Goal: Task Accomplishment & Management: Complete application form

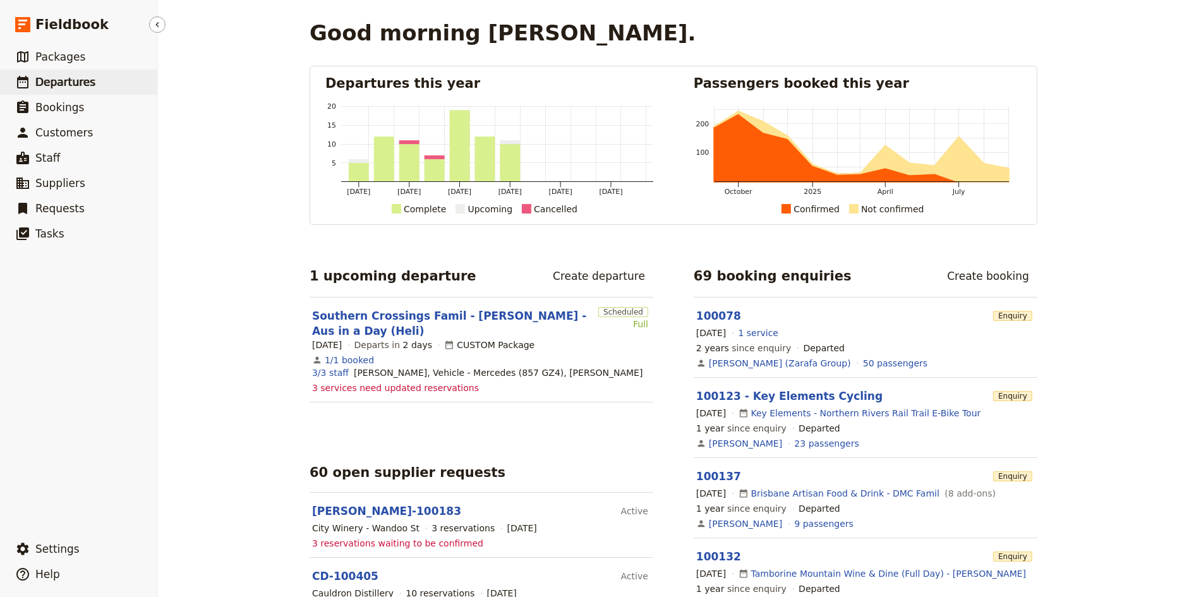
click at [64, 79] on span "Departures" at bounding box center [65, 82] width 60 height 13
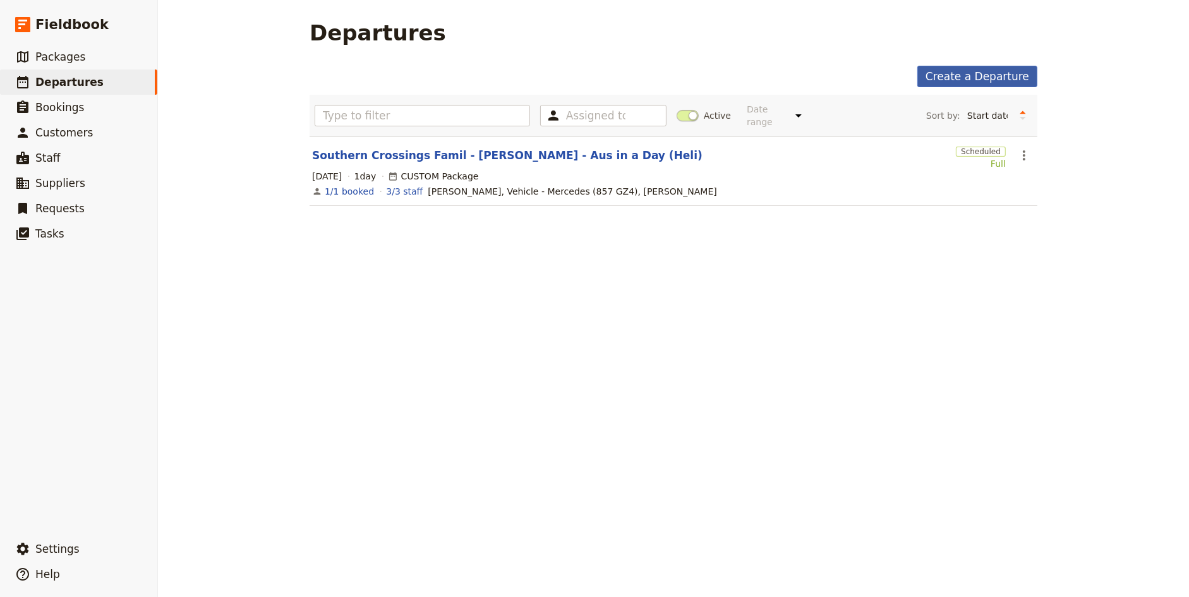
click at [996, 76] on link "Create a Departure" at bounding box center [977, 76] width 120 height 21
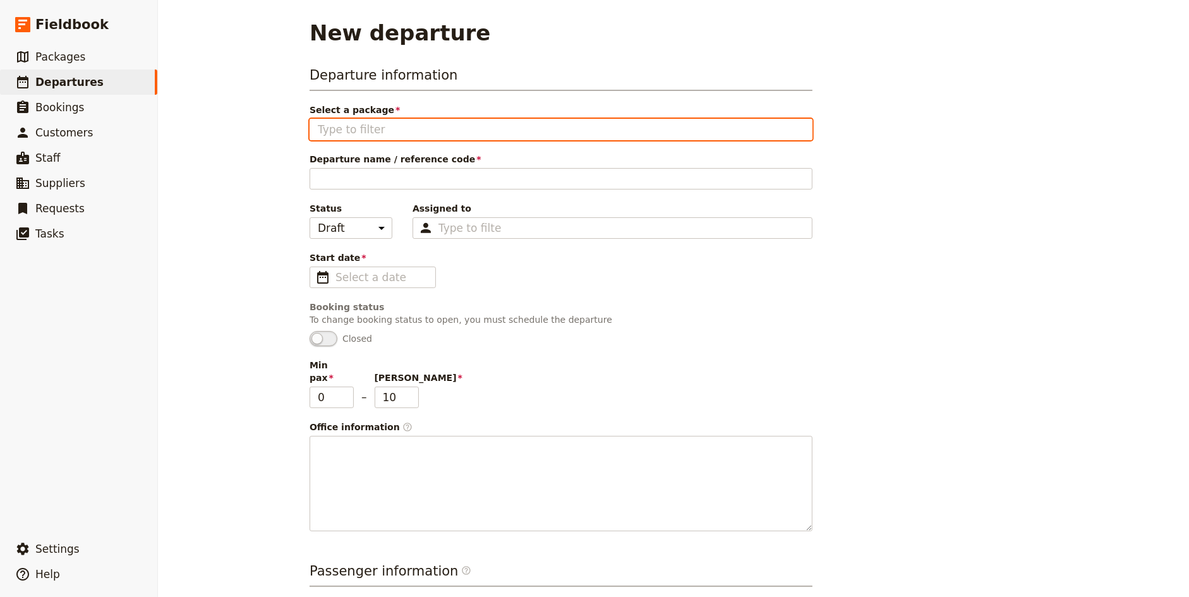
click at [387, 128] on input "Select a package" at bounding box center [561, 129] width 486 height 15
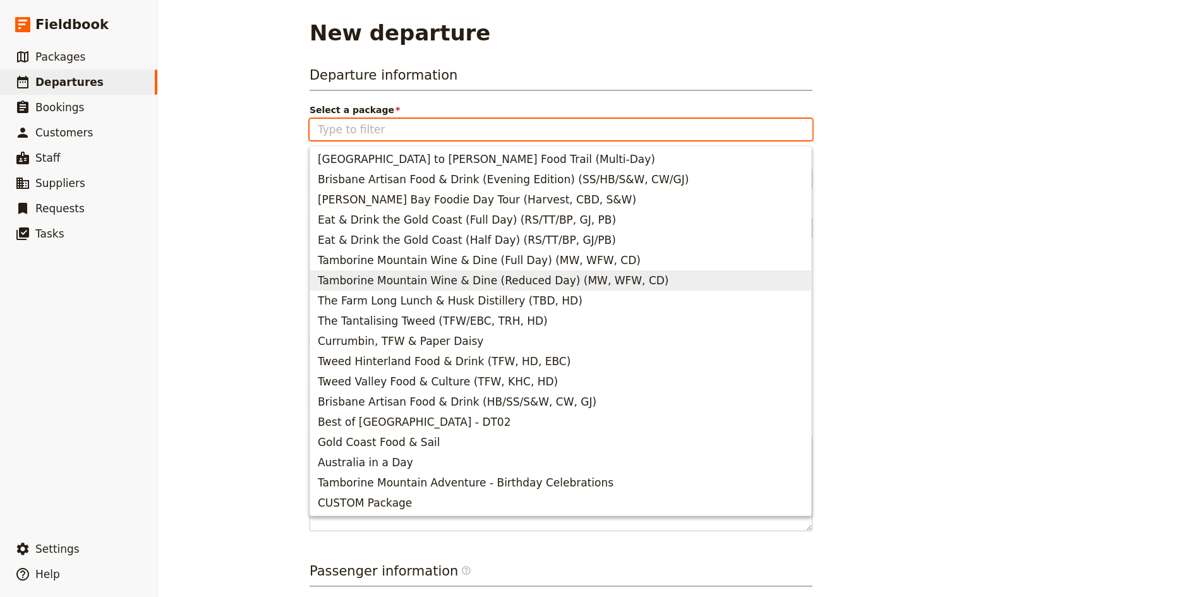
click at [465, 276] on span "Tamborine Mountain Wine & Dine (Reduced Day) (MW, WFW, CD)" at bounding box center [493, 280] width 351 height 15
type input "Tamborine Mountain Wine & Dine (Reduced Day) (MW, WFW, CD)"
type input "Tamborine Mountain Wine & Dine (Reduced Day)"
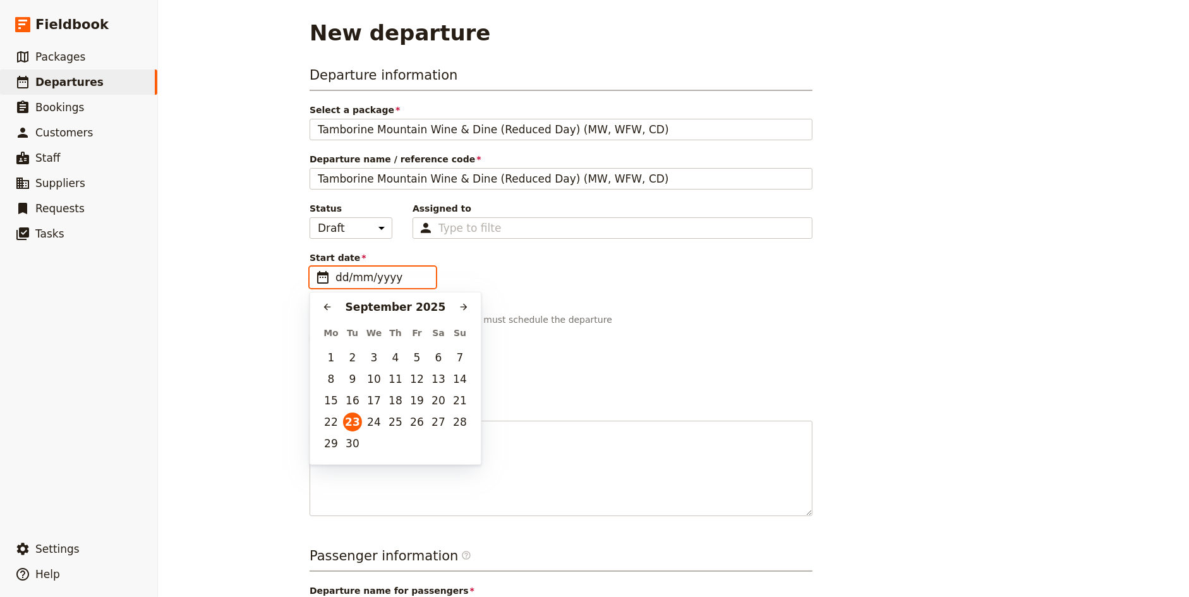
click at [368, 270] on input "dd/mm/yyyy" at bounding box center [381, 277] width 92 height 15
click at [438, 425] on button "27" at bounding box center [438, 421] width 19 height 19
type input "[DATE]"
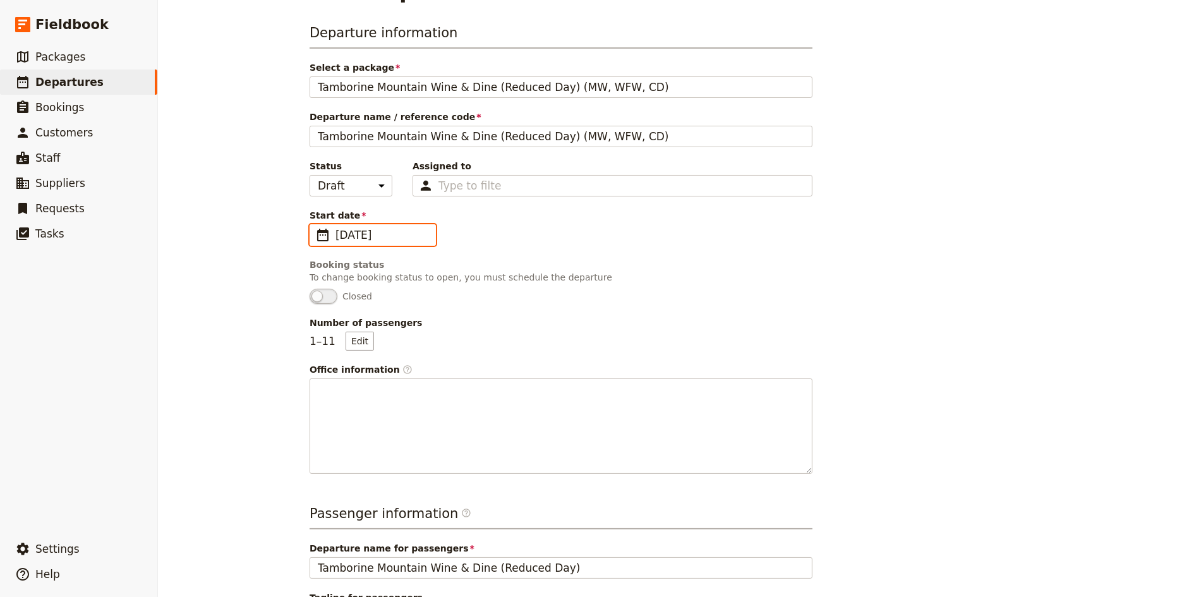
scroll to position [40, 0]
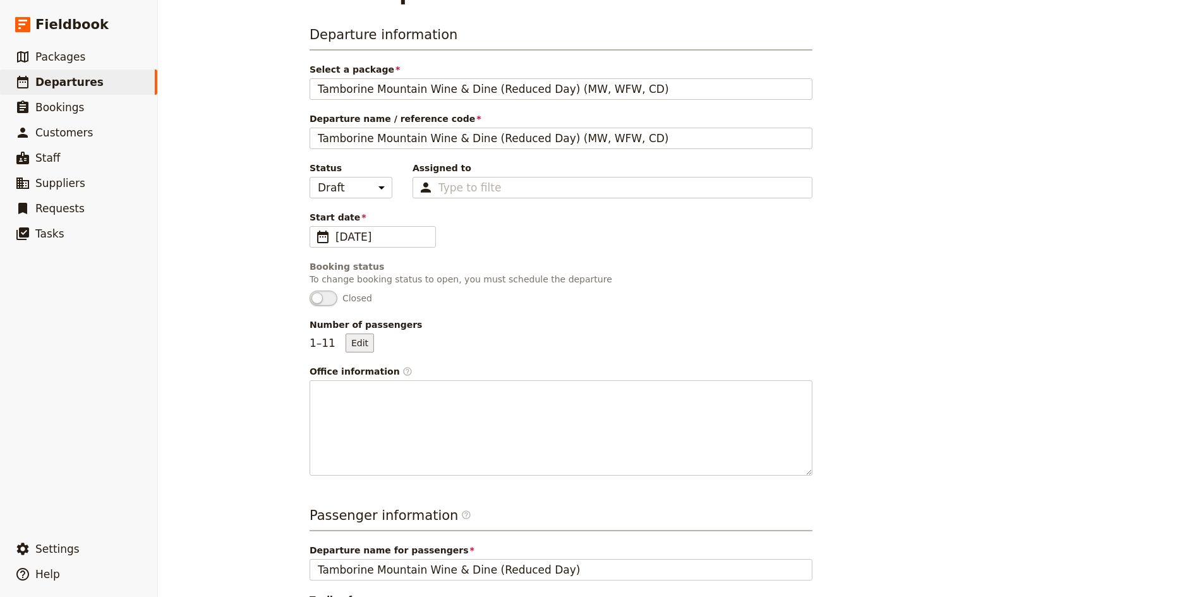
click at [357, 342] on button "Edit" at bounding box center [359, 342] width 28 height 19
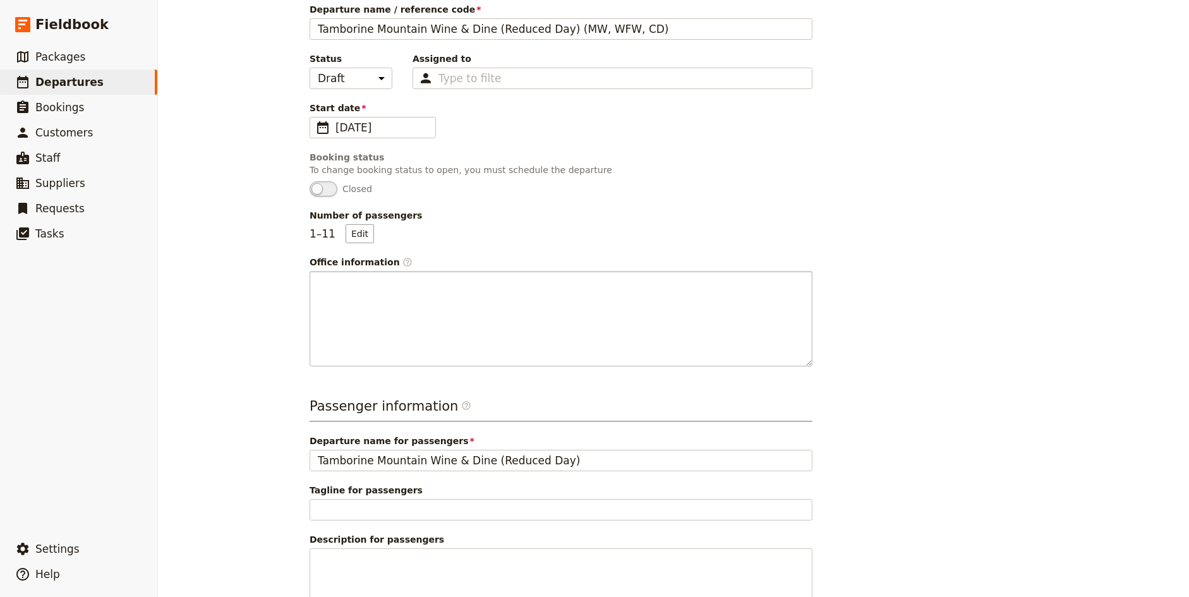
scroll to position [0, 0]
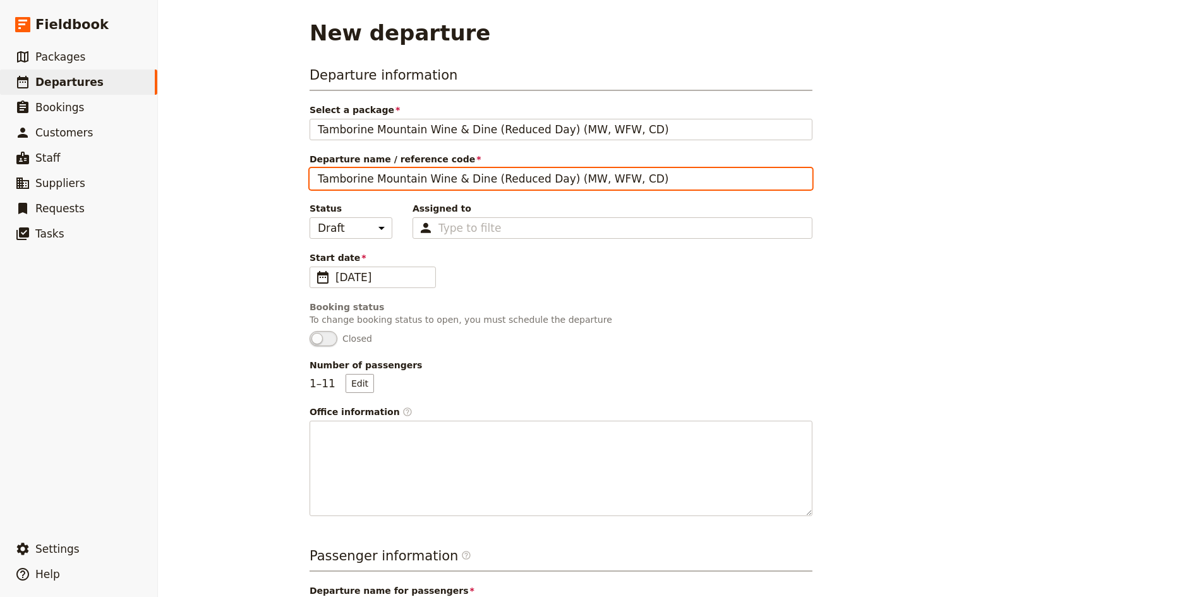
click at [438, 179] on input "Tamborine Mountain Wine & Dine (Reduced Day) (MW, WFW, CD)" at bounding box center [560, 178] width 503 height 21
click at [409, 183] on input "[PERSON_NAME] - Birthday - Half-day [GEOGRAPHIC_DATA]" at bounding box center [560, 178] width 503 height 21
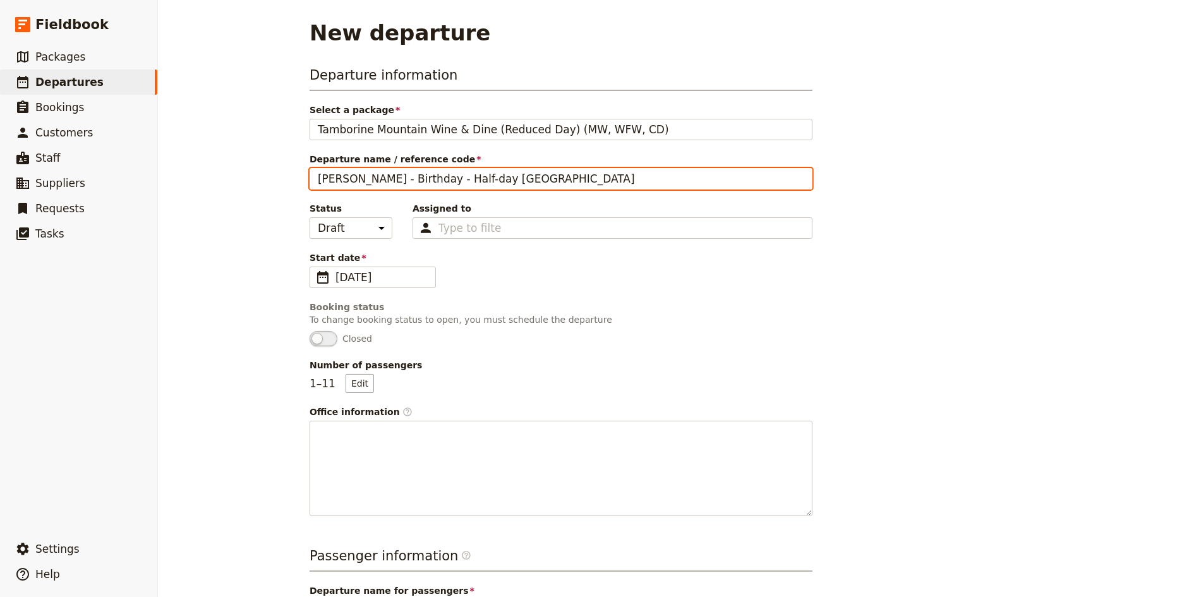
click at [409, 183] on input "[PERSON_NAME] - Birthday - Half-day [GEOGRAPHIC_DATA]" at bounding box center [560, 178] width 503 height 21
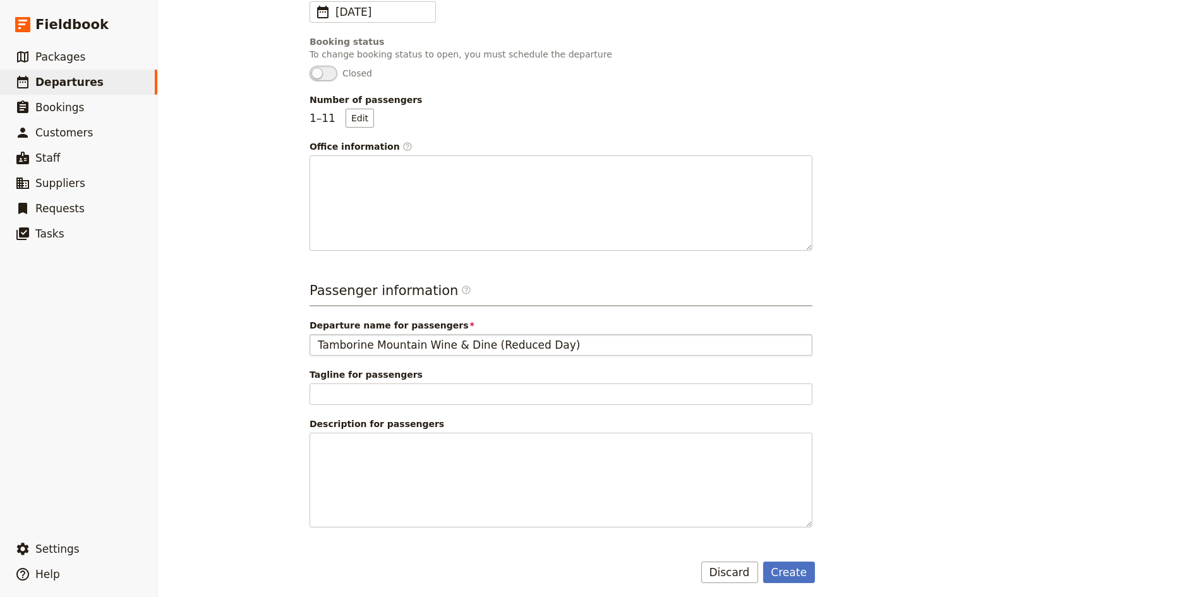
type input "[PERSON_NAME] - Birthday - Half-day [GEOGRAPHIC_DATA]"
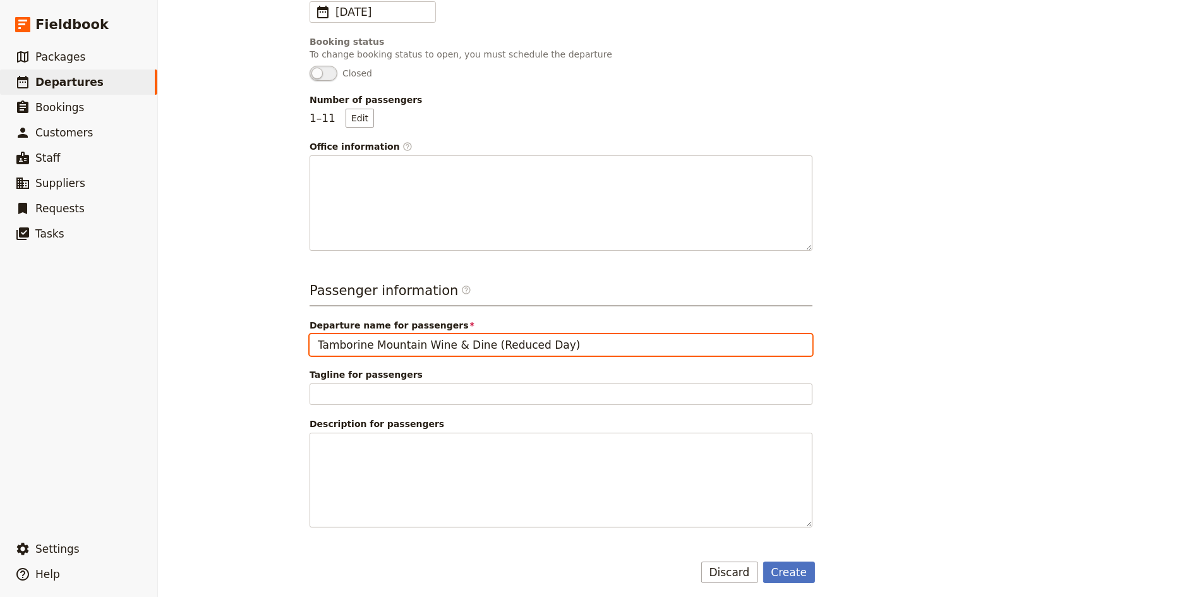
click at [417, 336] on input "Tamborine Mountain Wine & Dine (Reduced Day)" at bounding box center [560, 344] width 503 height 21
paste input "[PERSON_NAME] - Birthday - Half-day [GEOGRAPHIC_DATA]"
type input "[PERSON_NAME] - Birthday - Half-day [GEOGRAPHIC_DATA]"
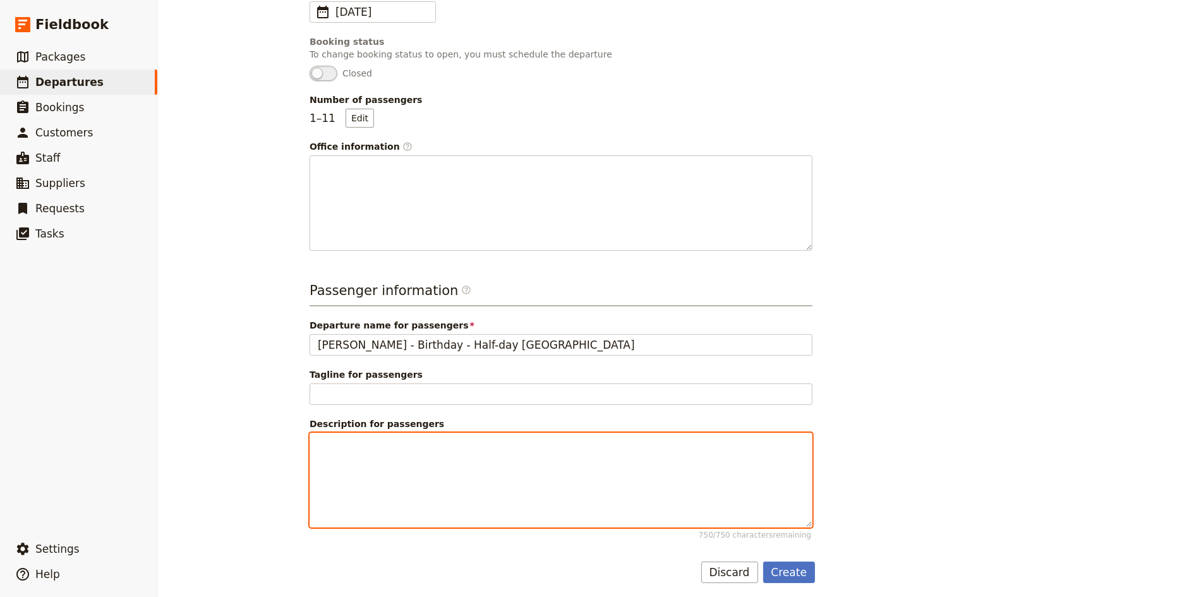
click at [393, 453] on div at bounding box center [560, 480] width 501 height 94
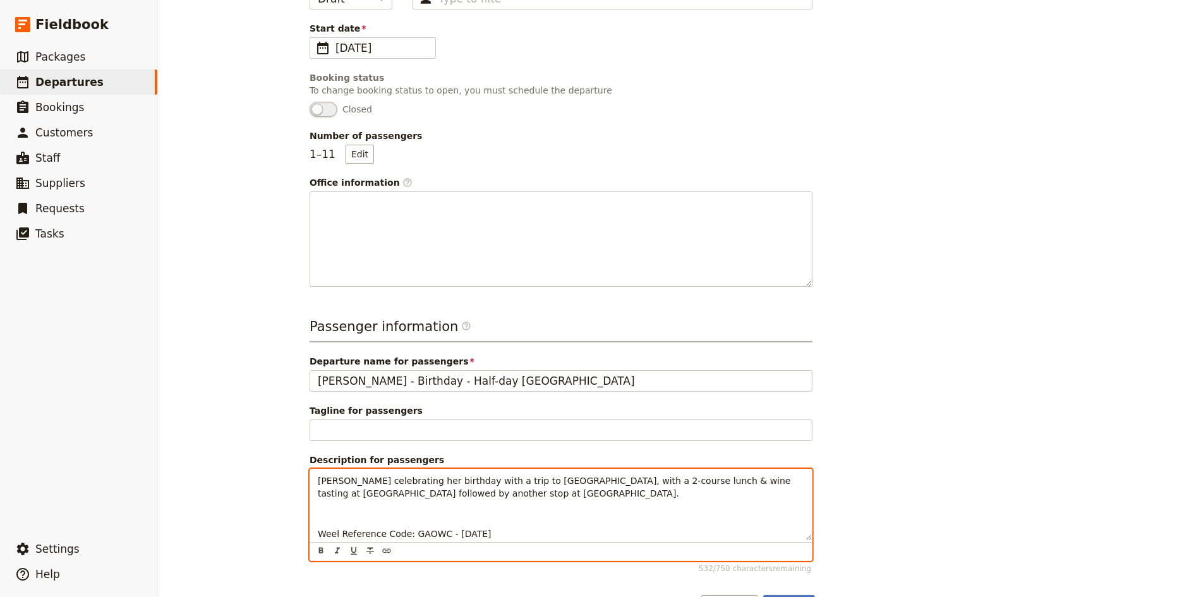
scroll to position [262, 0]
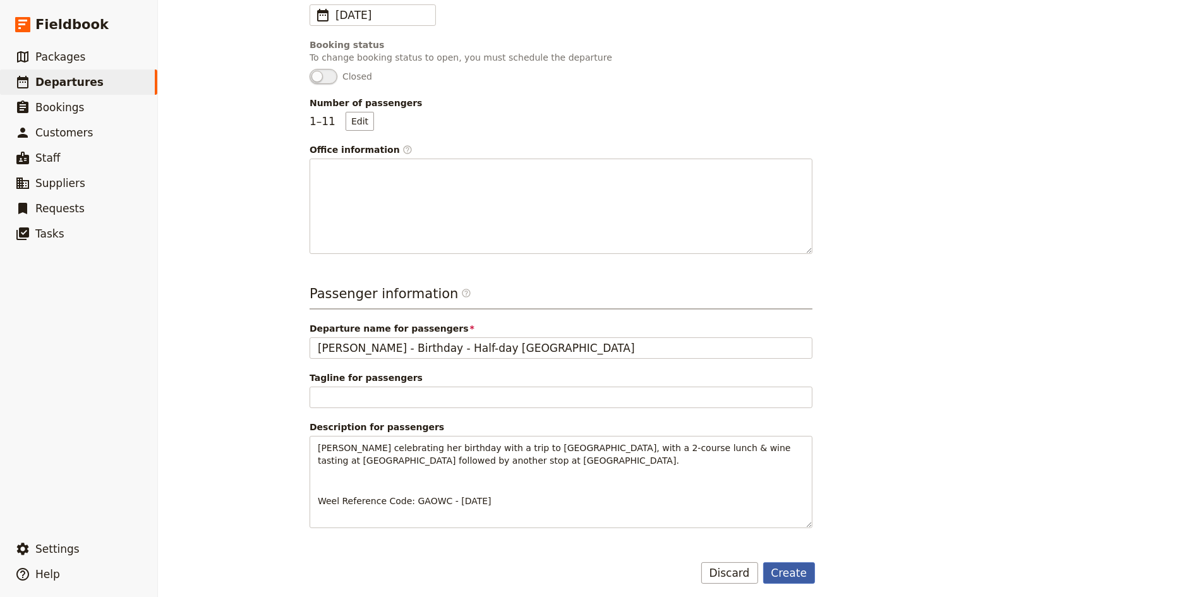
click at [794, 572] on button "Create" at bounding box center [789, 572] width 52 height 21
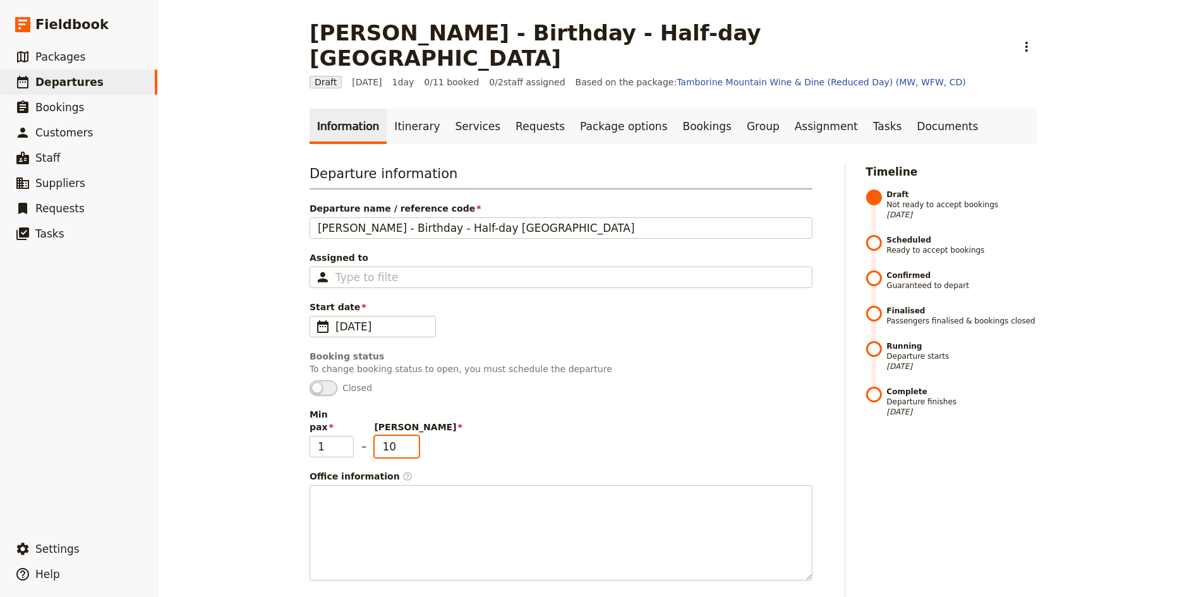
click at [412, 436] on input "10" at bounding box center [397, 446] width 44 height 21
click at [412, 436] on input "9" at bounding box center [397, 446] width 44 height 21
click at [412, 436] on input "8" at bounding box center [397, 446] width 44 height 21
click at [412, 436] on input "7" at bounding box center [397, 446] width 44 height 21
click at [412, 436] on input "6" at bounding box center [397, 446] width 44 height 21
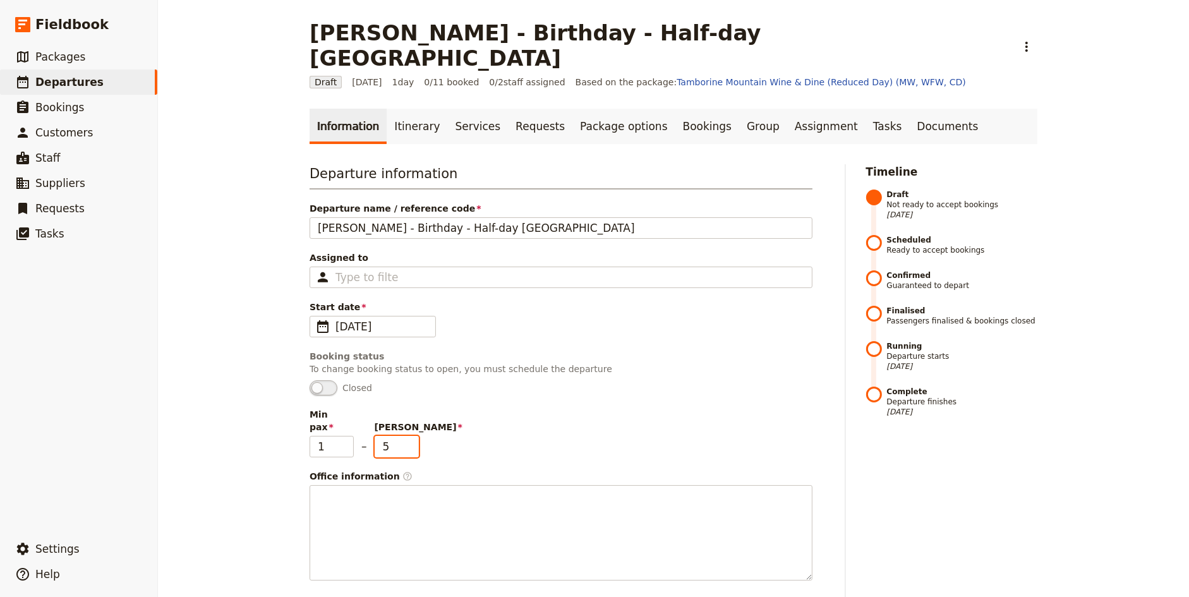
type input "5"
click at [412, 436] on input "5" at bounding box center [397, 446] width 44 height 21
click at [614, 408] on div "Min pax 1 – [PERSON_NAME] 5" at bounding box center [560, 432] width 503 height 49
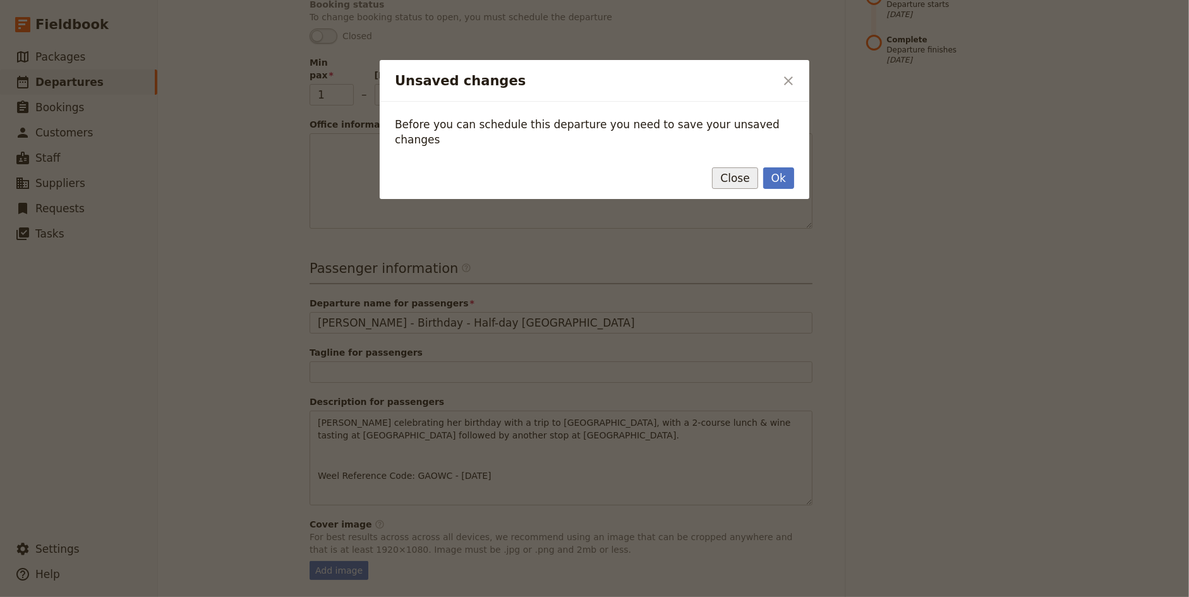
click at [729, 167] on button "Close" at bounding box center [734, 177] width 45 height 21
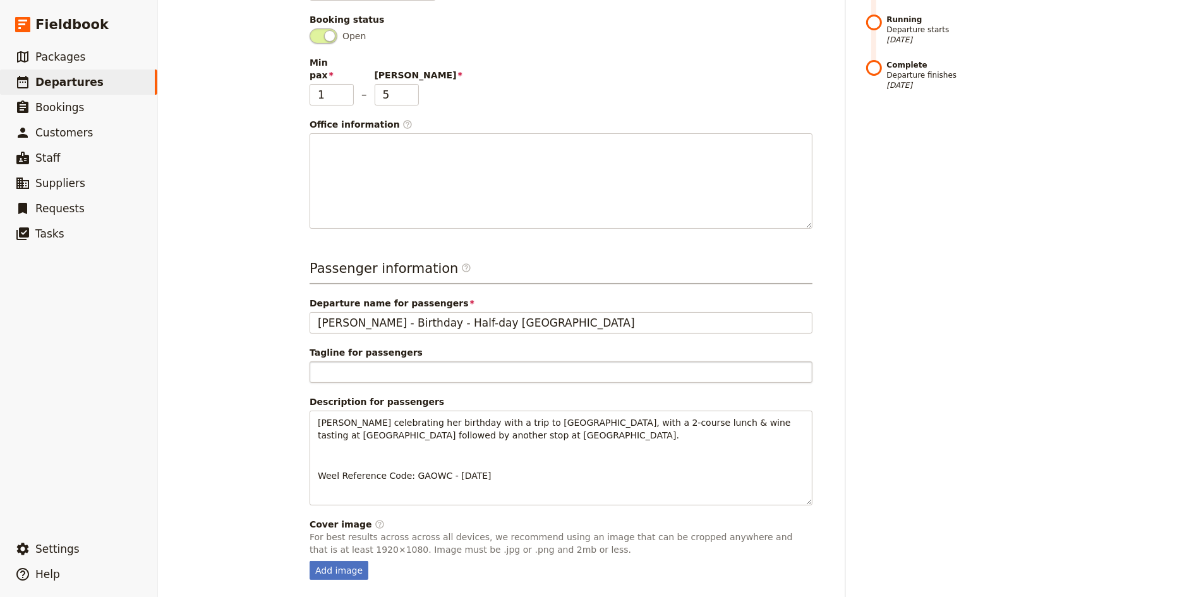
scroll to position [0, 0]
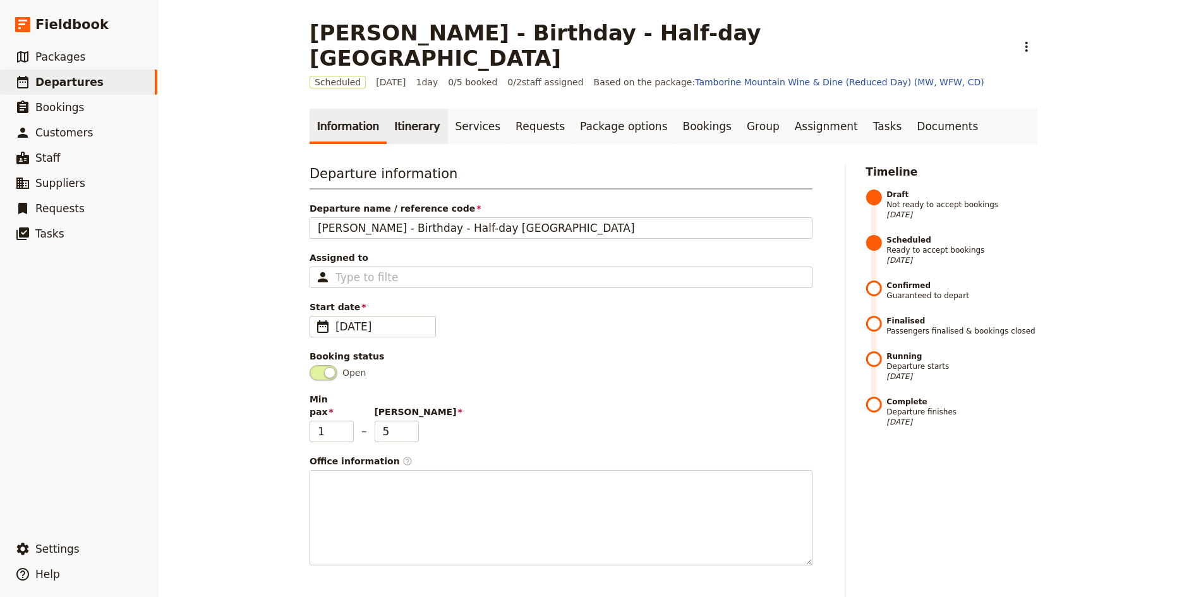
click at [399, 109] on link "Itinerary" at bounding box center [417, 126] width 61 height 35
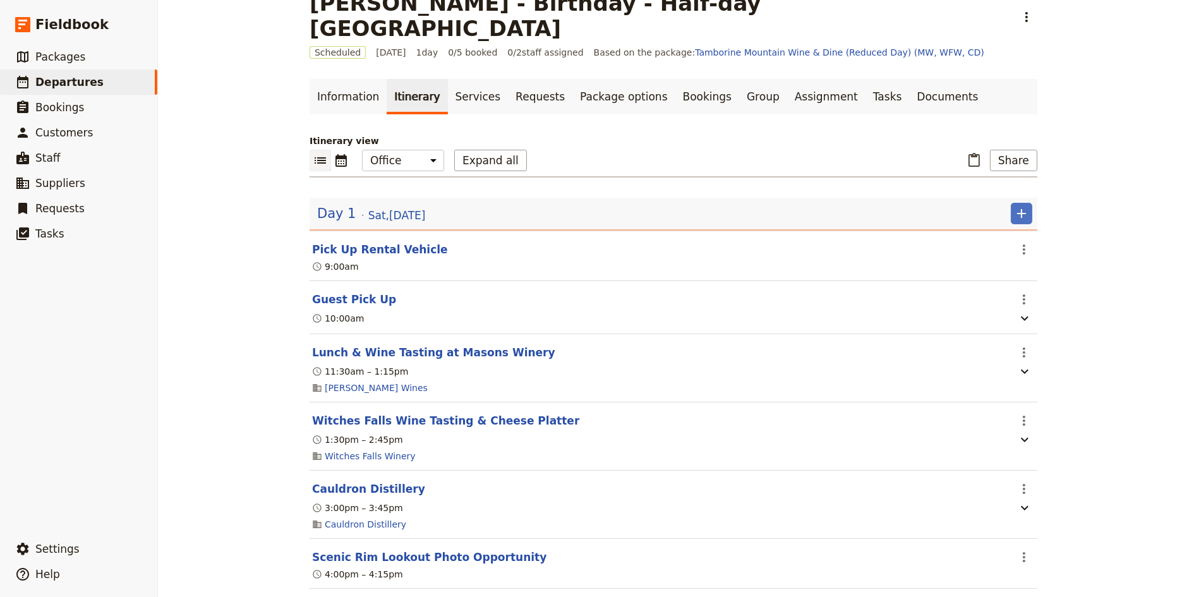
scroll to position [33, 0]
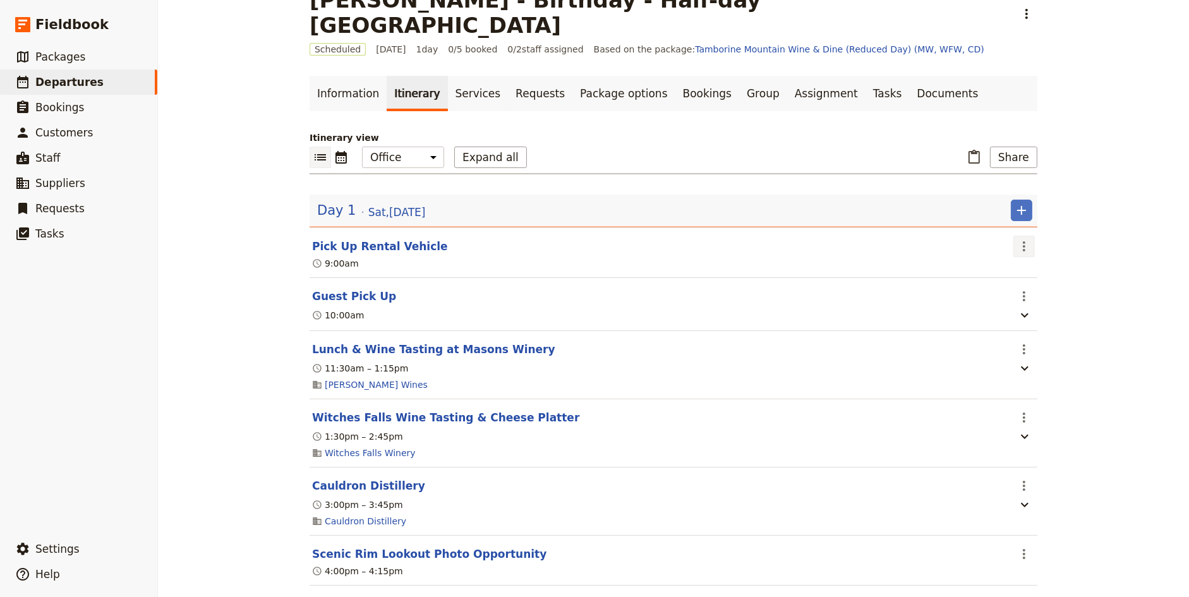
click at [1022, 239] on icon "Actions" at bounding box center [1023, 246] width 15 height 15
click at [1125, 189] on div "[PERSON_NAME] - Birthday - Half-day Tamborine Mountain ​ Scheduled [DATE] 1 day…" at bounding box center [673, 298] width 1031 height 597
click at [1014, 236] on button "​" at bounding box center [1023, 246] width 21 height 21
click at [1031, 237] on button "Edit this itinerary item" at bounding box center [1077, 246] width 126 height 18
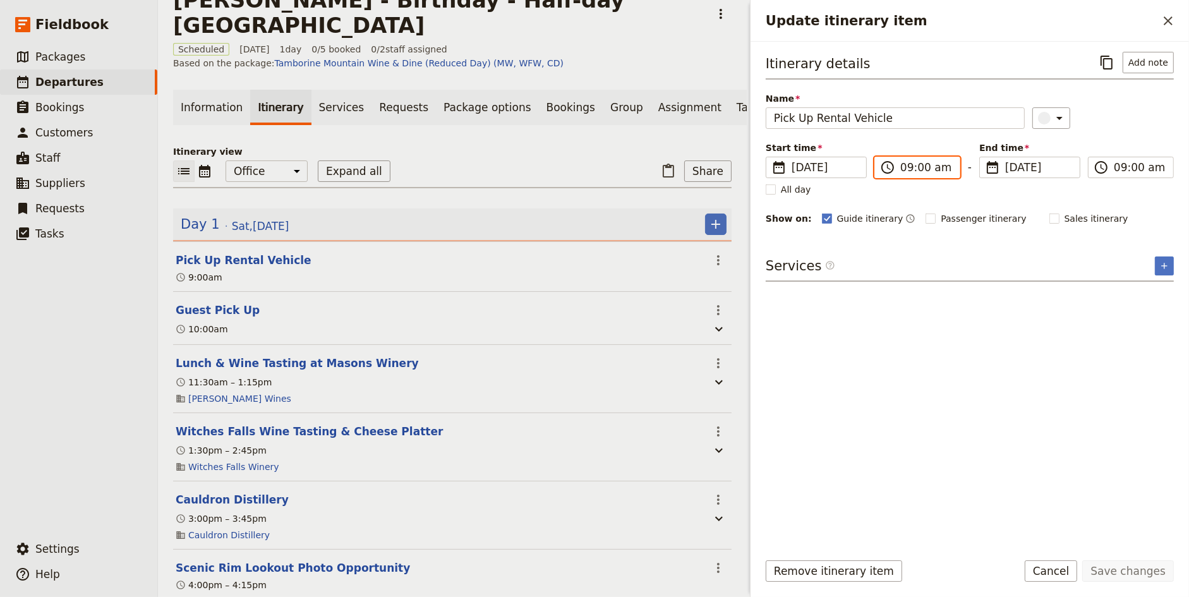
click at [908, 165] on input "09:00 am" at bounding box center [926, 167] width 52 height 15
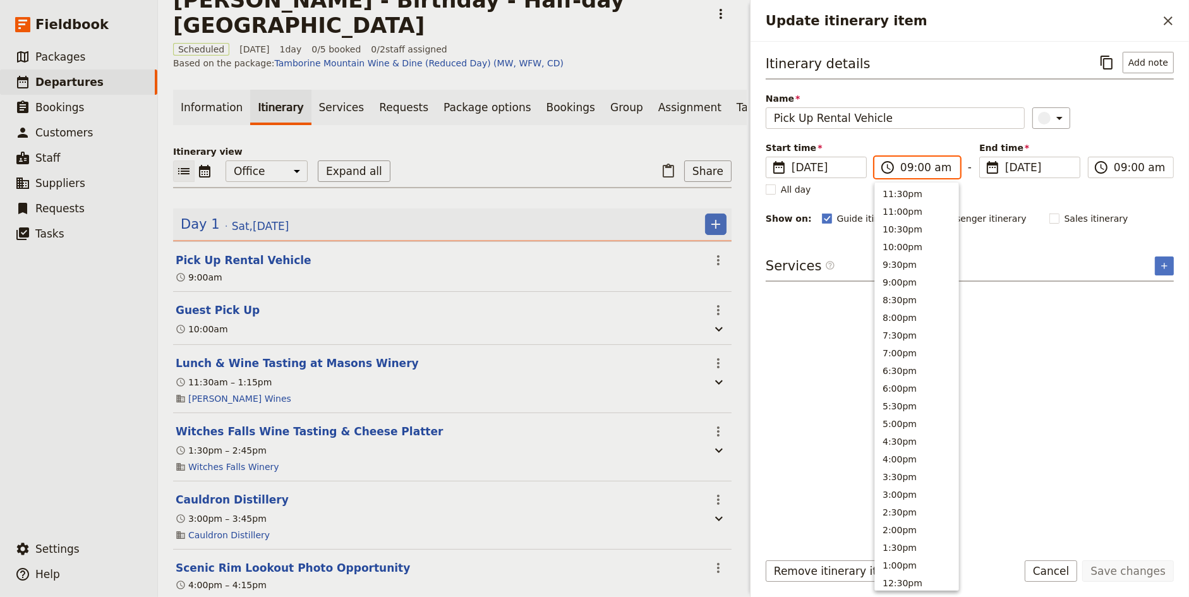
scroll to position [445, 0]
type input "08:00 am"
click at [1148, 117] on div "​" at bounding box center [1103, 117] width 142 height 21
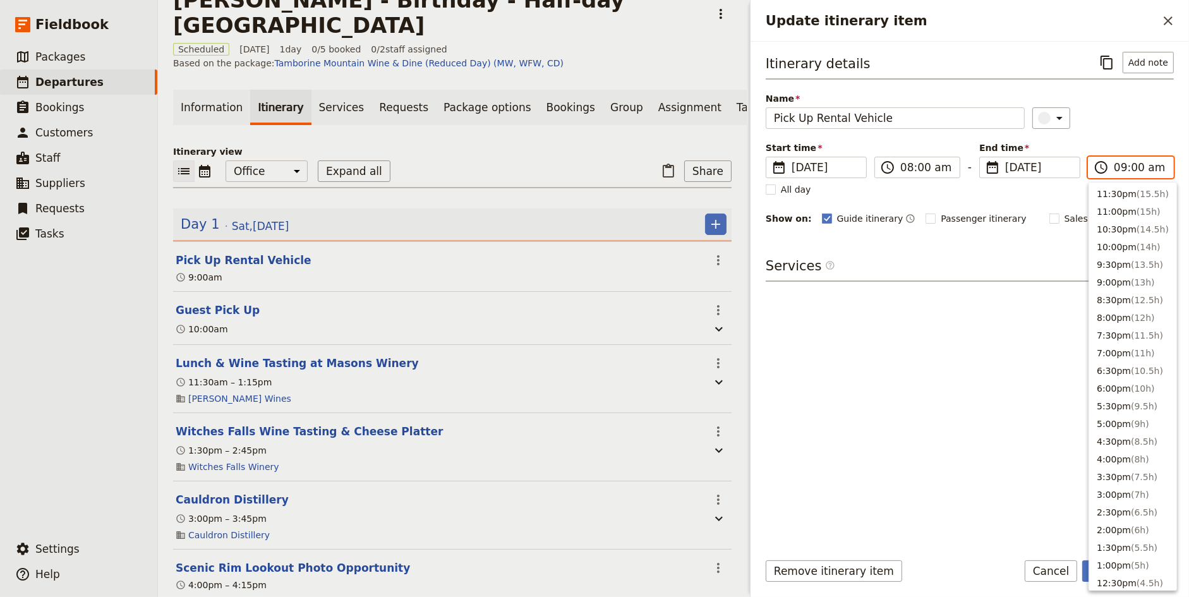
click at [1119, 166] on input "09:00 am" at bounding box center [1139, 167] width 52 height 15
type input "08:00 am"
click at [1127, 116] on div "​" at bounding box center [1103, 117] width 142 height 21
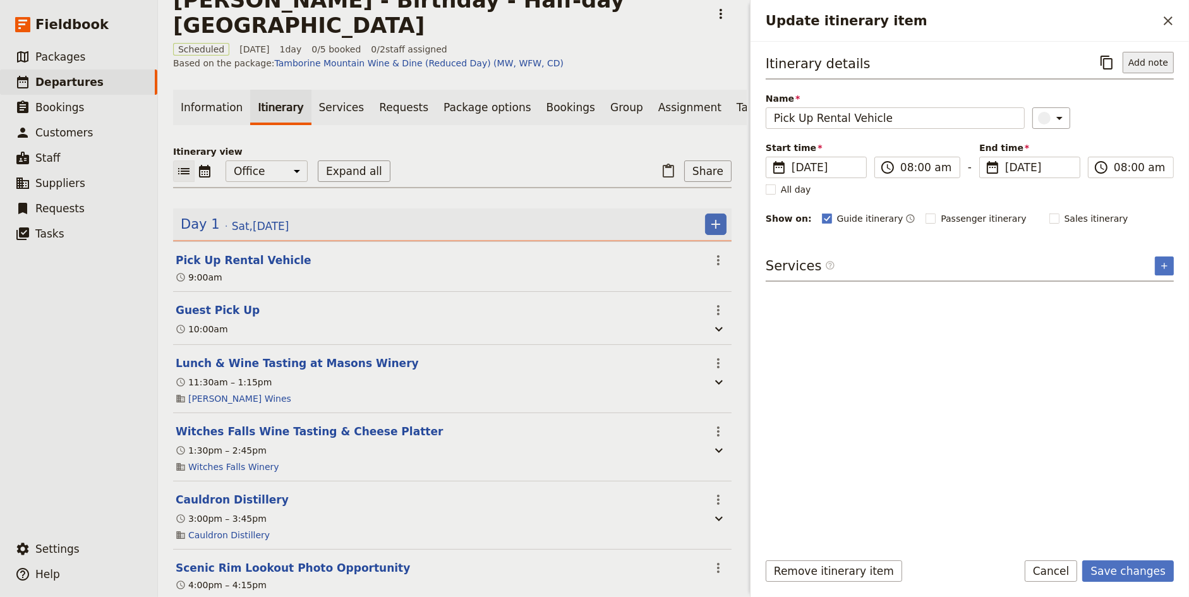
click at [1150, 56] on button "Add note" at bounding box center [1147, 62] width 51 height 21
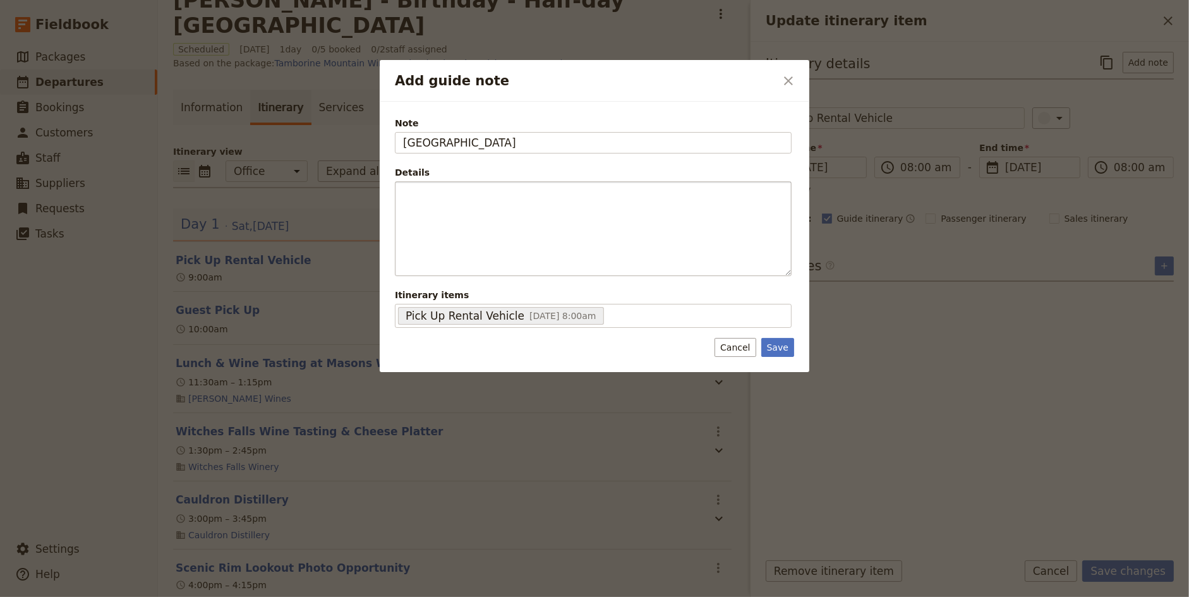
type input "[GEOGRAPHIC_DATA]"
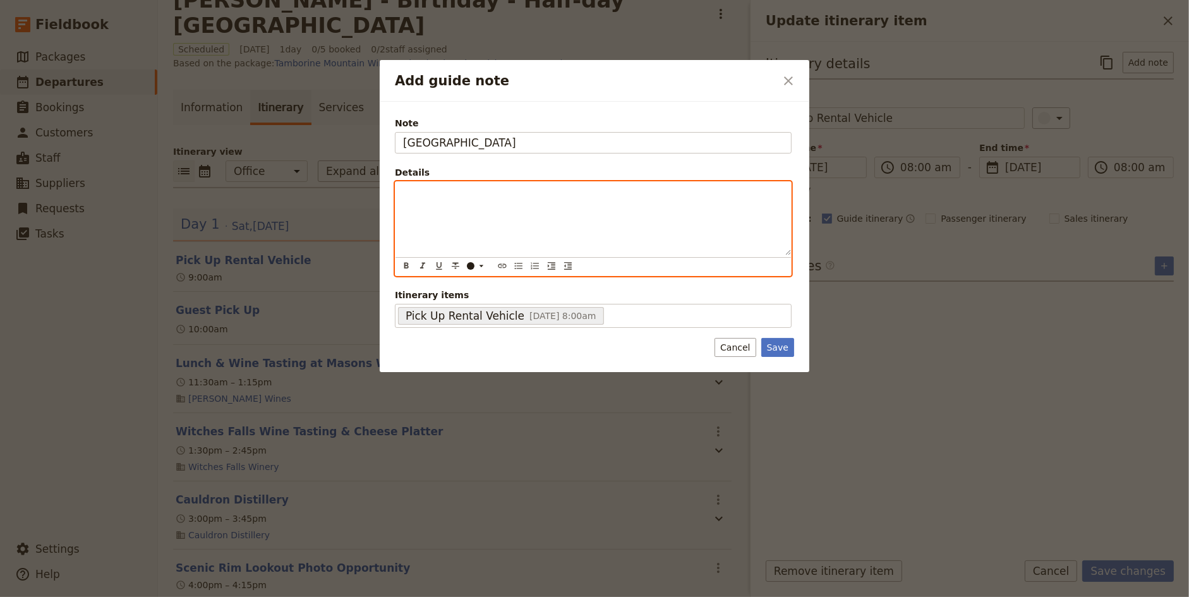
paste div "Add guide note"
click at [405, 191] on span "[GEOGRAPHIC_DATA], [GEOGRAPHIC_DATA]" at bounding box center [498, 193] width 191 height 10
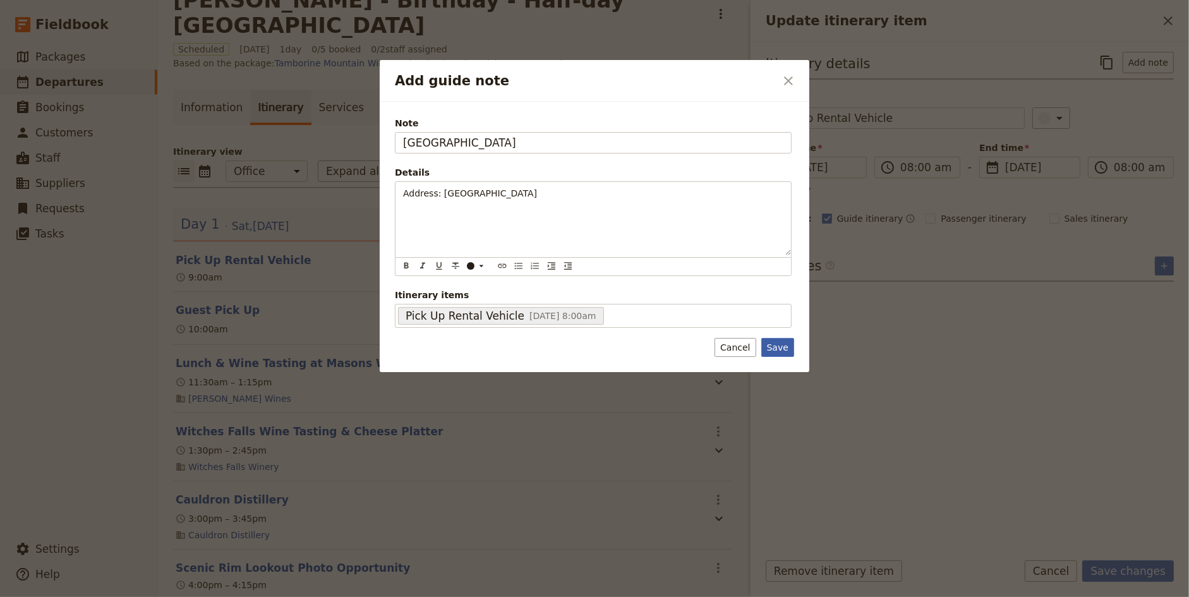
click at [781, 344] on button "Save" at bounding box center [777, 347] width 33 height 19
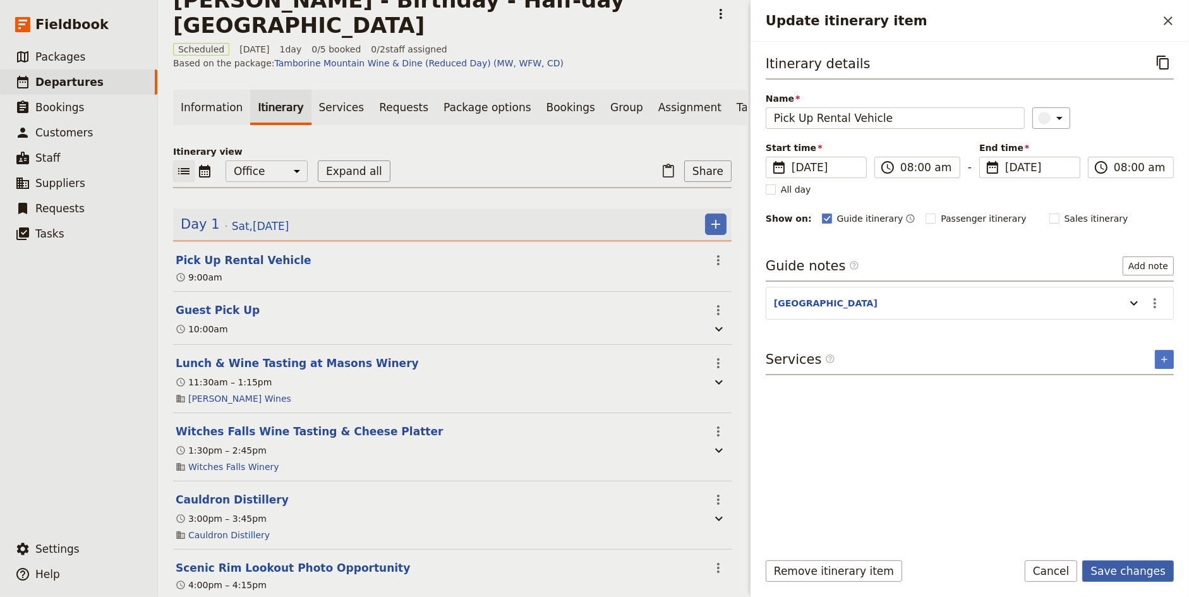
click at [1128, 577] on button "Save changes" at bounding box center [1128, 570] width 92 height 21
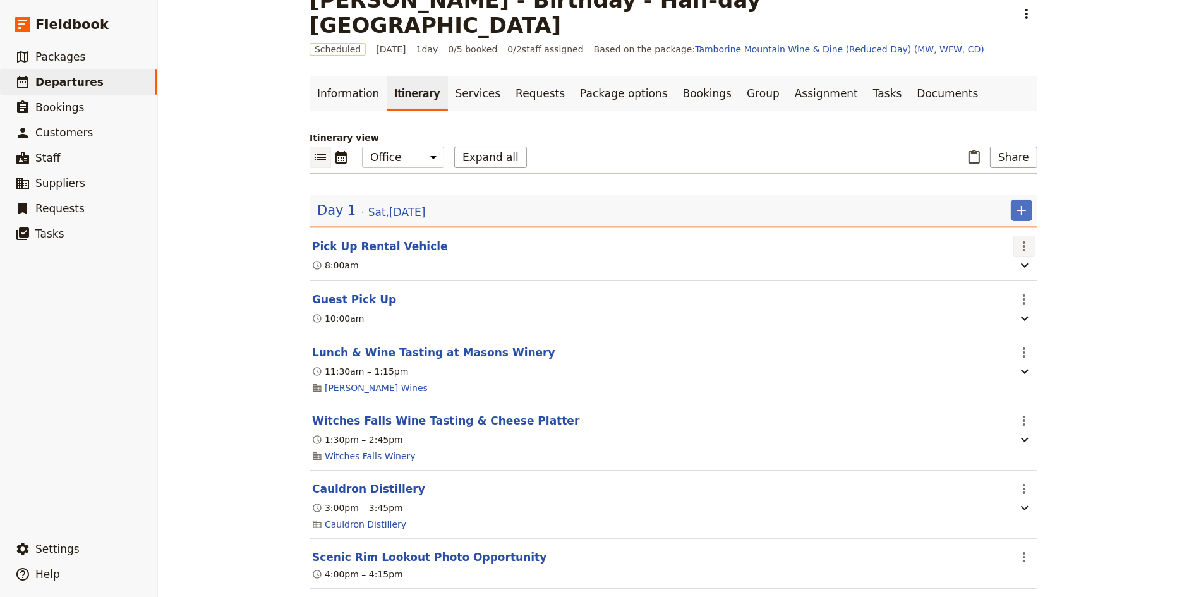
click at [1028, 239] on icon "Actions" at bounding box center [1023, 246] width 15 height 15
click at [1047, 241] on span "Edit this itinerary item" at bounding box center [1071, 246] width 99 height 13
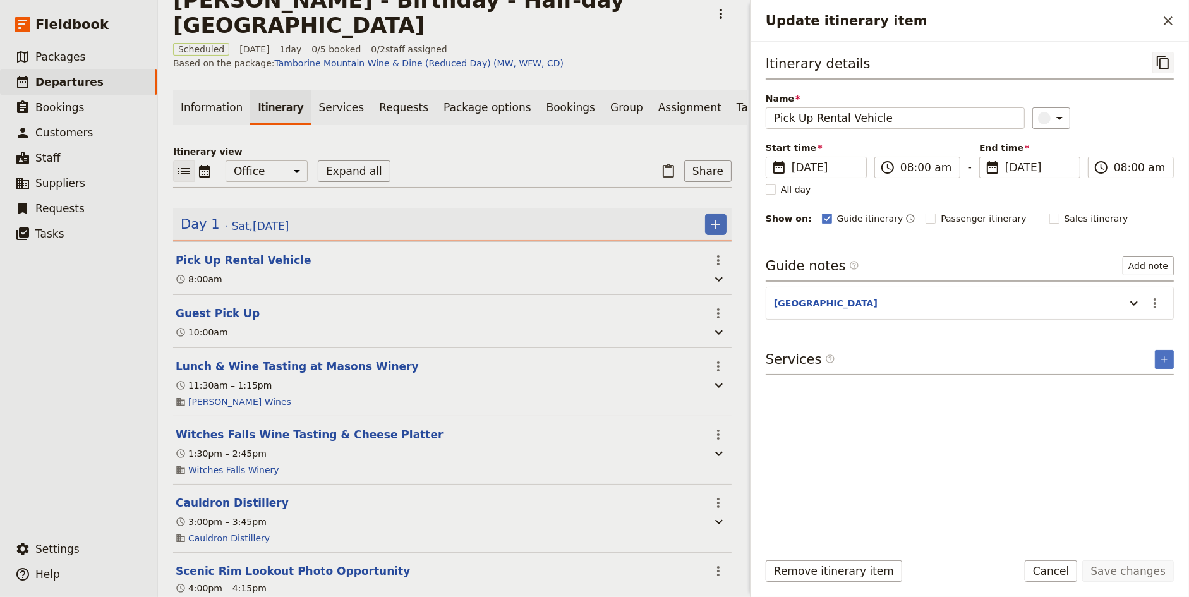
click at [1165, 67] on icon "Copy itinerary item" at bounding box center [1162, 63] width 12 height 14
click at [1167, 68] on icon "Copy itinerary item" at bounding box center [1162, 63] width 12 height 14
click at [1148, 265] on button "Add note" at bounding box center [1147, 265] width 51 height 19
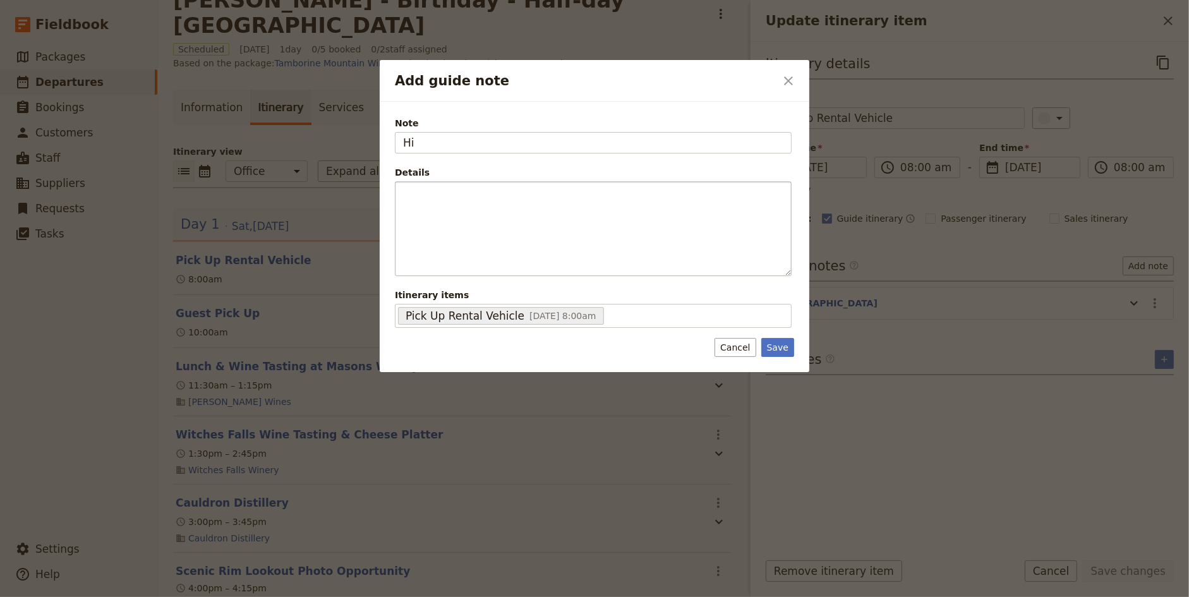
type input "H"
type input "Hire Car Information"
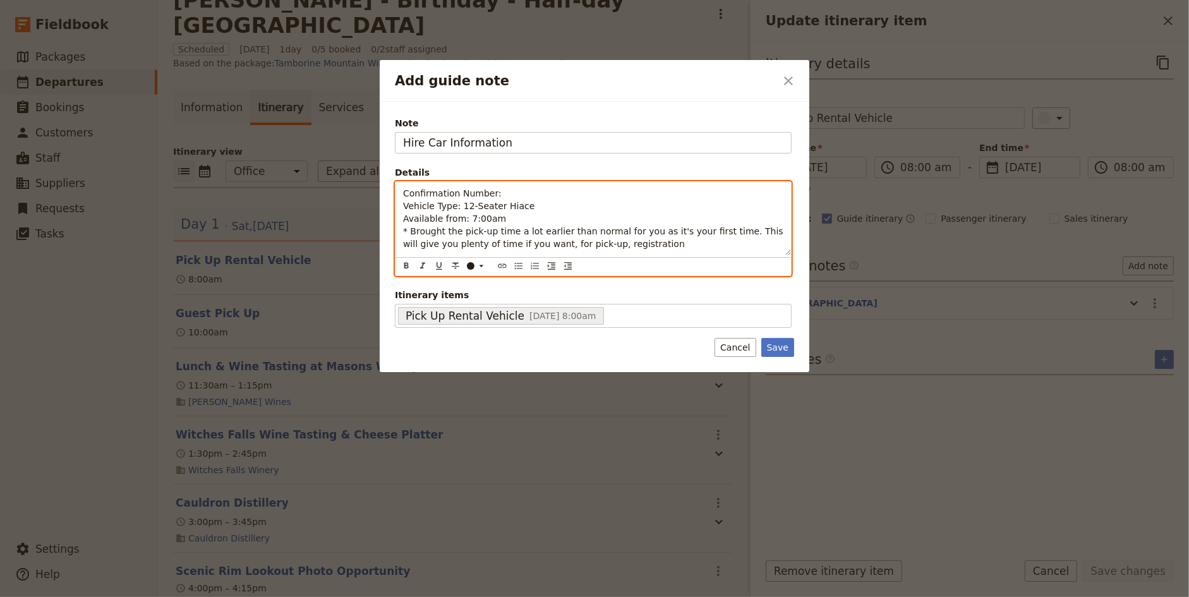
drag, startPoint x: 577, startPoint y: 242, endPoint x: 731, endPoint y: 242, distance: 153.5
click at [731, 242] on p "Confirmation Number: Vehicle Type: 12-Seater Hiace Available from: 7:00am * Bro…" at bounding box center [593, 218] width 380 height 63
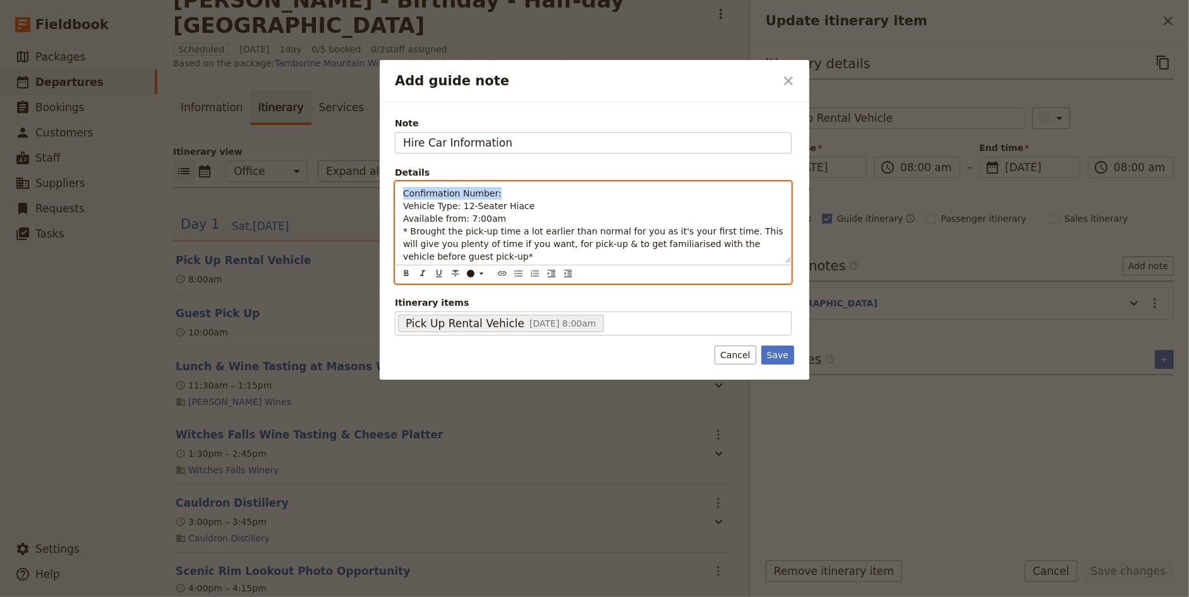
drag, startPoint x: 404, startPoint y: 191, endPoint x: 618, endPoint y: 194, distance: 214.1
click at [618, 194] on p "Confirmation Number: Vehicle Type: 12-Seater Hiace Available from: 7:00am * Bro…" at bounding box center [593, 225] width 380 height 76
click at [439, 209] on p "Confirmation Number: Vehicle Type: 12-Seater Hiace Available from: 7:00am * Bro…" at bounding box center [593, 225] width 380 height 76
click at [403, 219] on span "Available from: 7:00am" at bounding box center [454, 218] width 103 height 10
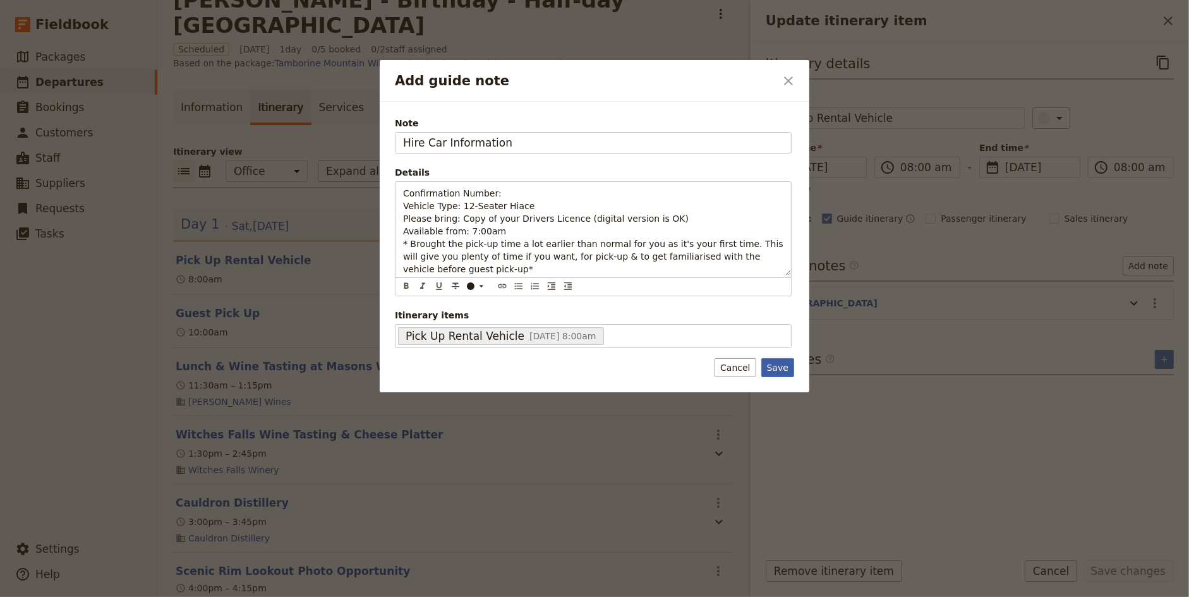
click at [781, 371] on button "Save" at bounding box center [777, 367] width 33 height 19
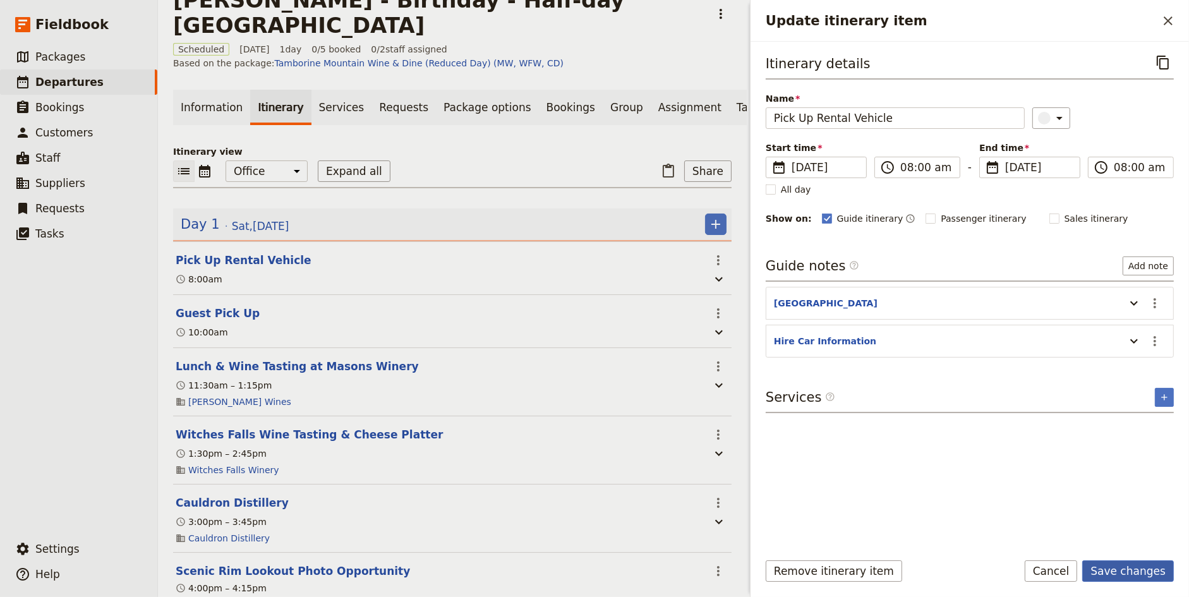
click at [1136, 572] on button "Save changes" at bounding box center [1128, 570] width 92 height 21
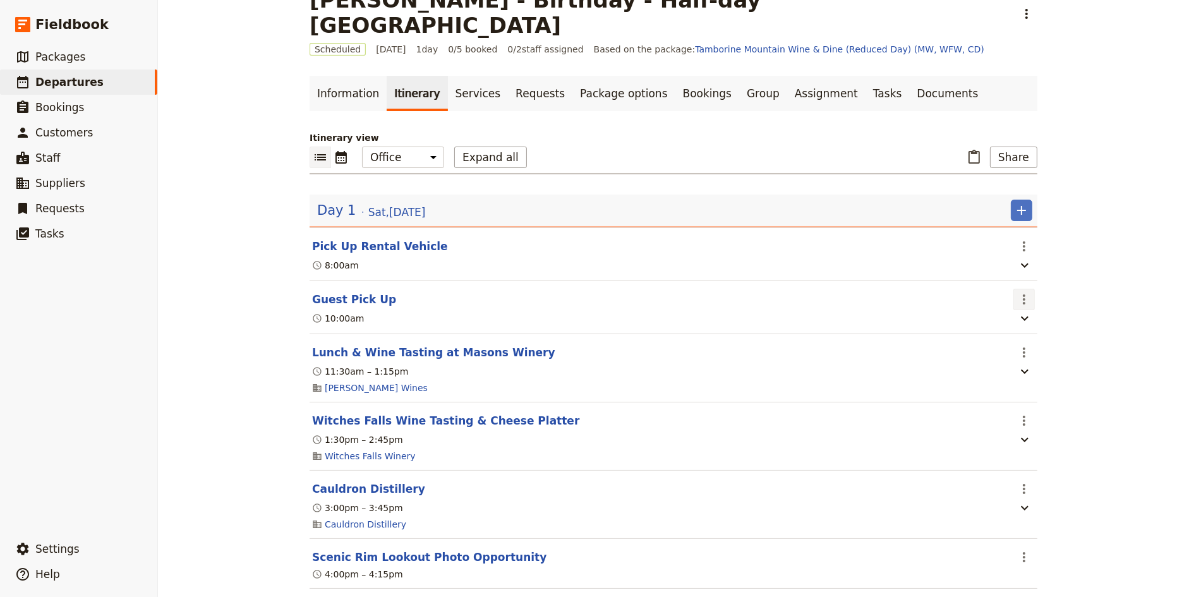
click at [1023, 294] on icon "Actions" at bounding box center [1023, 299] width 3 height 10
click at [1041, 297] on span "Edit this itinerary item" at bounding box center [1071, 298] width 99 height 13
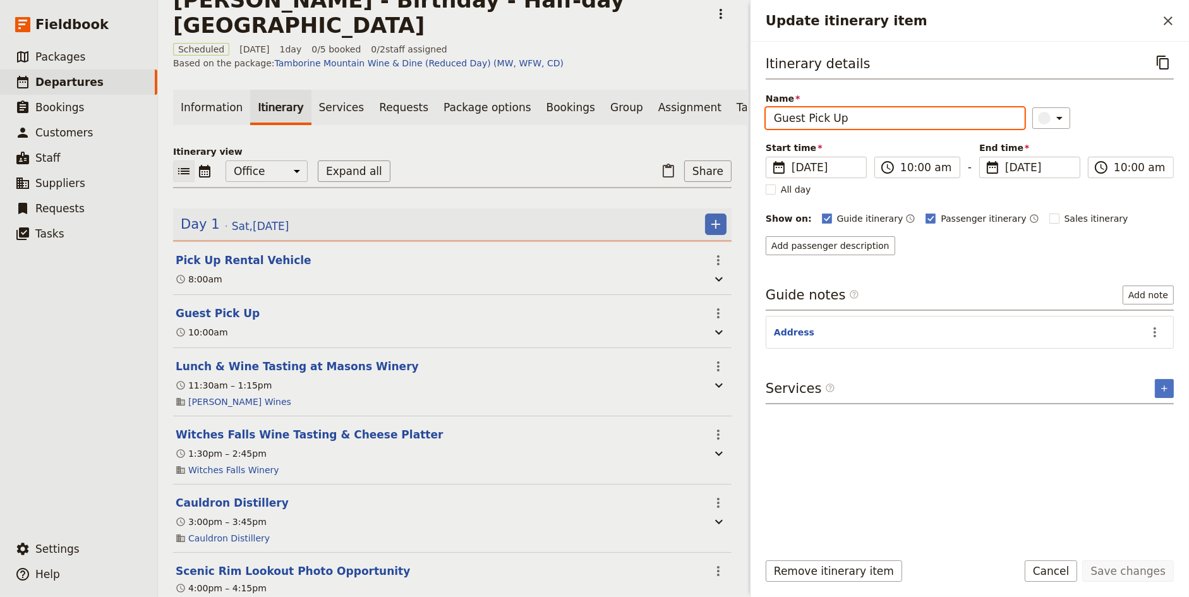
click at [832, 118] on input "Guest Pick Up" at bounding box center [894, 117] width 259 height 21
type input "G"
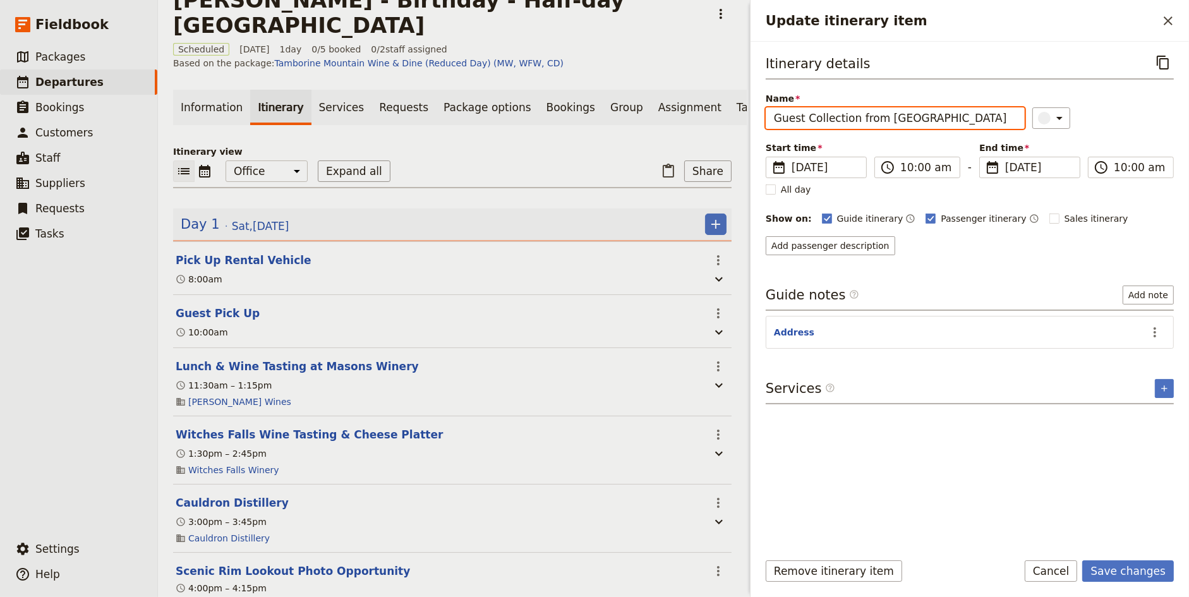
type input "Guest Collection from [GEOGRAPHIC_DATA]"
click at [1154, 327] on icon "Actions" at bounding box center [1154, 332] width 3 height 10
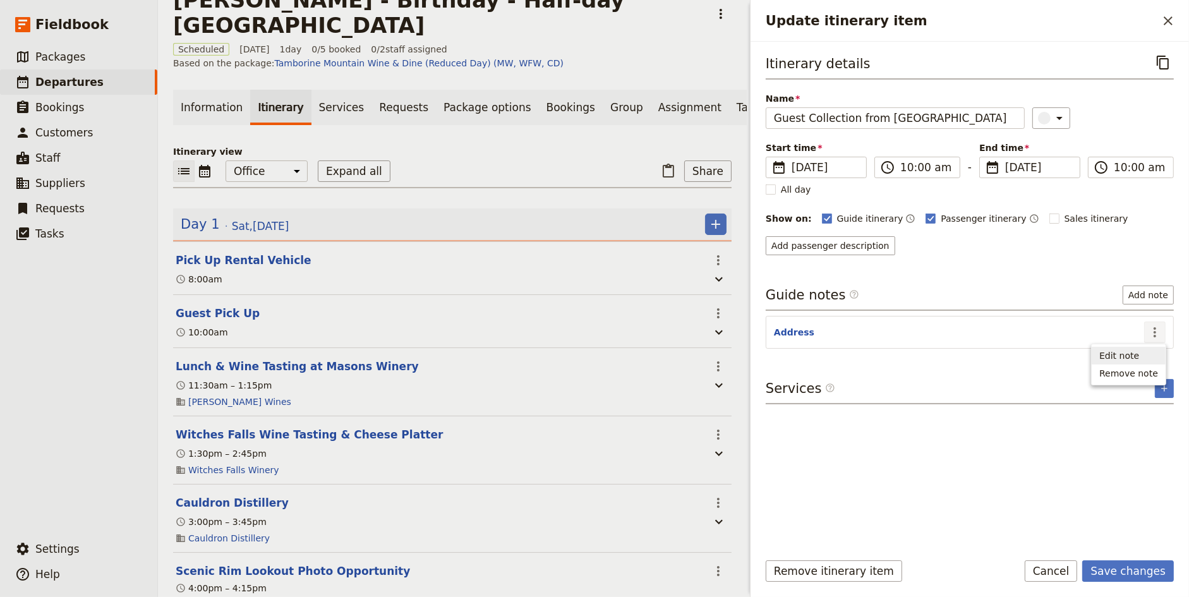
click at [1133, 357] on span "Edit note" at bounding box center [1119, 355] width 40 height 13
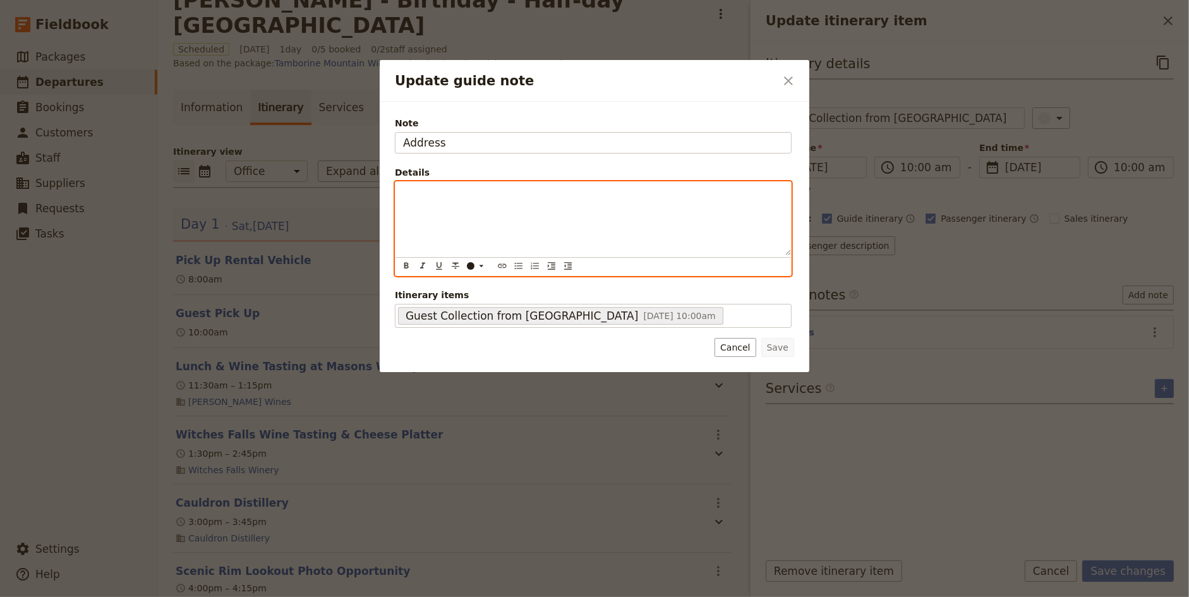
click at [459, 197] on p "Update guide note" at bounding box center [593, 193] width 380 height 13
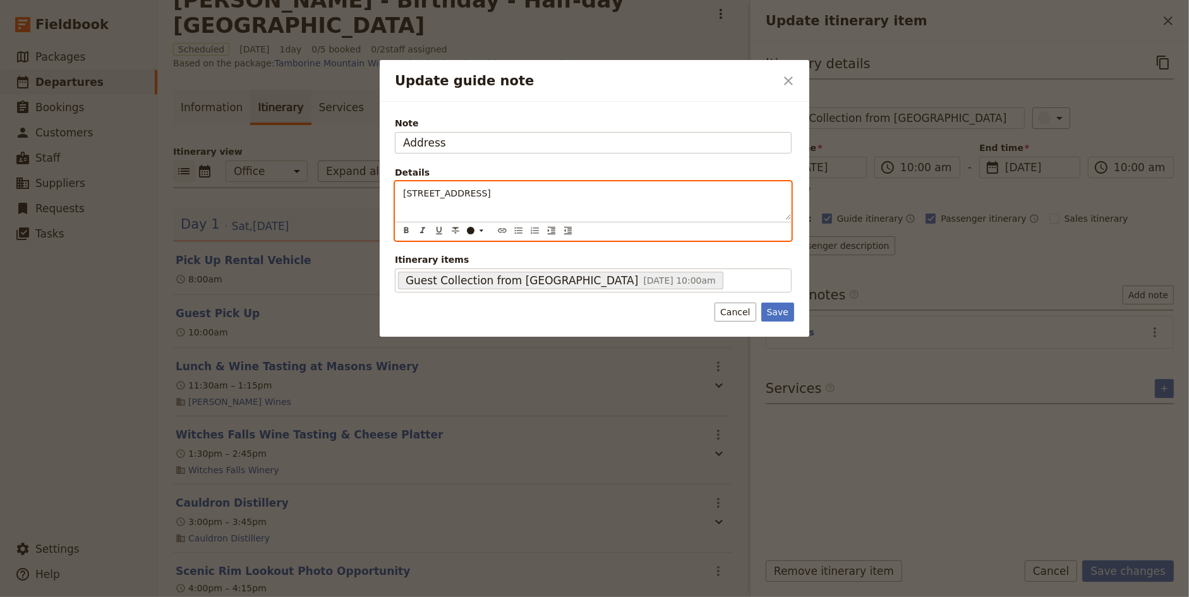
click at [452, 195] on span "[STREET_ADDRESS]" at bounding box center [447, 193] width 88 height 10
click at [487, 191] on span "[STREET_ADDRESS]" at bounding box center [447, 193] width 88 height 10
click at [491, 192] on span "[STREET_ADDRESS]" at bounding box center [447, 193] width 88 height 10
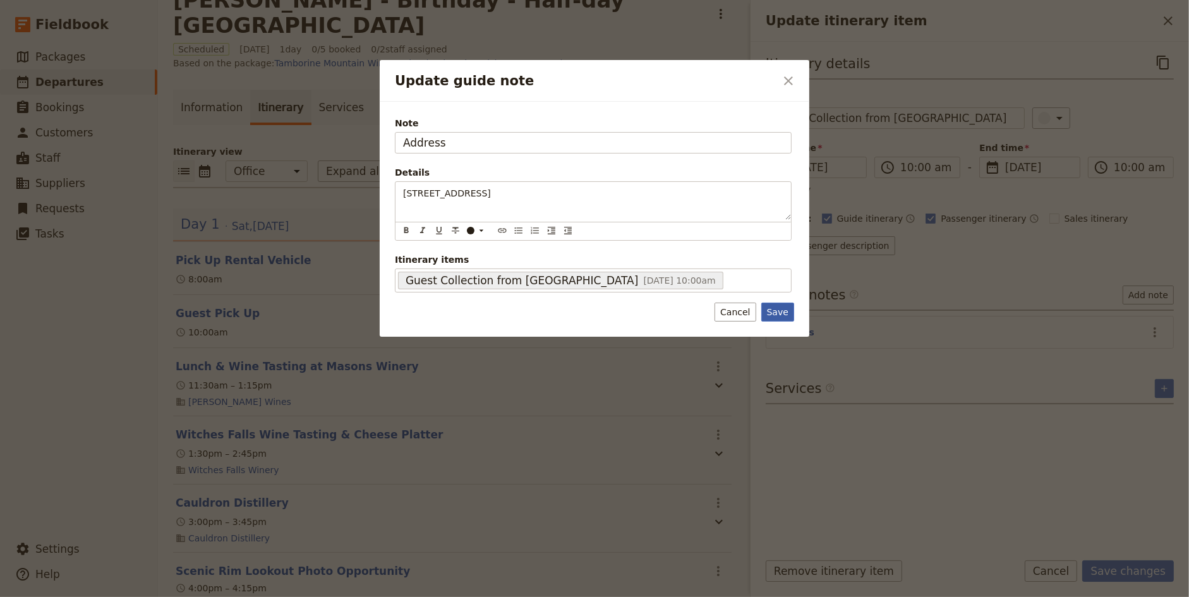
click at [779, 313] on div "Note Address Details [STREET_ADDRESS] ​ ​ ​ ​ ​ ​ ​ ​ ​ ​ [STREET_ADDRESS] Itin…" at bounding box center [594, 220] width 429 height 236
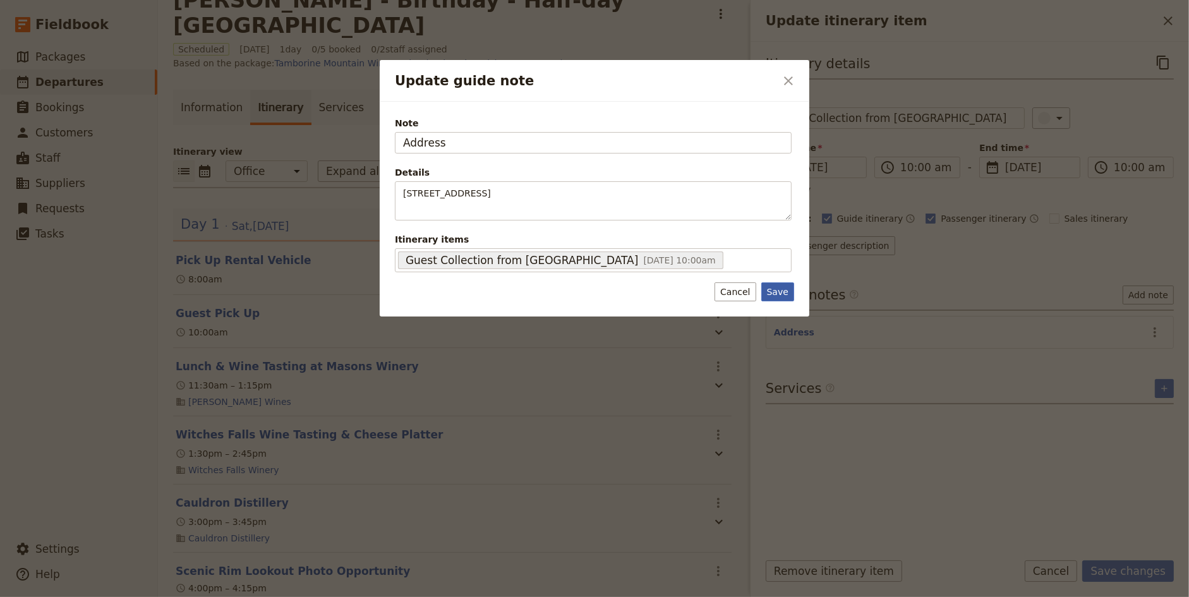
click at [782, 288] on button "Save" at bounding box center [777, 291] width 33 height 19
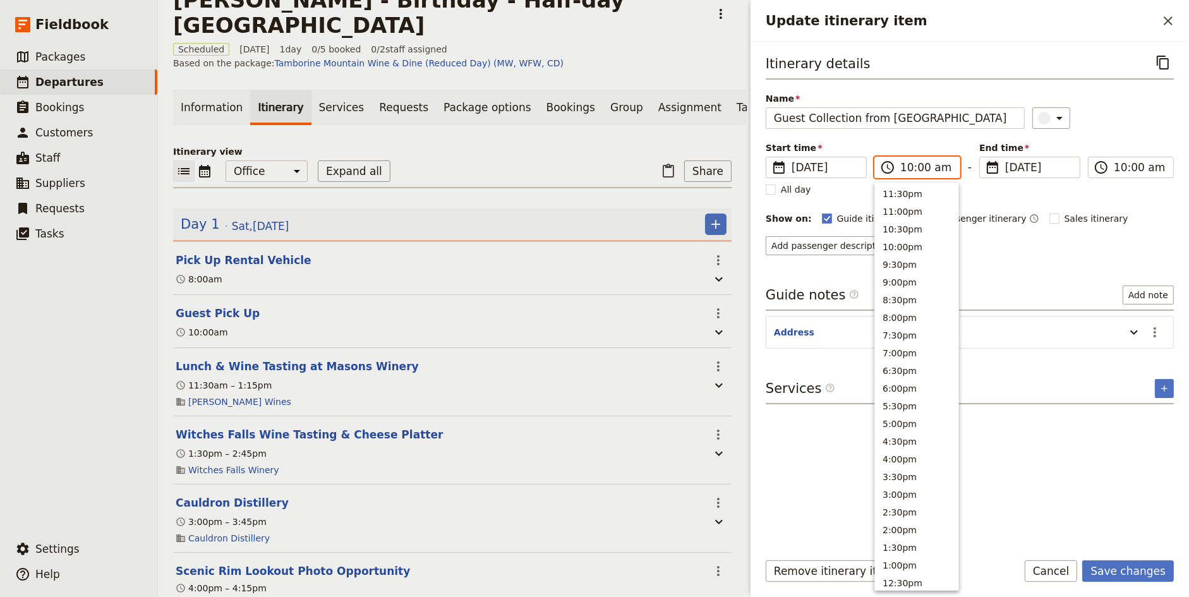
click at [916, 164] on input "10:00 am" at bounding box center [926, 167] width 52 height 15
click at [920, 164] on input "10:00 am" at bounding box center [926, 167] width 52 height 15
type input "10:30 am"
click at [1125, 121] on div "​" at bounding box center [1103, 117] width 142 height 21
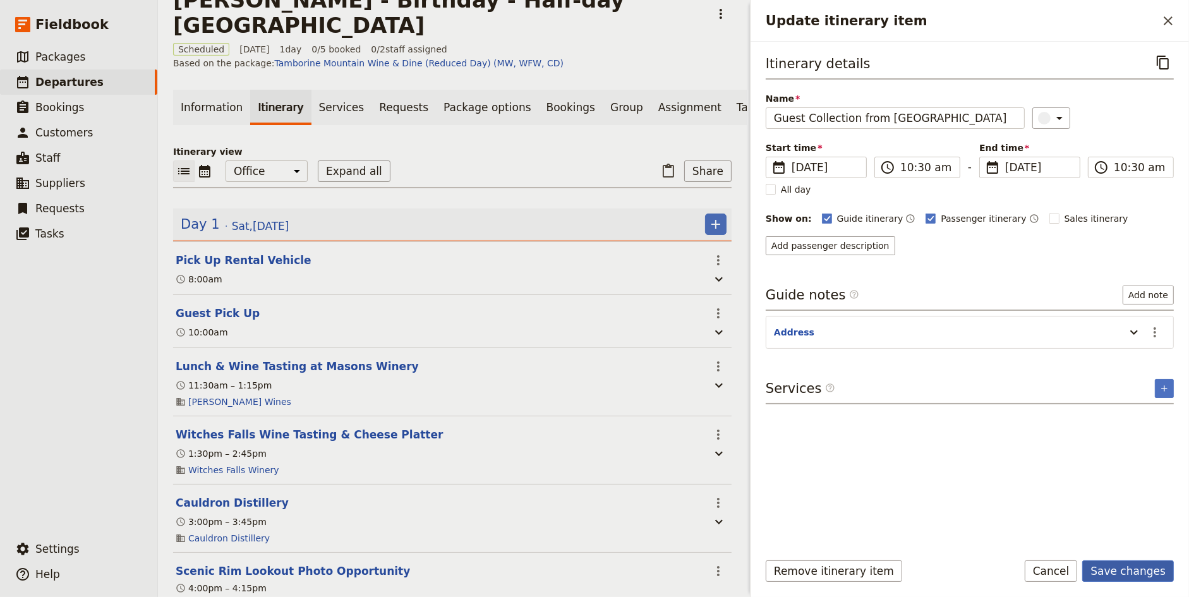
click at [1140, 569] on button "Save changes" at bounding box center [1128, 570] width 92 height 21
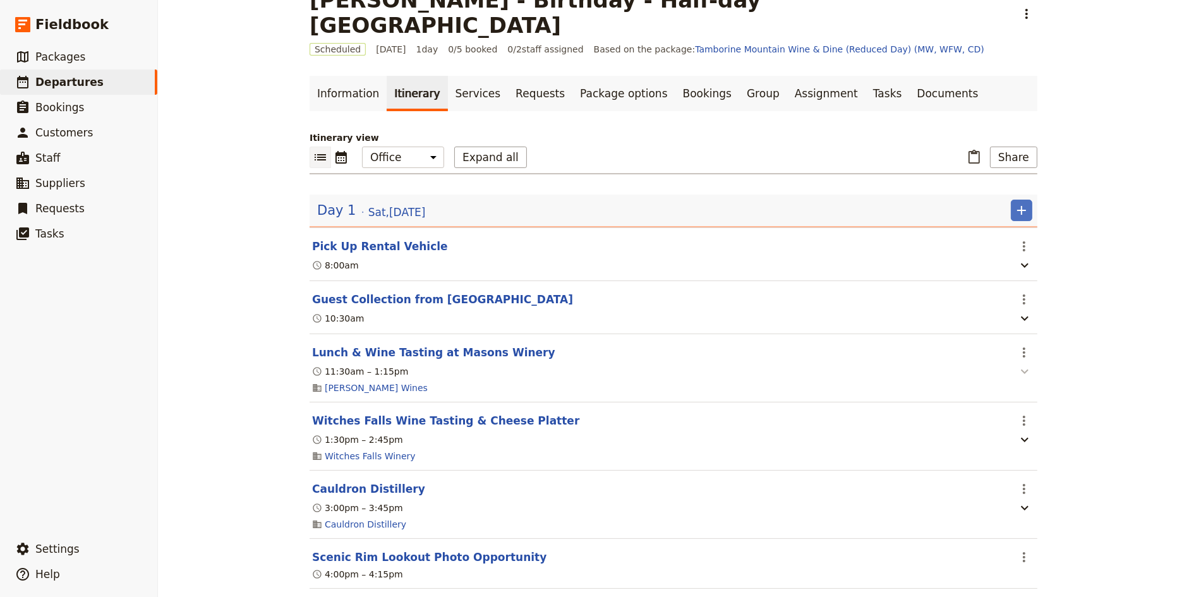
click at [1024, 364] on icon "button" at bounding box center [1024, 371] width 15 height 15
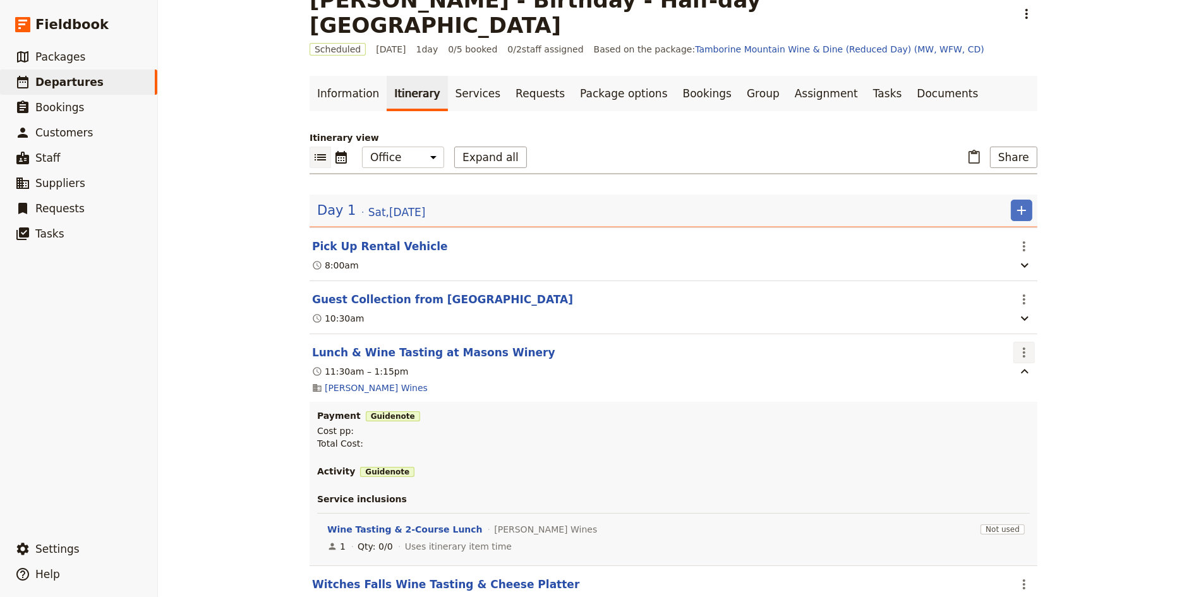
click at [1024, 347] on icon "Actions" at bounding box center [1023, 352] width 3 height 10
click at [1041, 353] on span "Edit this itinerary item" at bounding box center [1071, 351] width 99 height 13
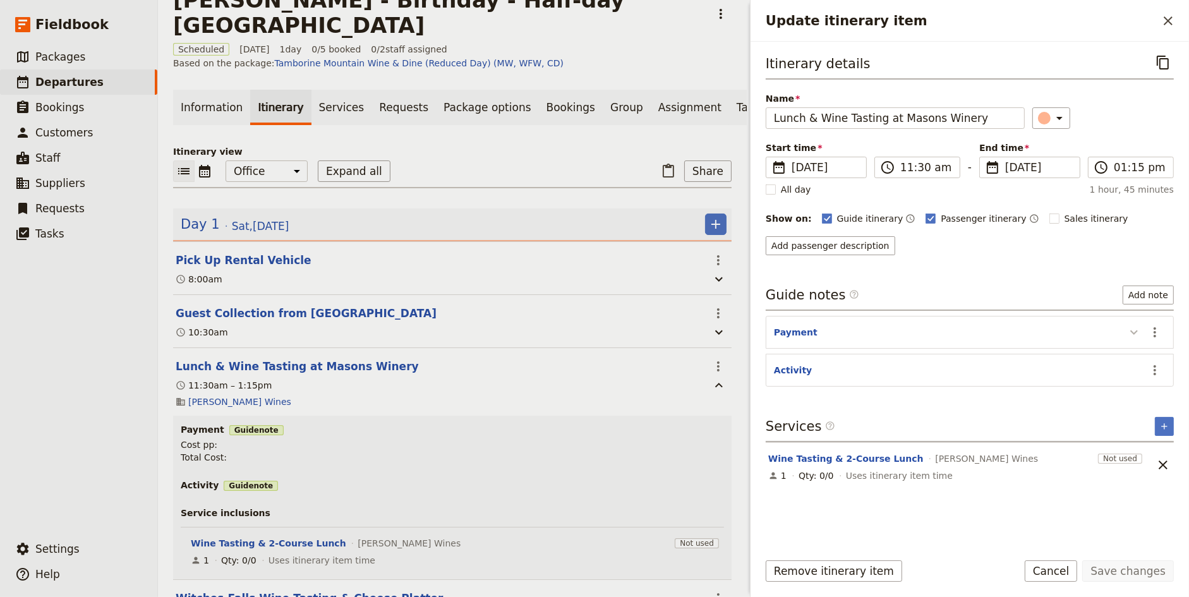
click at [1133, 330] on icon "Update itinerary item" at bounding box center [1134, 332] width 8 height 4
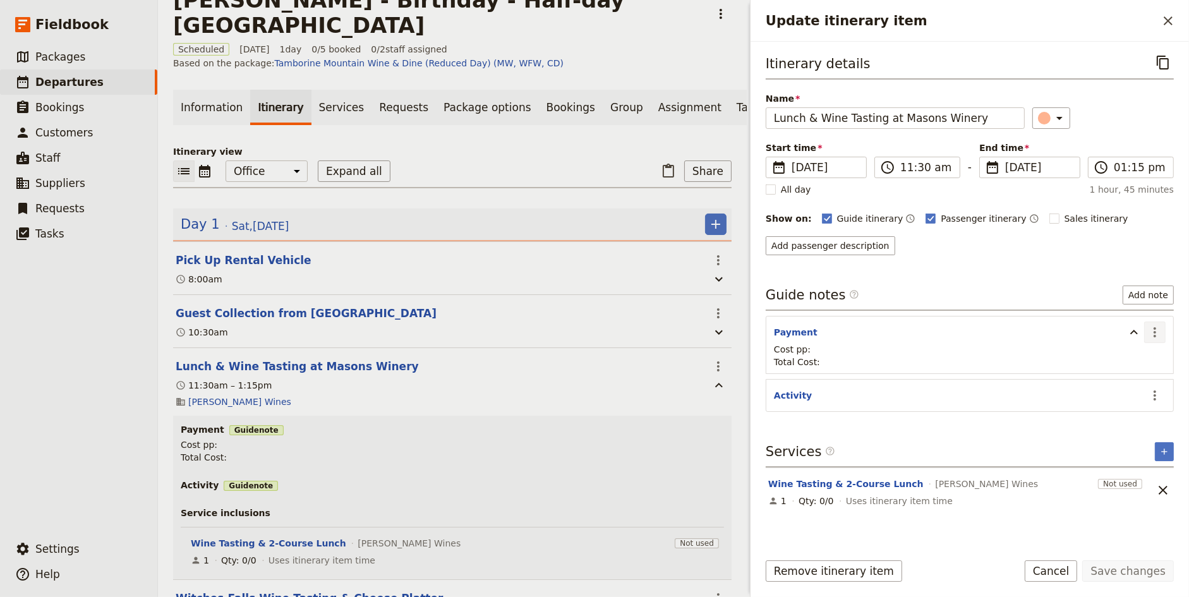
click at [1163, 330] on button "​" at bounding box center [1154, 331] width 21 height 21
click at [1129, 357] on span "Edit note" at bounding box center [1119, 355] width 40 height 13
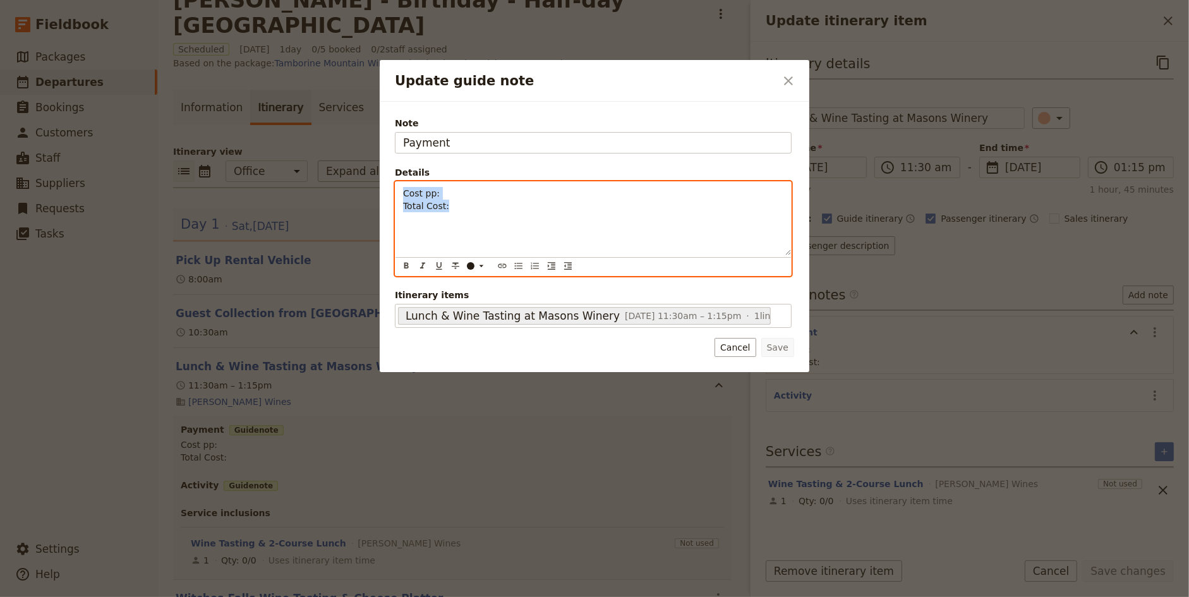
drag, startPoint x: 471, startPoint y: 209, endPoint x: 390, endPoint y: 181, distance: 85.7
click at [390, 181] on div "Note Payment Details Cost pp: Total Cost: ​ ​ ​ ​ ​ ​ ​ ​ ​ ​ Cost pp: Total Co…" at bounding box center [594, 237] width 429 height 271
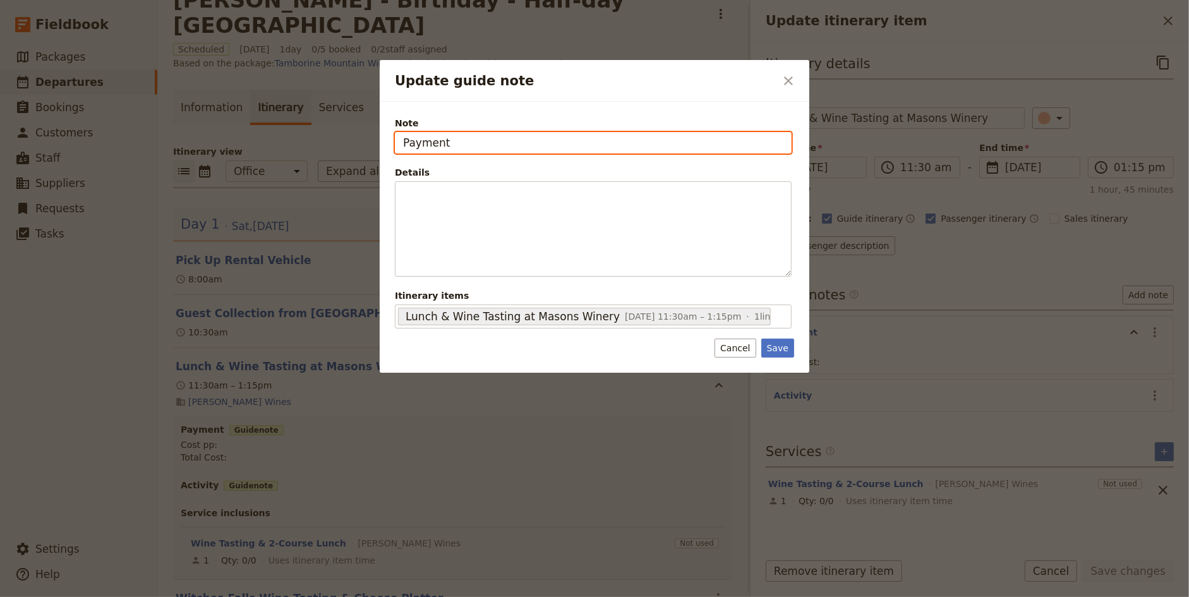
click at [441, 143] on input "Payment" at bounding box center [593, 142] width 397 height 21
type input "Meal Selections"
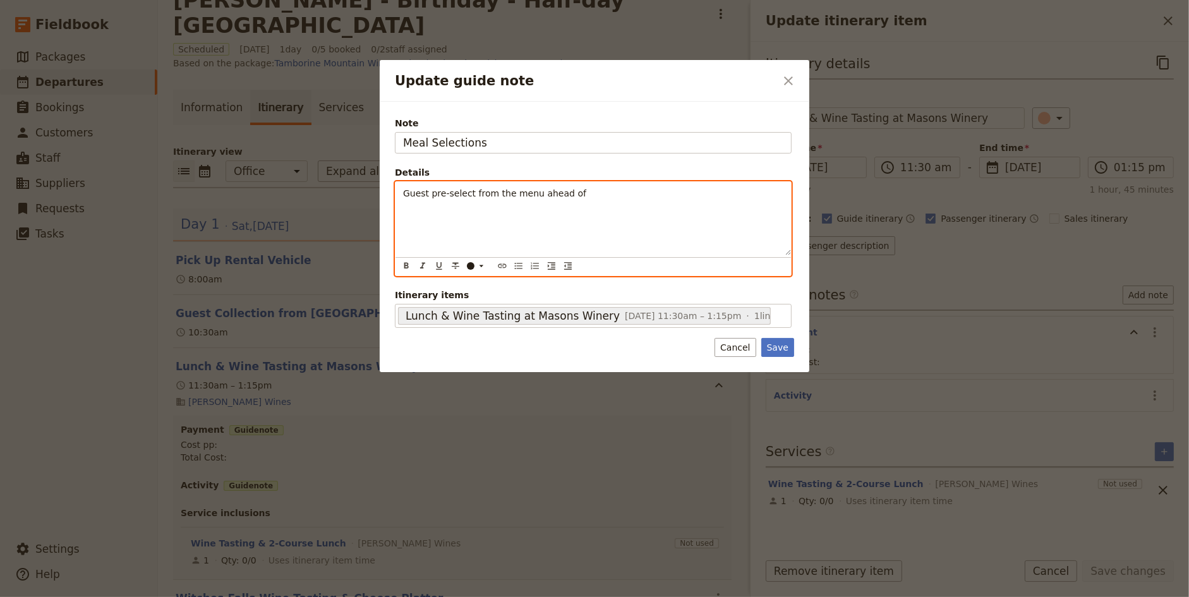
click at [427, 194] on span "Guest pre-select from the menu ahead of" at bounding box center [494, 193] width 183 height 10
click at [619, 187] on p "Guests pre-select from the menu ahead of" at bounding box center [593, 193] width 380 height 13
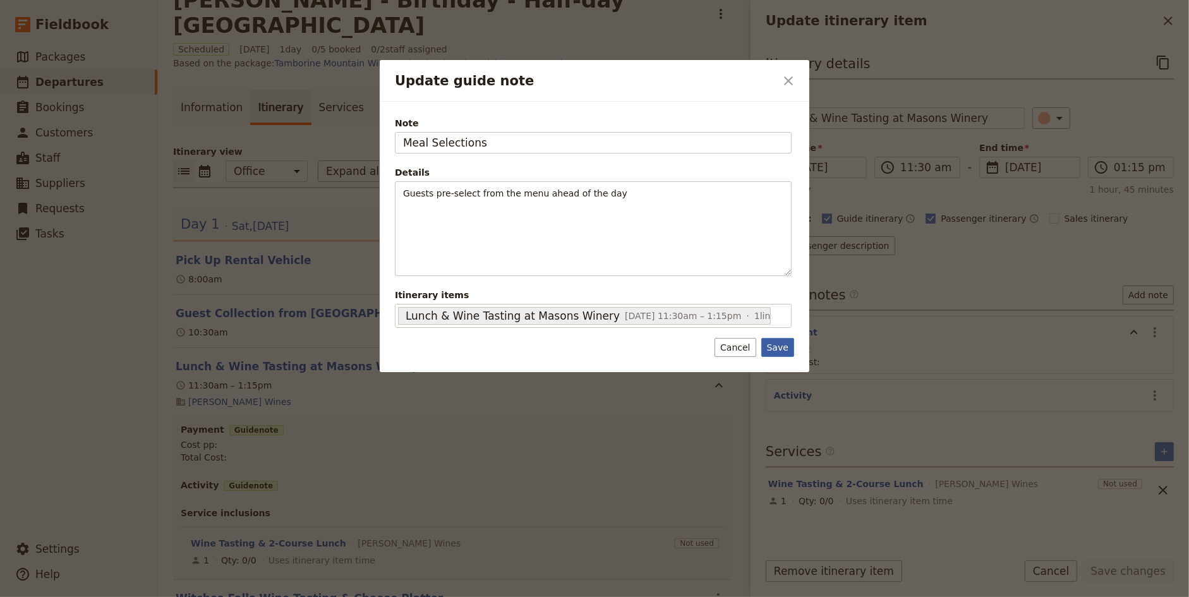
click at [792, 345] on button "Save" at bounding box center [777, 347] width 33 height 19
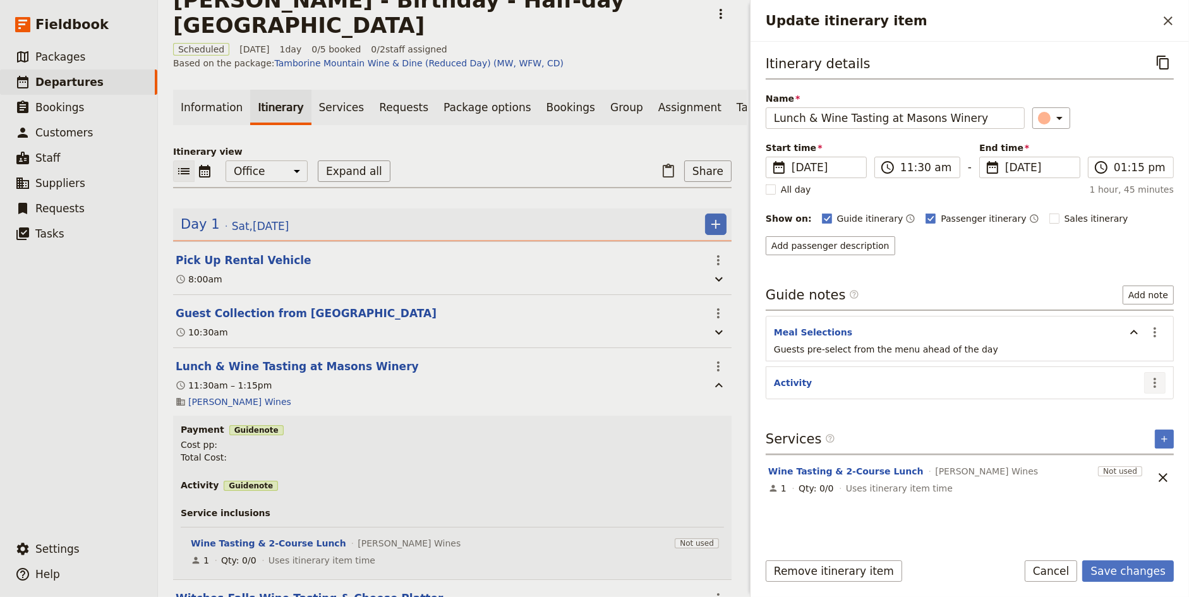
click at [1160, 377] on icon "Actions" at bounding box center [1154, 382] width 15 height 15
click at [1137, 409] on span "Edit note" at bounding box center [1119, 405] width 40 height 13
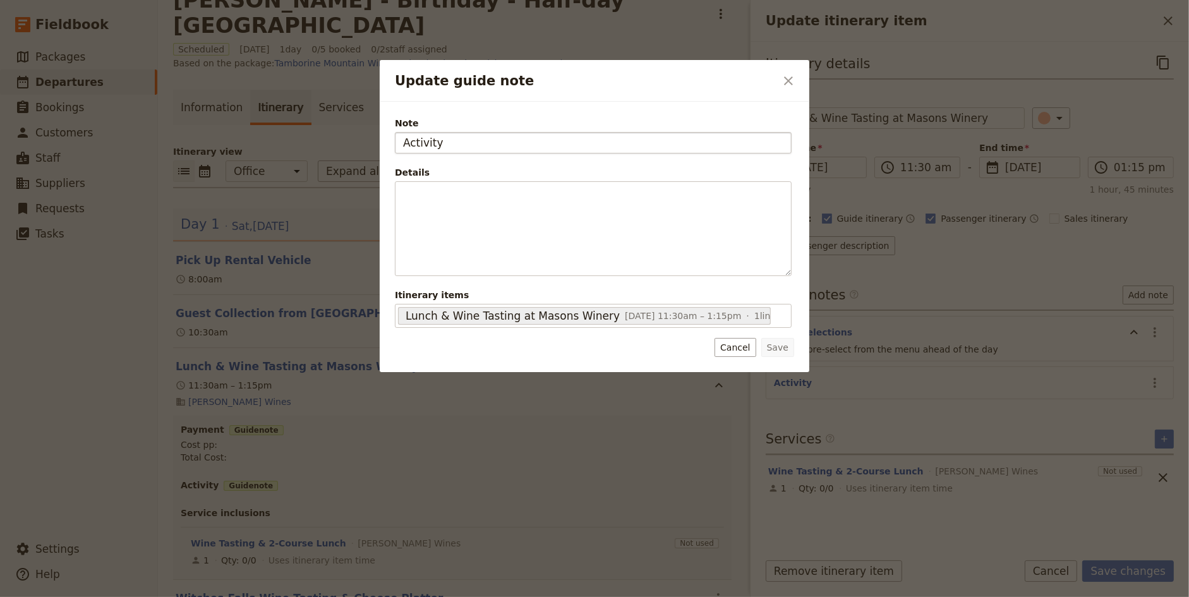
click at [421, 139] on input "Activity" at bounding box center [593, 142] width 397 height 21
type input "P"
type input "2-Course lunch & wine tasting included in package"
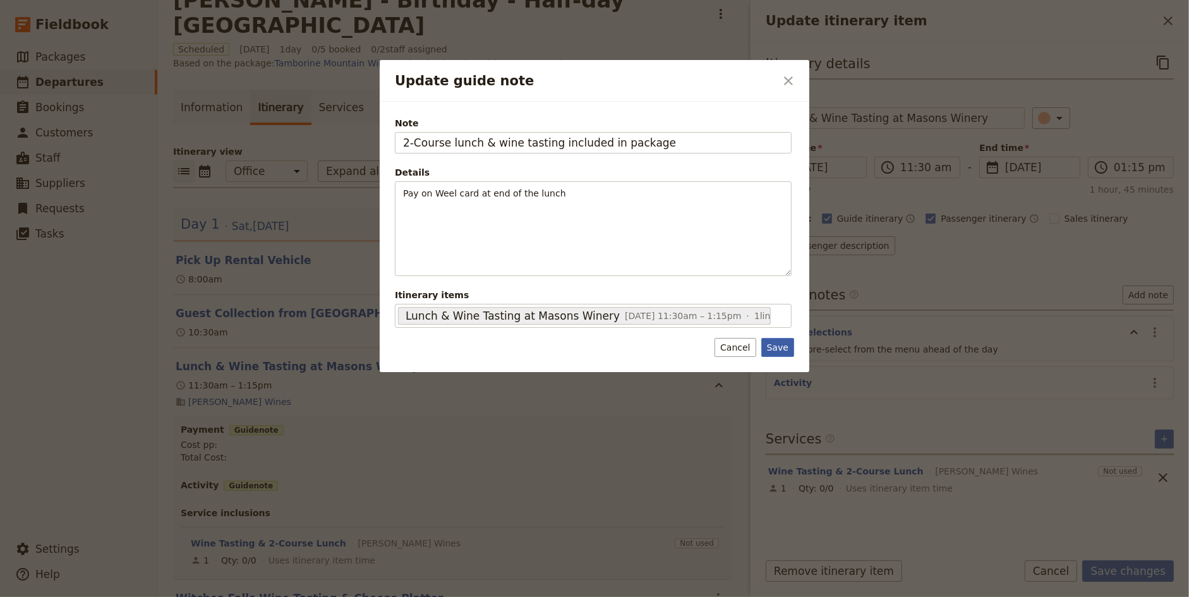
click at [780, 348] on button "Save" at bounding box center [777, 347] width 33 height 19
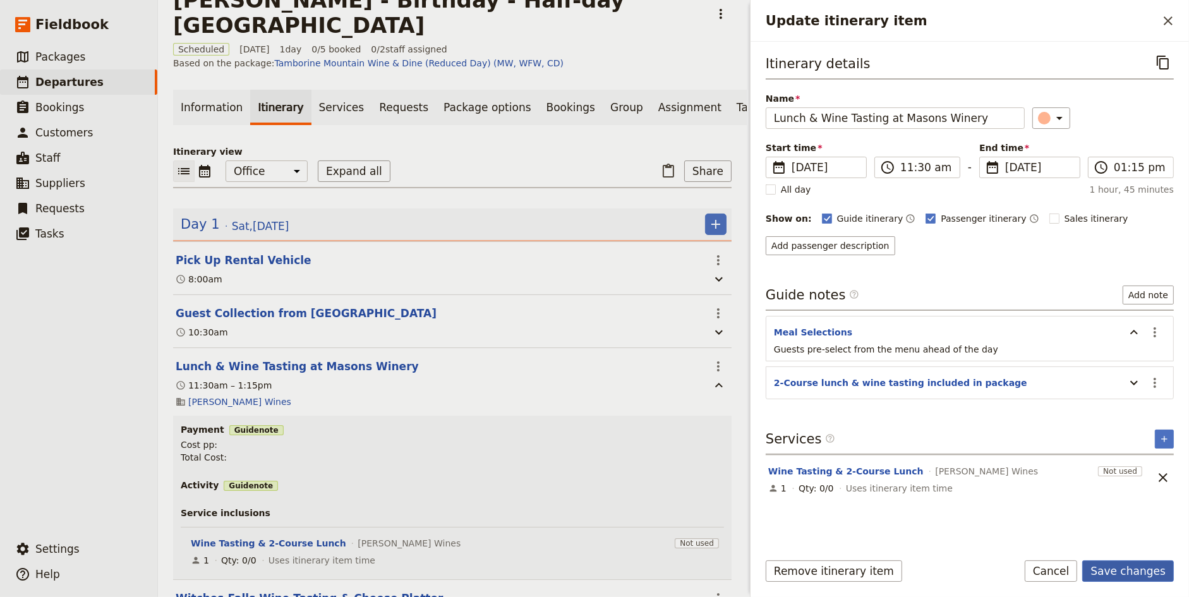
click at [1140, 572] on button "Save changes" at bounding box center [1128, 570] width 92 height 21
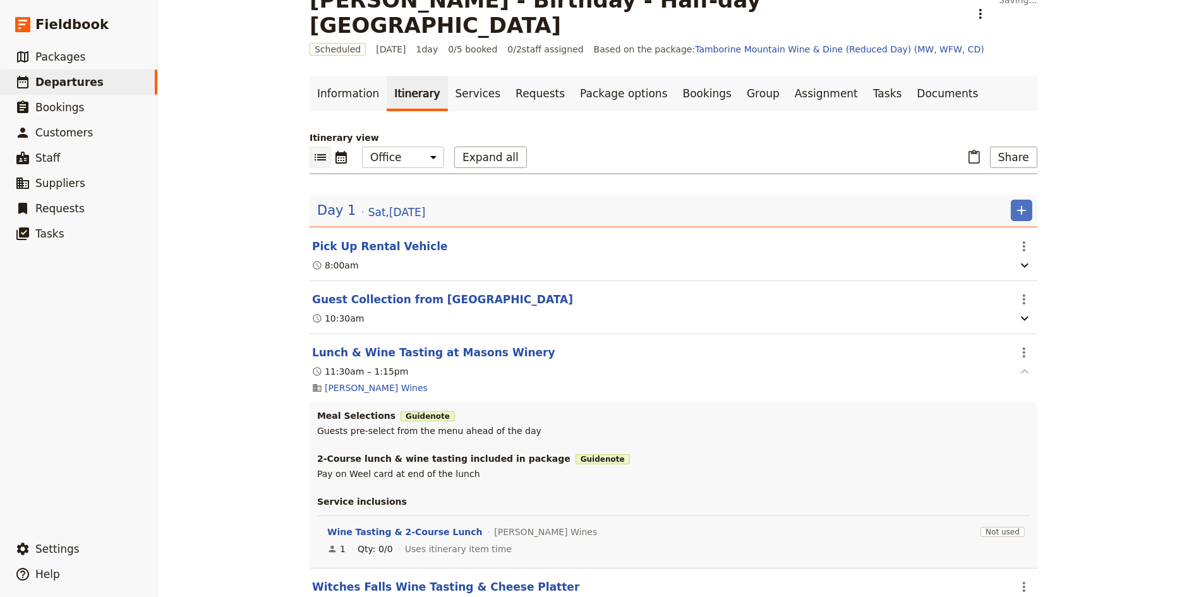
click at [1024, 364] on icon "button" at bounding box center [1024, 371] width 15 height 15
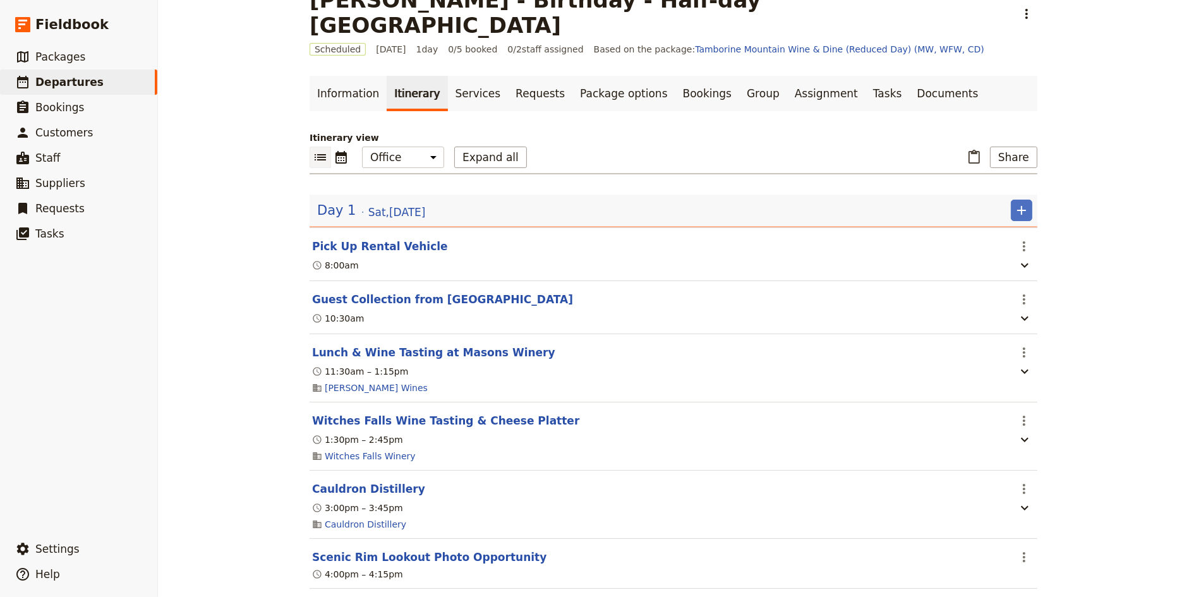
scroll to position [83, 0]
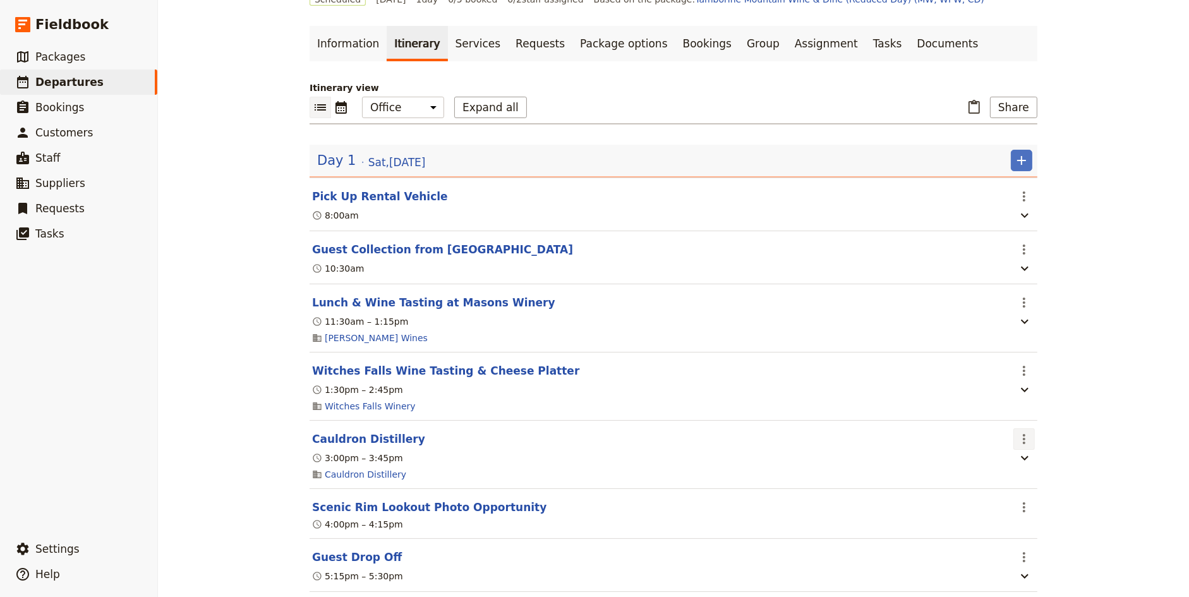
click at [1025, 431] on icon "Actions" at bounding box center [1023, 438] width 15 height 15
click at [1053, 455] on span "Delete this itinerary item" at bounding box center [1077, 455] width 111 height 13
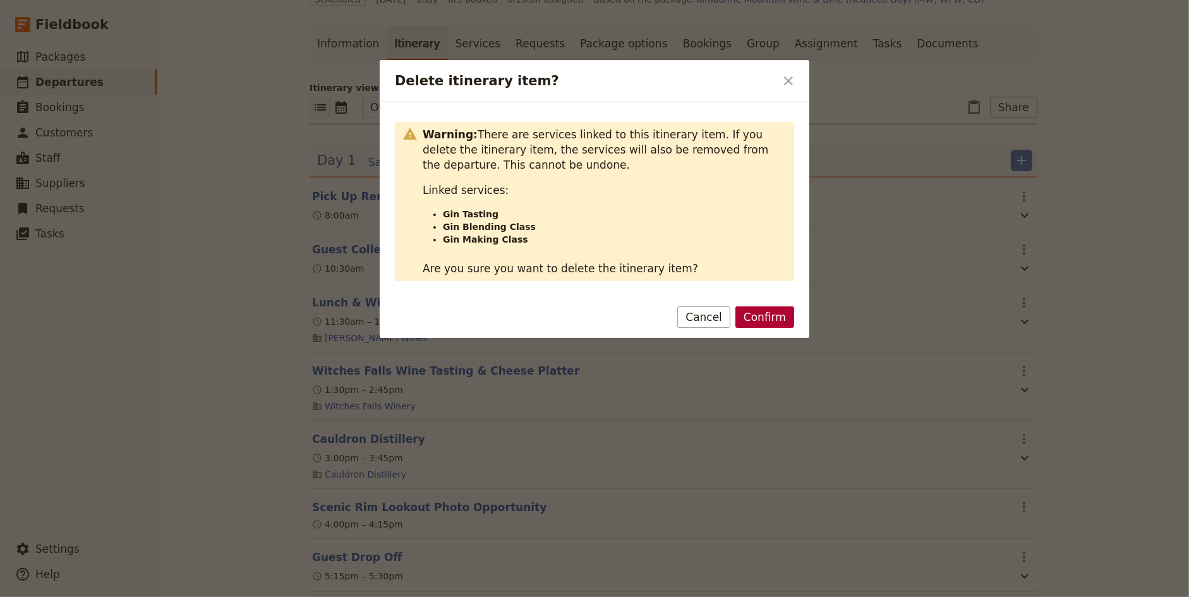
click at [782, 318] on button "Confirm" at bounding box center [764, 316] width 59 height 21
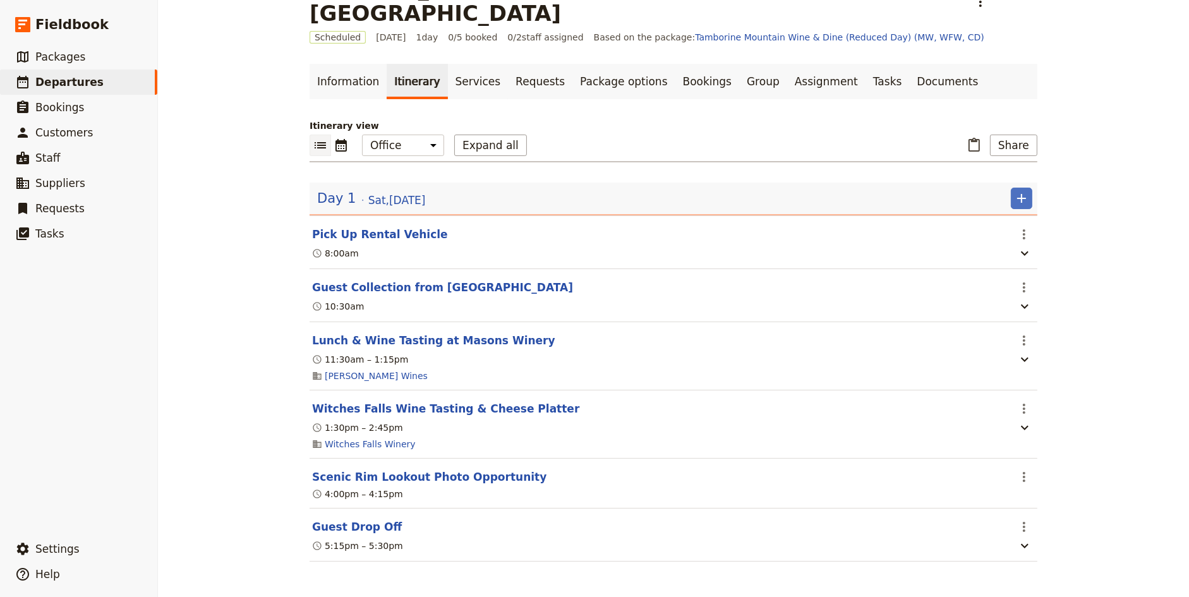
scroll to position [15, 0]
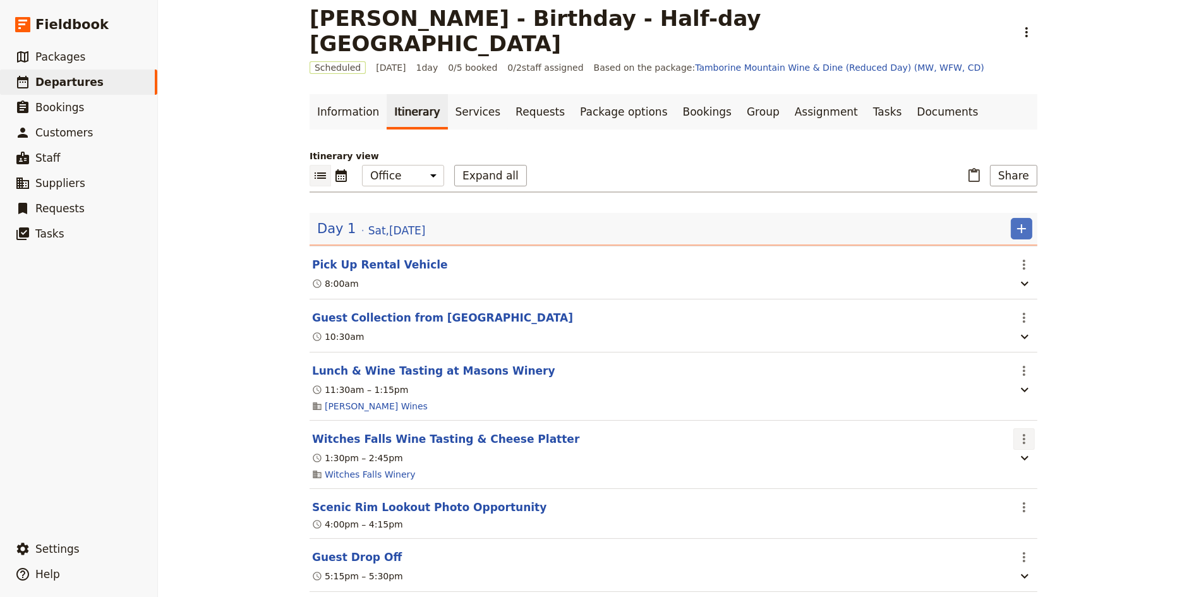
click at [1019, 431] on icon "Actions" at bounding box center [1023, 438] width 15 height 15
click at [1050, 437] on span "Edit this itinerary item" at bounding box center [1071, 437] width 99 height 13
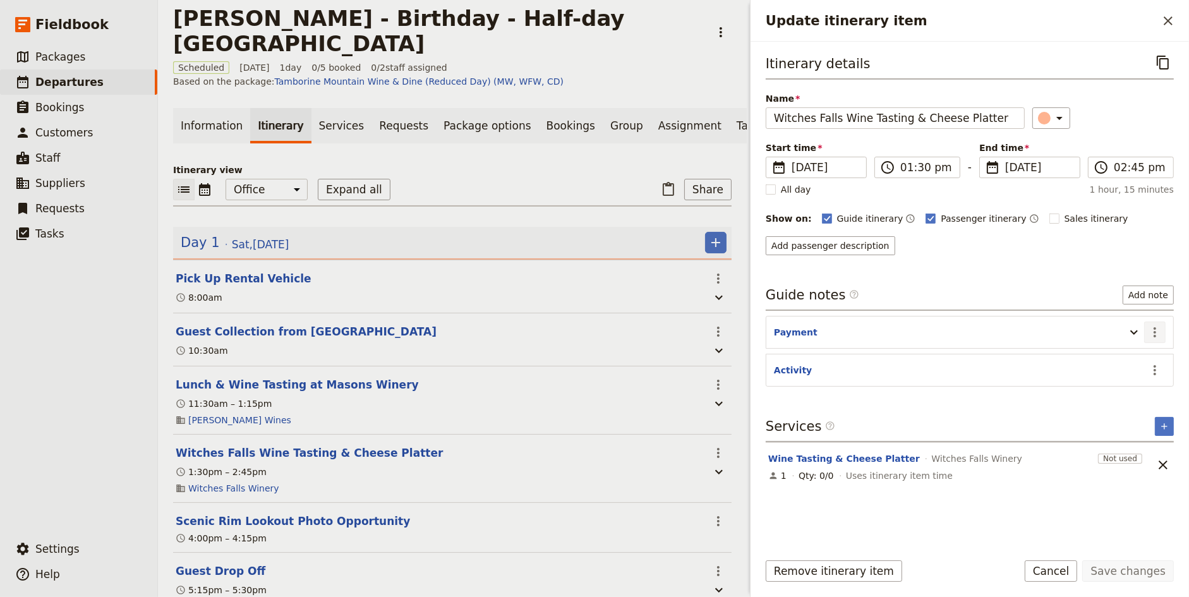
click at [1155, 327] on icon "Actions" at bounding box center [1154, 332] width 15 height 15
click at [1146, 357] on span "Edit note" at bounding box center [1128, 355] width 59 height 13
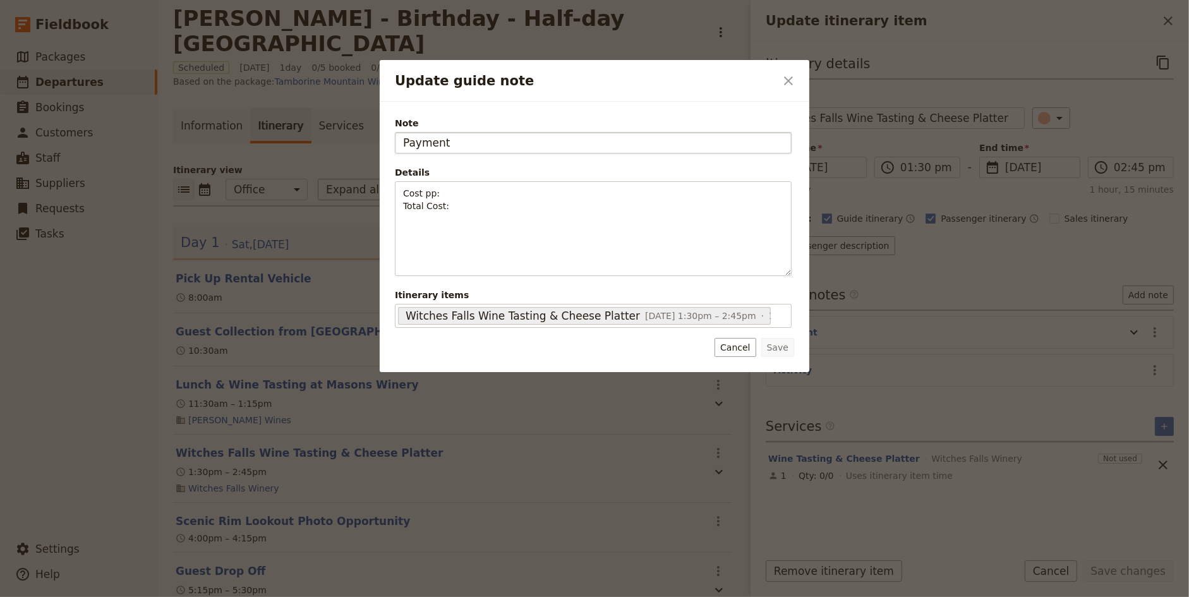
click at [421, 142] on input "Payment" at bounding box center [593, 142] width 397 height 21
type input "Wine Tasting & Cheeseboard included"
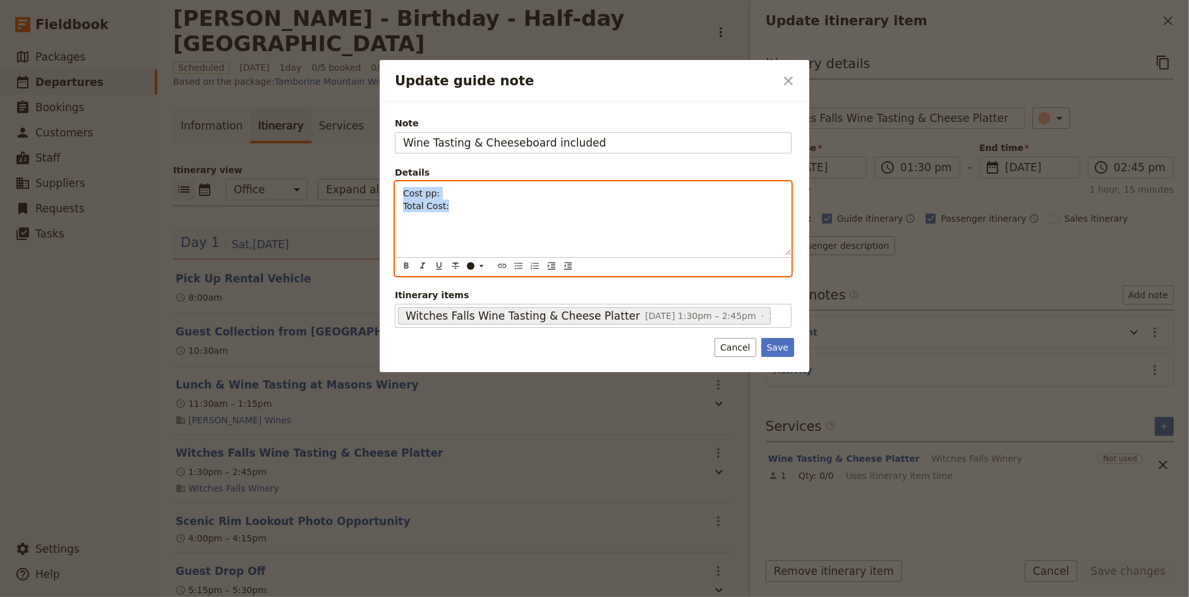
drag, startPoint x: 485, startPoint y: 207, endPoint x: 377, endPoint y: 183, distance: 110.6
click at [377, 596] on div "Update guide note ​ Note Wine Tasting & Cheeseboard included Details Cost pp: T…" at bounding box center [594, 597] width 1189 height 0
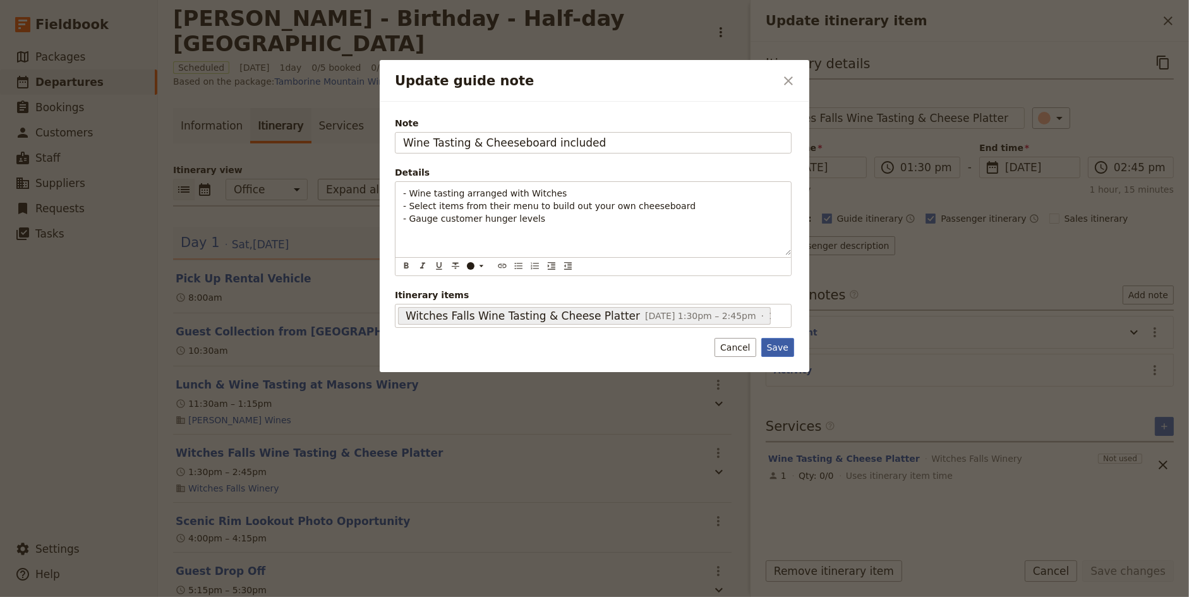
click at [780, 346] on button "Save" at bounding box center [777, 347] width 33 height 19
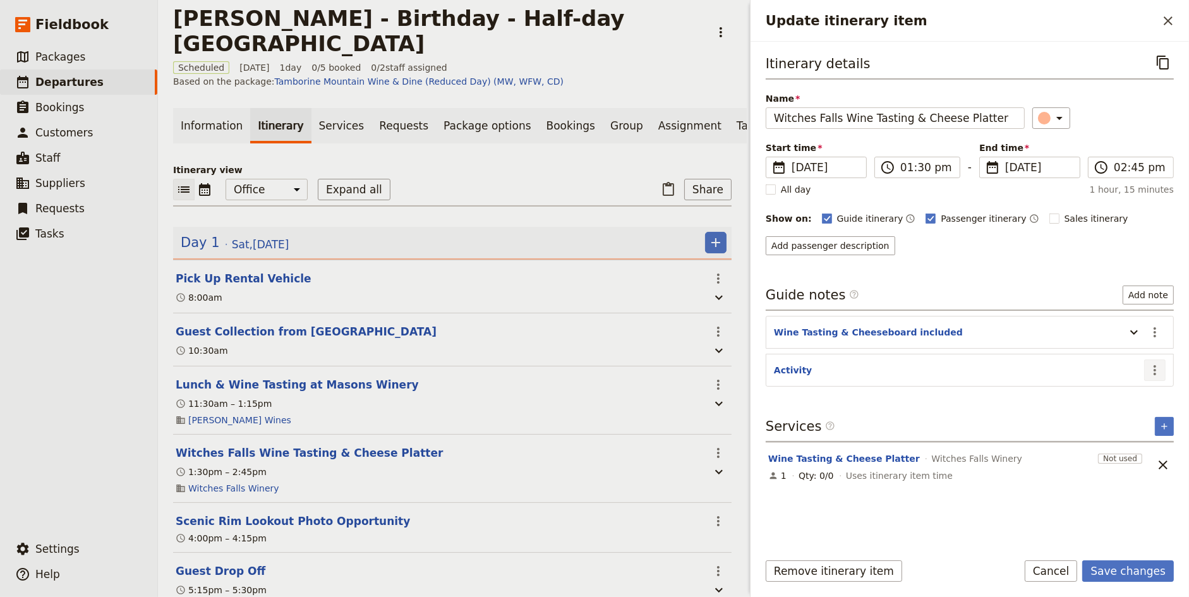
click at [1160, 363] on icon "Actions" at bounding box center [1154, 370] width 15 height 15
click at [1148, 389] on span "Edit note" at bounding box center [1128, 393] width 59 height 13
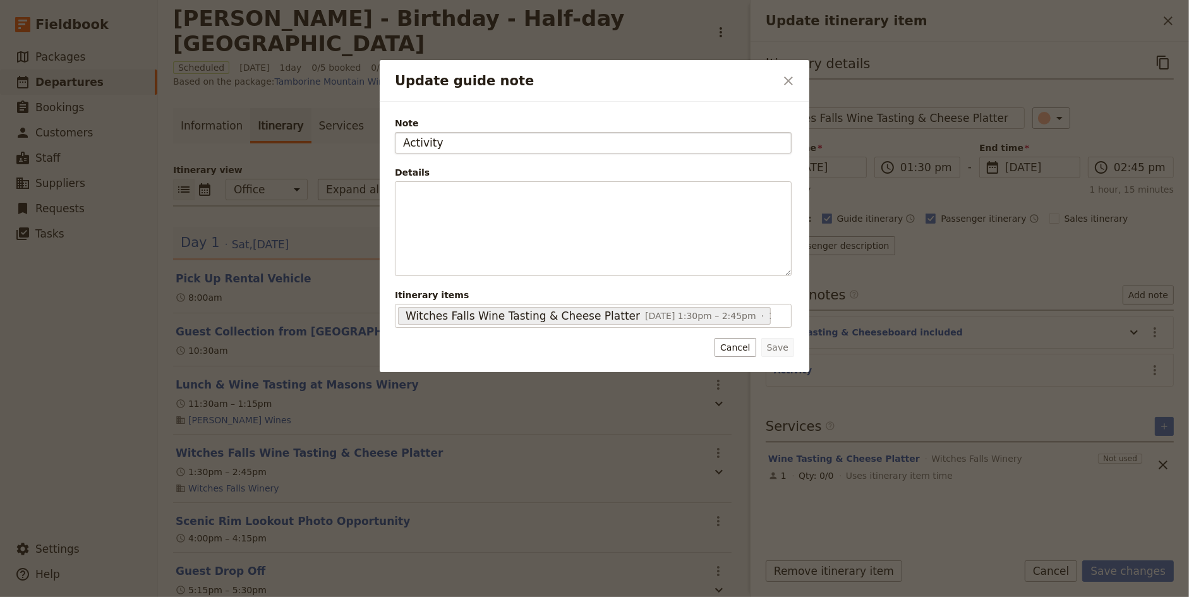
click at [453, 142] on input "Activity" at bounding box center [593, 142] width 397 height 21
type input "Witches to invoice us"
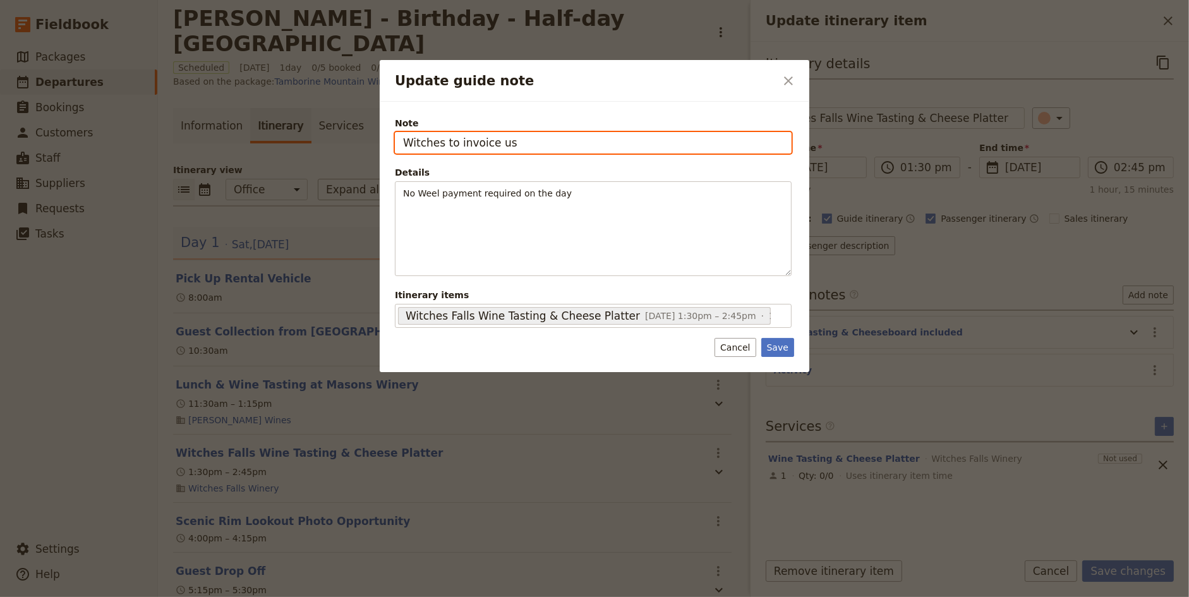
drag, startPoint x: 447, startPoint y: 146, endPoint x: 659, endPoint y: 147, distance: 211.6
click at [659, 147] on input "Witches to invoice us" at bounding box center [593, 142] width 397 height 21
type input "Witches will invoice us after the tour"
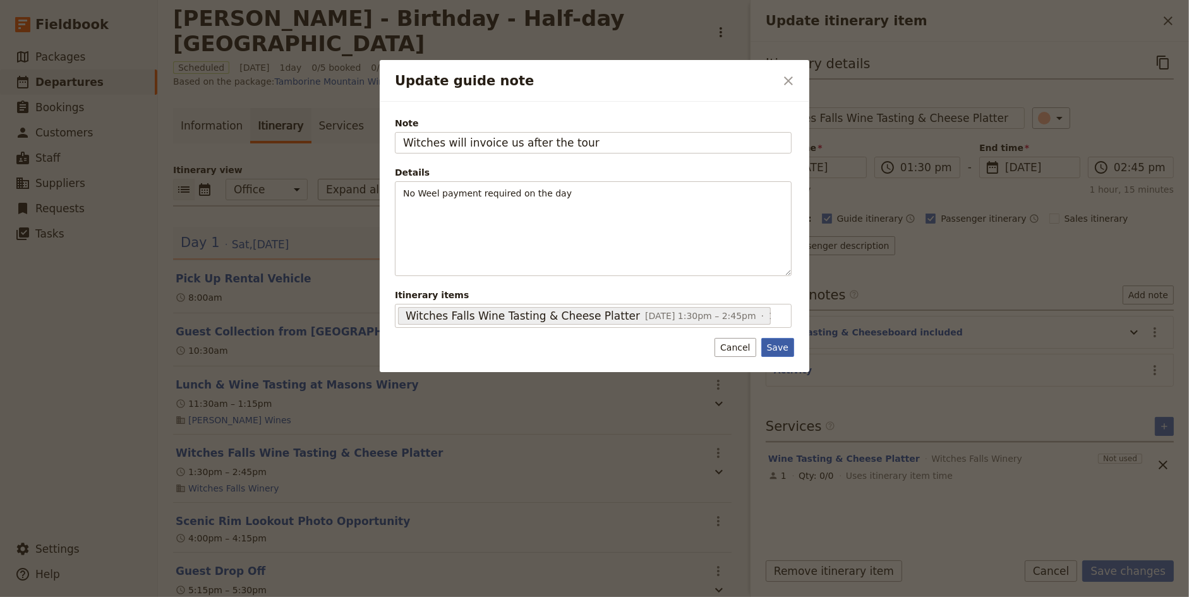
click at [781, 340] on button "Save" at bounding box center [777, 347] width 33 height 19
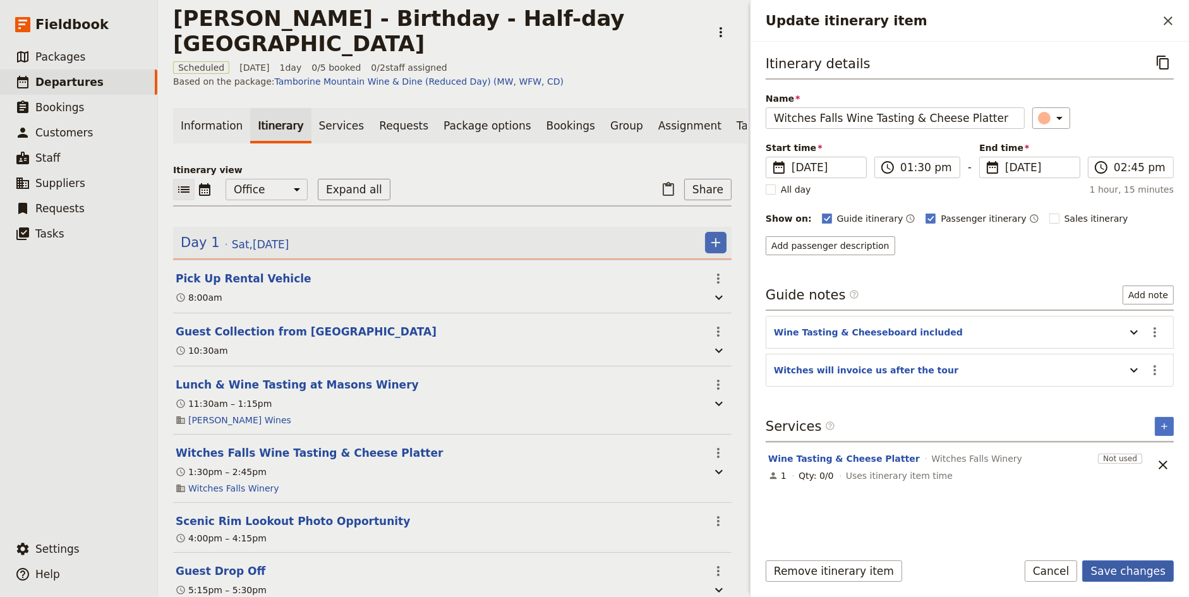
click at [1127, 570] on button "Save changes" at bounding box center [1128, 570] width 92 height 21
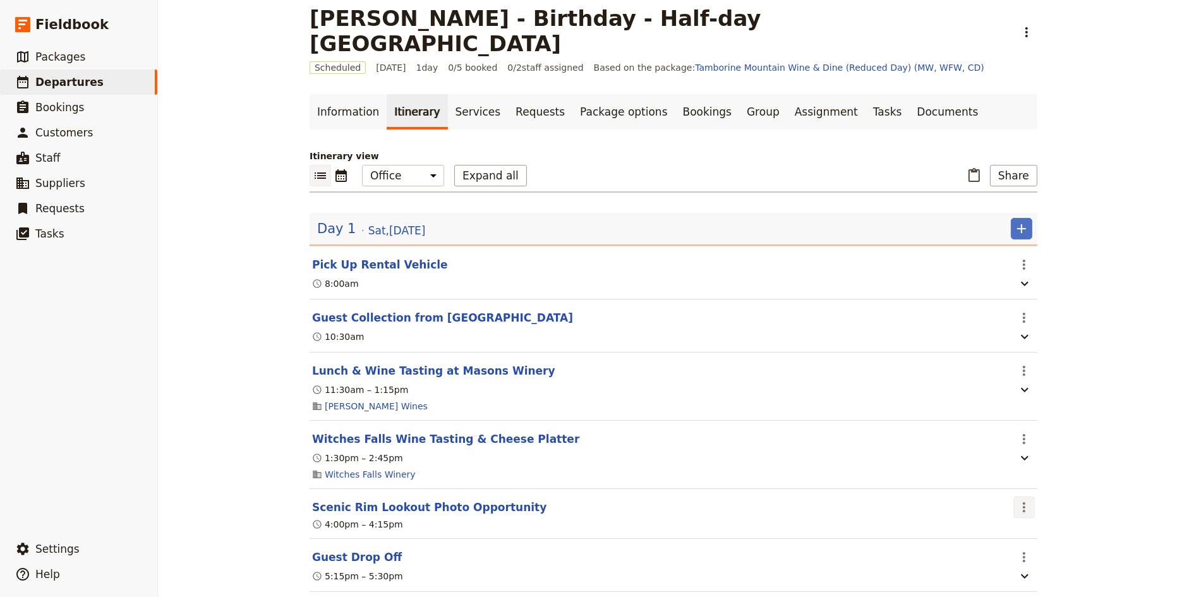
click at [1020, 500] on icon "Actions" at bounding box center [1023, 507] width 15 height 15
click at [1103, 375] on div "[PERSON_NAME] - Birthday - Half-day Tamborine Mountain ​ Scheduled [DATE] 1 day…" at bounding box center [673, 298] width 1031 height 597
click at [1023, 500] on icon "Actions" at bounding box center [1023, 507] width 15 height 15
click at [1043, 505] on span "Edit this itinerary item" at bounding box center [1071, 505] width 99 height 13
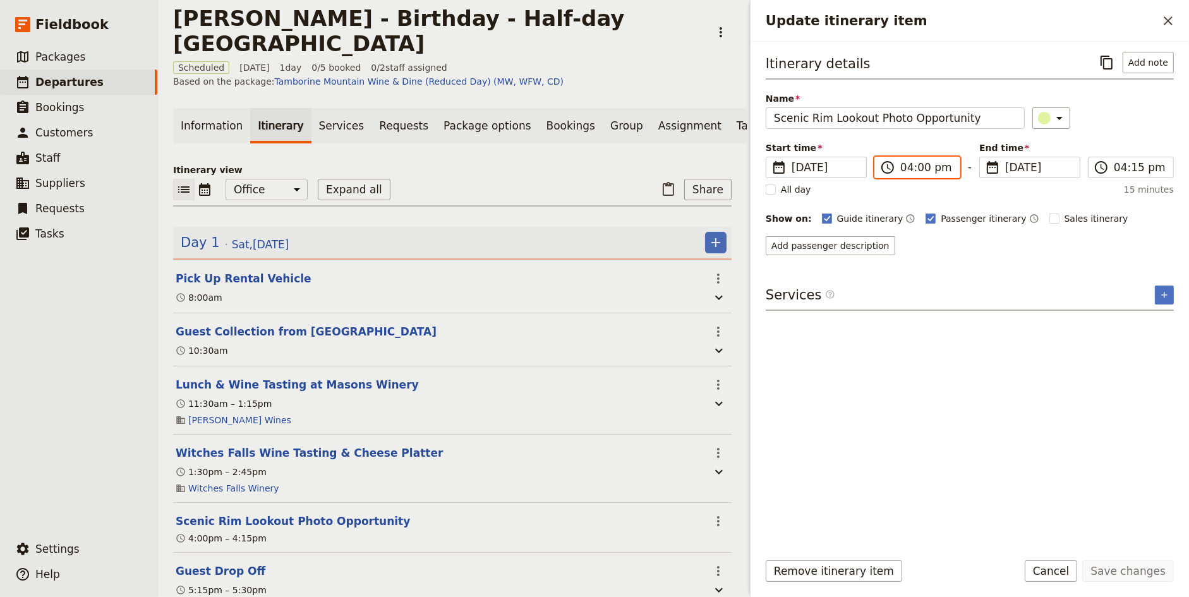
click at [904, 166] on input "04:00 pm" at bounding box center [926, 167] width 52 height 15
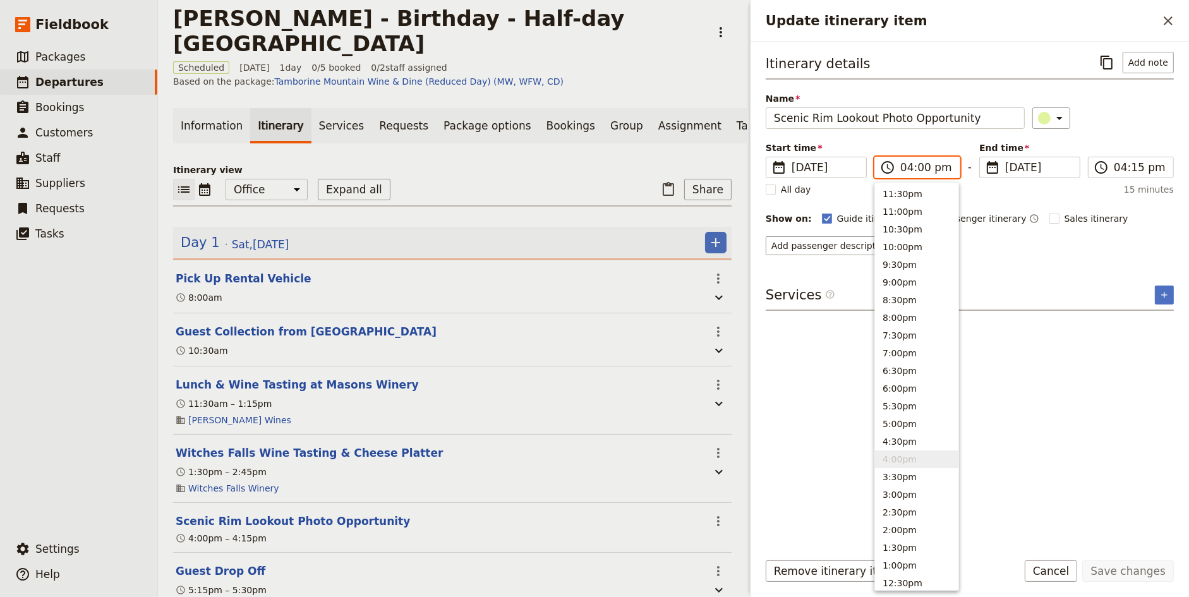
type input "03:00 pm"
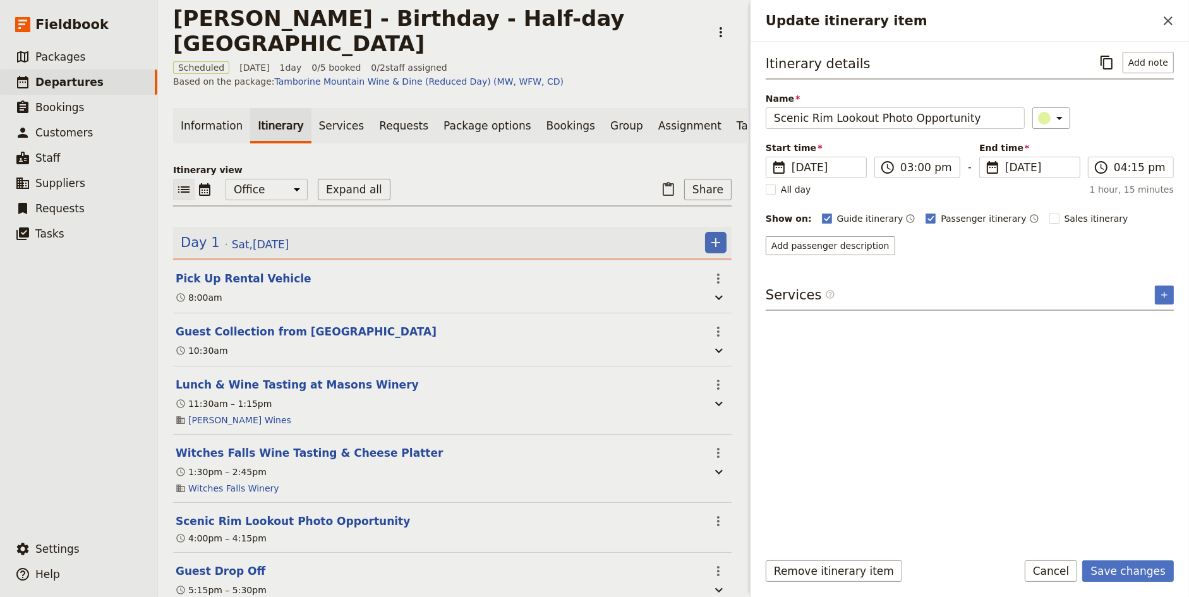
click at [1131, 116] on div "​" at bounding box center [1103, 117] width 142 height 21
click at [1116, 167] on input "04:15 pm" at bounding box center [1139, 167] width 52 height 15
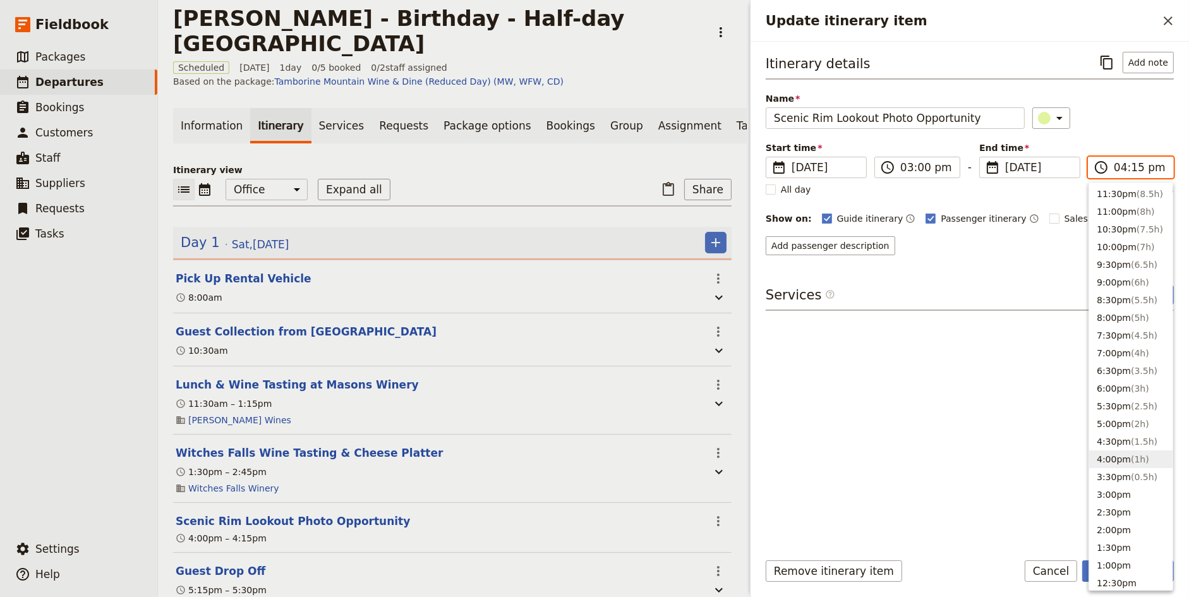
type input "03:15 pm"
click at [1141, 127] on div "Itinerary details ​ Add note Name Scenic Rim Lookout Photo Opportunity ​ Start …" at bounding box center [969, 153] width 408 height 203
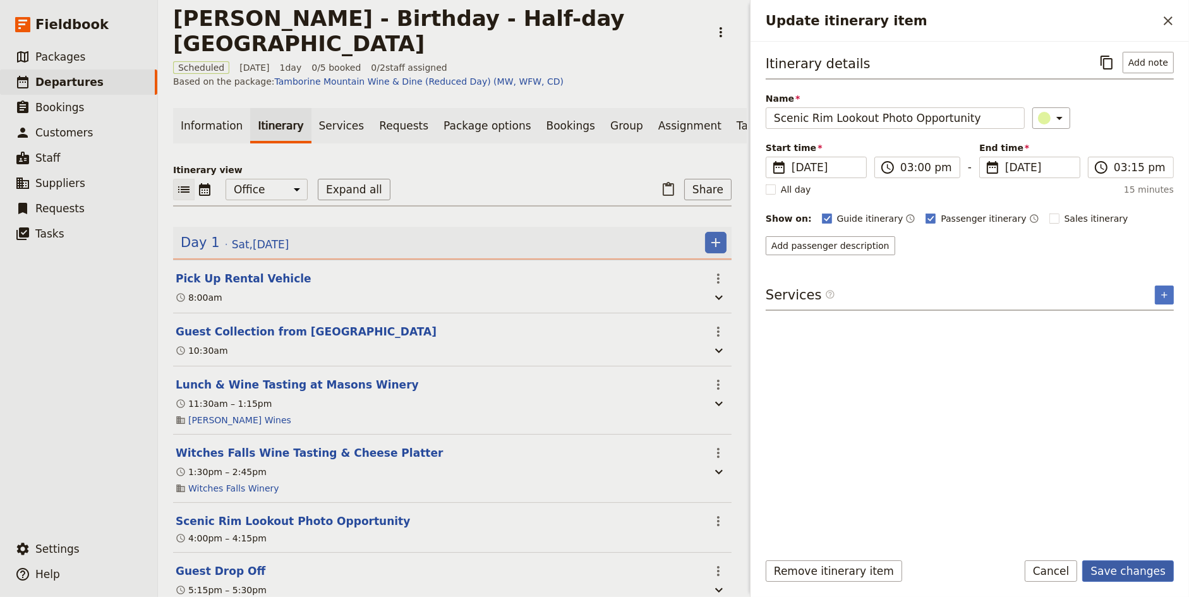
click at [1138, 572] on button "Save changes" at bounding box center [1128, 570] width 92 height 21
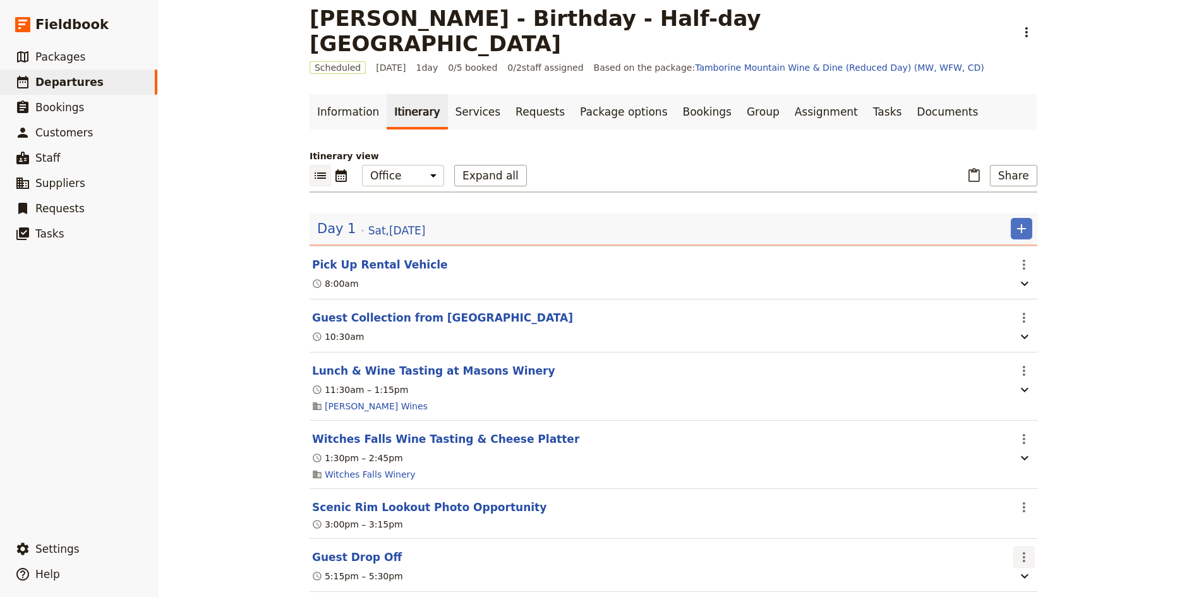
click at [1022, 549] on icon "Actions" at bounding box center [1023, 556] width 15 height 15
click at [1040, 551] on span "Edit this itinerary item" at bounding box center [1071, 554] width 99 height 13
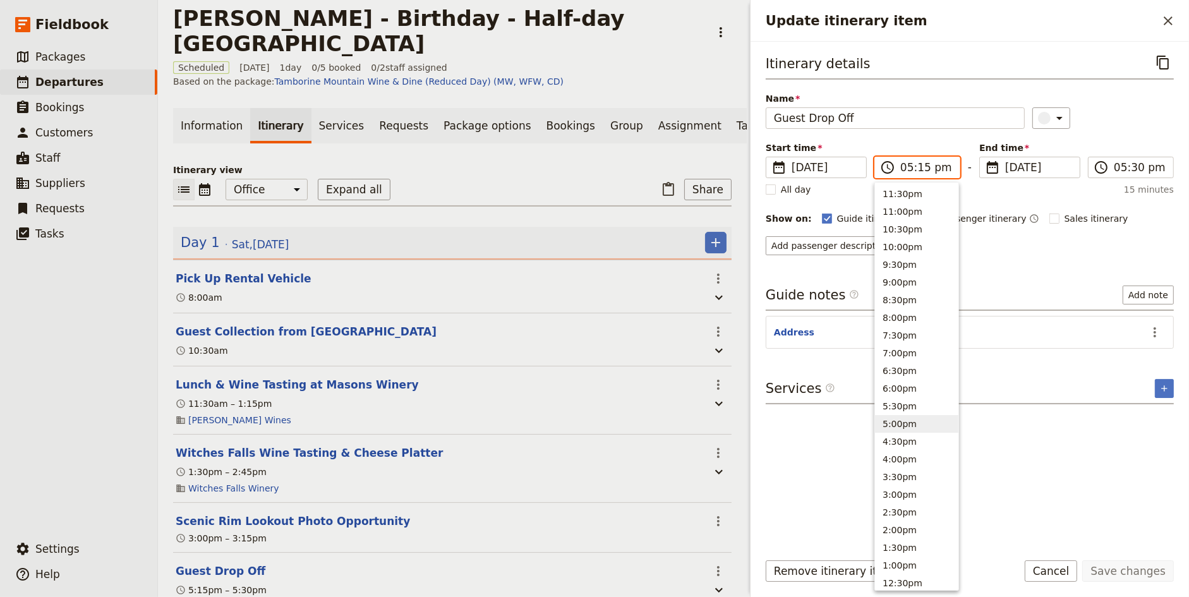
click at [905, 165] on input "05:15 pm" at bounding box center [926, 167] width 52 height 15
click at [918, 167] on input "04:15 pm" at bounding box center [926, 167] width 52 height 15
type input "04:00 pm"
click at [1108, 150] on div "Start time ​ [DATE] [DATE] [DATE] 16:00 ​ 04:00 pm - End time ​ [DATE] [DATE] […" at bounding box center [969, 159] width 408 height 37
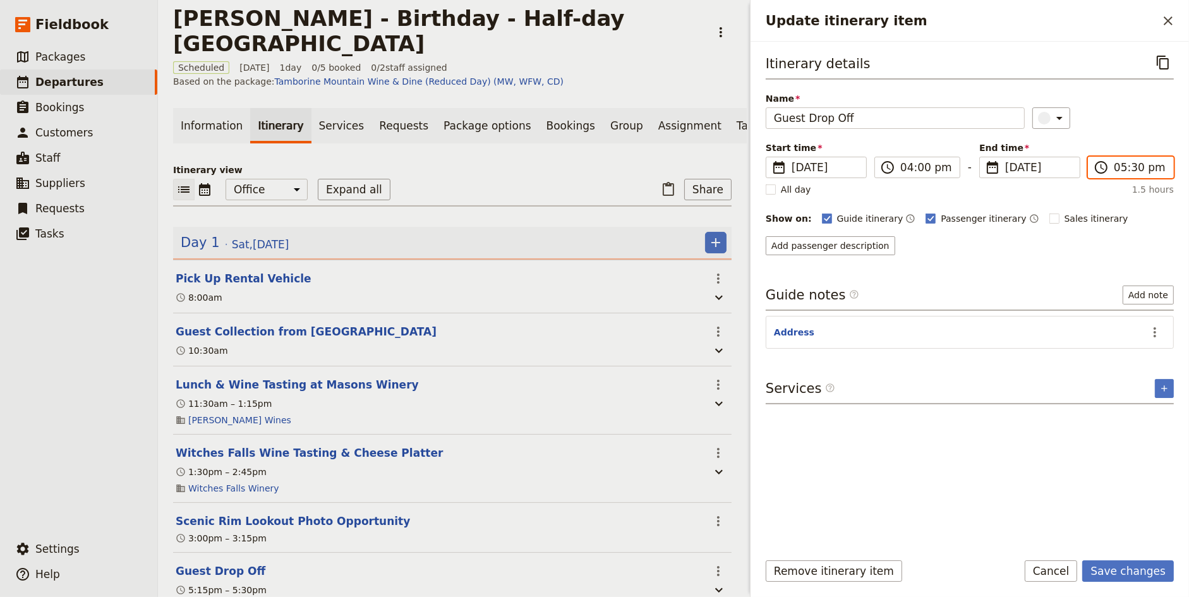
click at [1119, 165] on input "05:30 pm" at bounding box center [1139, 167] width 52 height 15
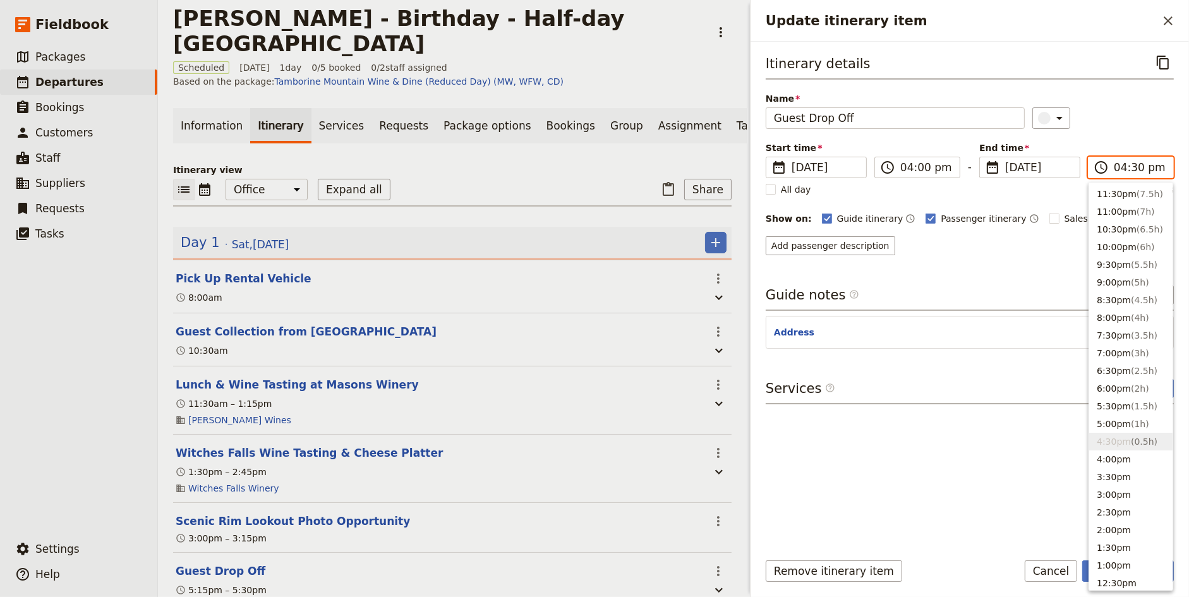
click at [1138, 165] on input "04:30 pm" at bounding box center [1139, 167] width 52 height 15
type input "04:00 pm"
click at [1132, 112] on div "​" at bounding box center [1103, 117] width 142 height 21
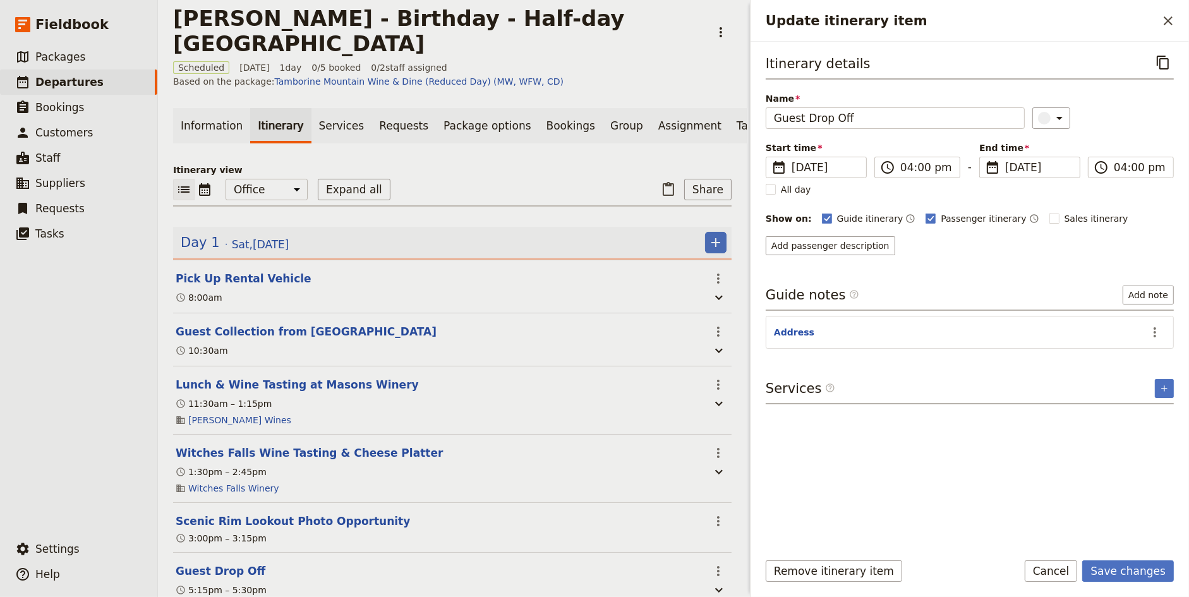
click at [809, 127] on div "Itinerary details ​ Name Guest Drop Off ​ Start time ​ [DATE] [DATE] [DATE] 16:…" at bounding box center [969, 153] width 408 height 203
click at [812, 122] on input "Guest Drop Off" at bounding box center [894, 117] width 259 height 21
type input "Drop guests off at [GEOGRAPHIC_DATA]"
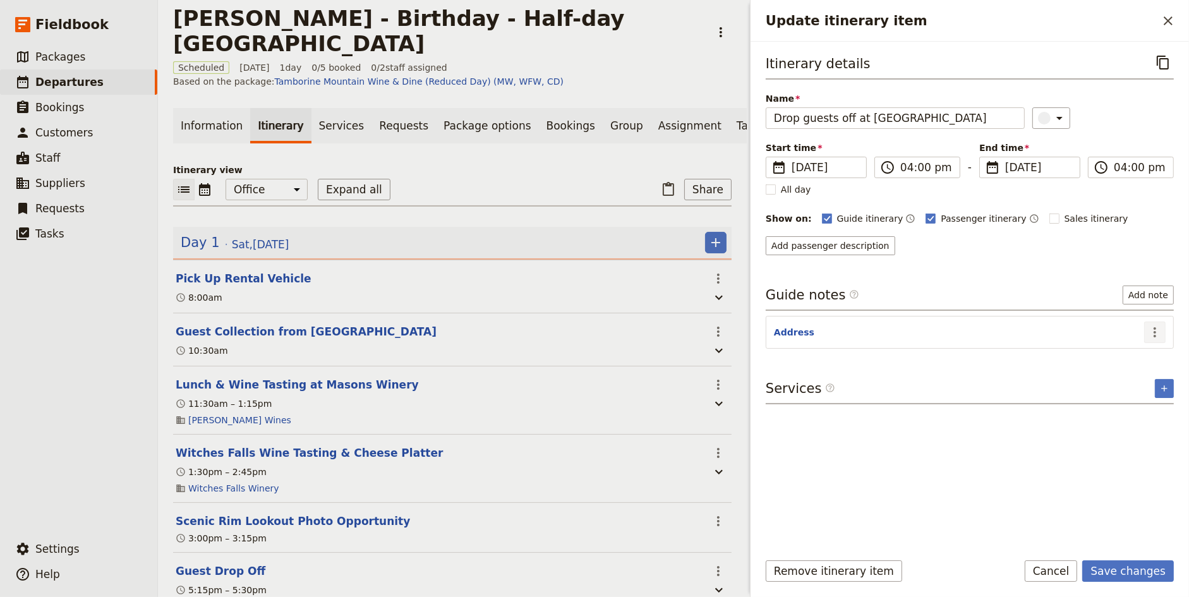
click at [1155, 325] on icon "Actions" at bounding box center [1154, 332] width 15 height 15
click at [1139, 361] on span "Edit note" at bounding box center [1119, 355] width 40 height 13
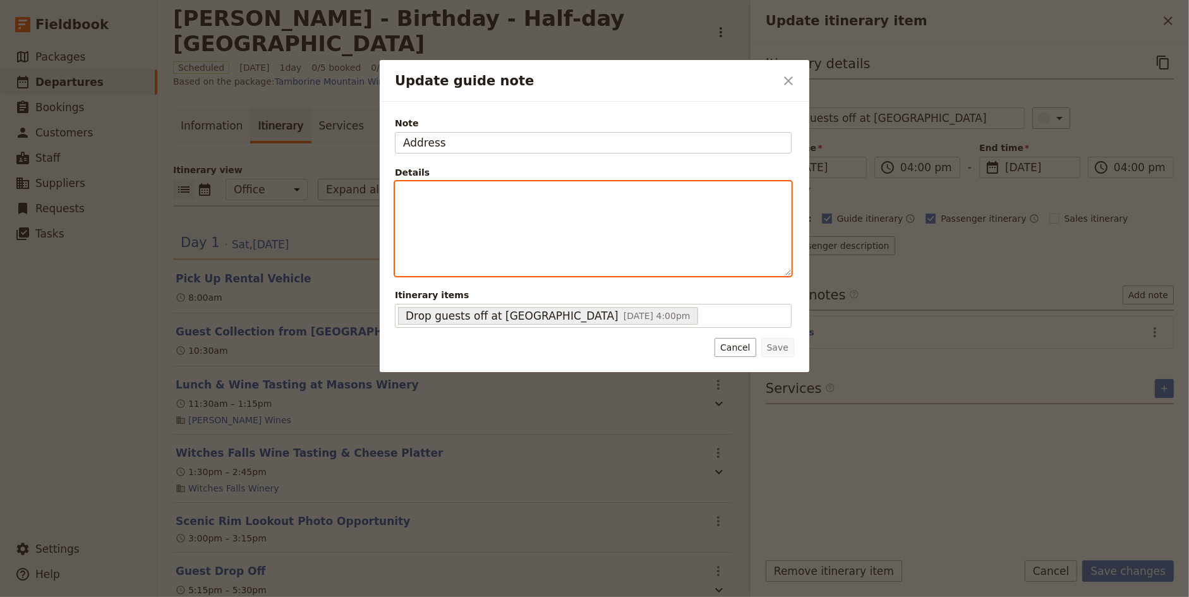
click at [443, 193] on p "Update guide note" at bounding box center [593, 193] width 380 height 13
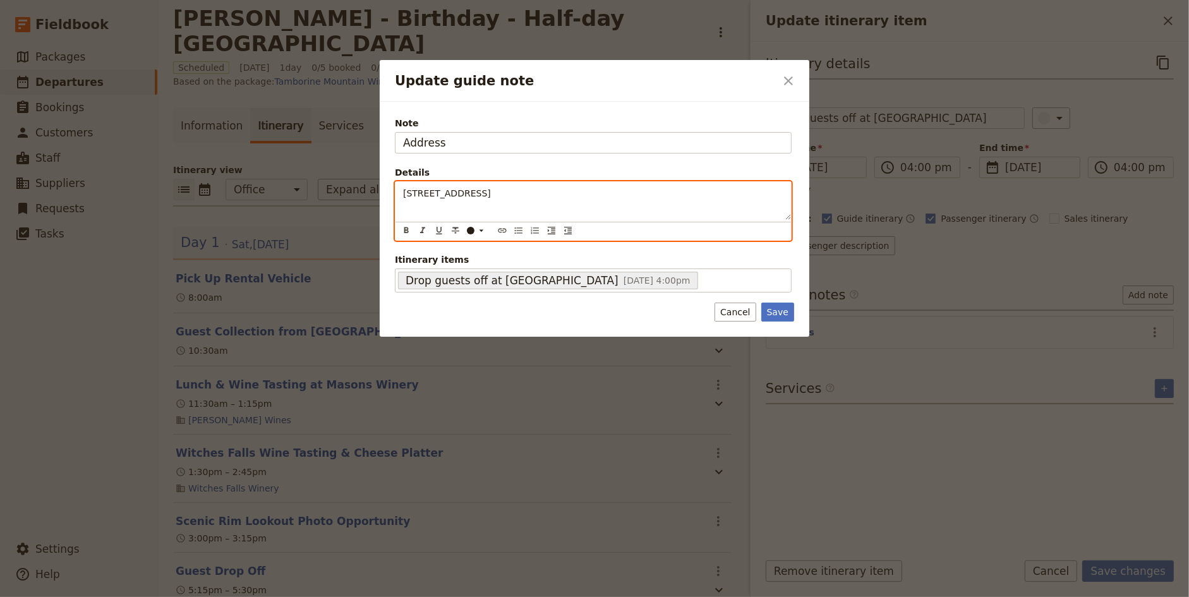
click at [448, 192] on span "[STREET_ADDRESS]" at bounding box center [447, 193] width 88 height 10
click at [487, 191] on span "[STREET_ADDRESS]" at bounding box center [447, 193] width 88 height 10
click at [491, 191] on span "[STREET_ADDRESS]" at bounding box center [447, 193] width 88 height 10
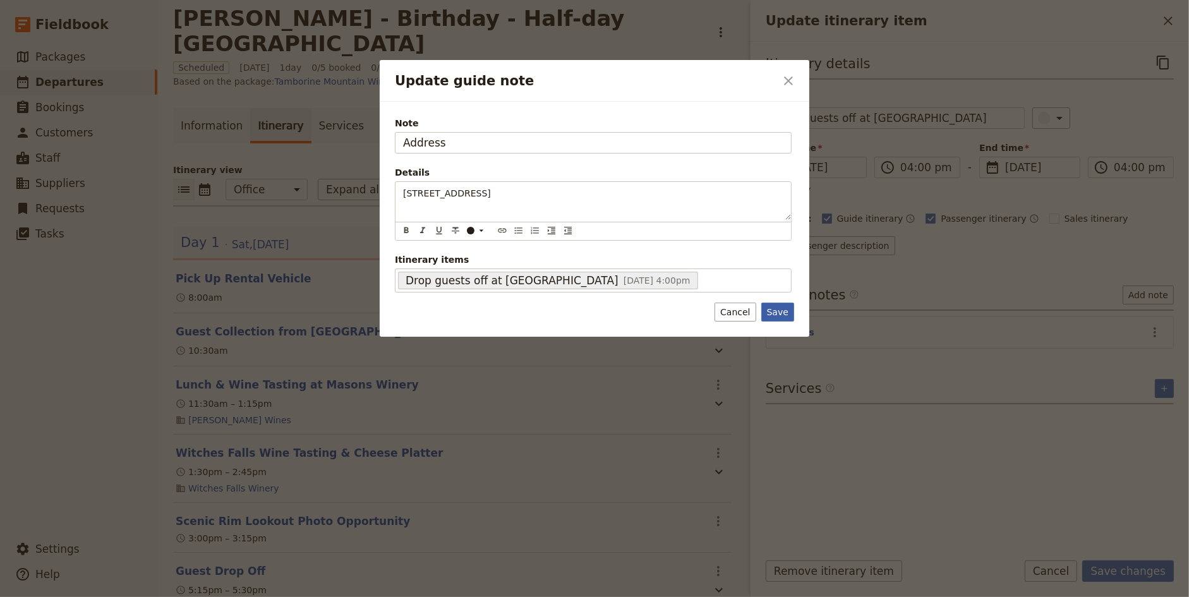
click at [776, 313] on div "Note Address Details [STREET_ADDRESS] ​ ​ ​ ​ ​ ​ ​ ​ ​ ​ [STREET_ADDRESS] Itin…" at bounding box center [594, 220] width 429 height 236
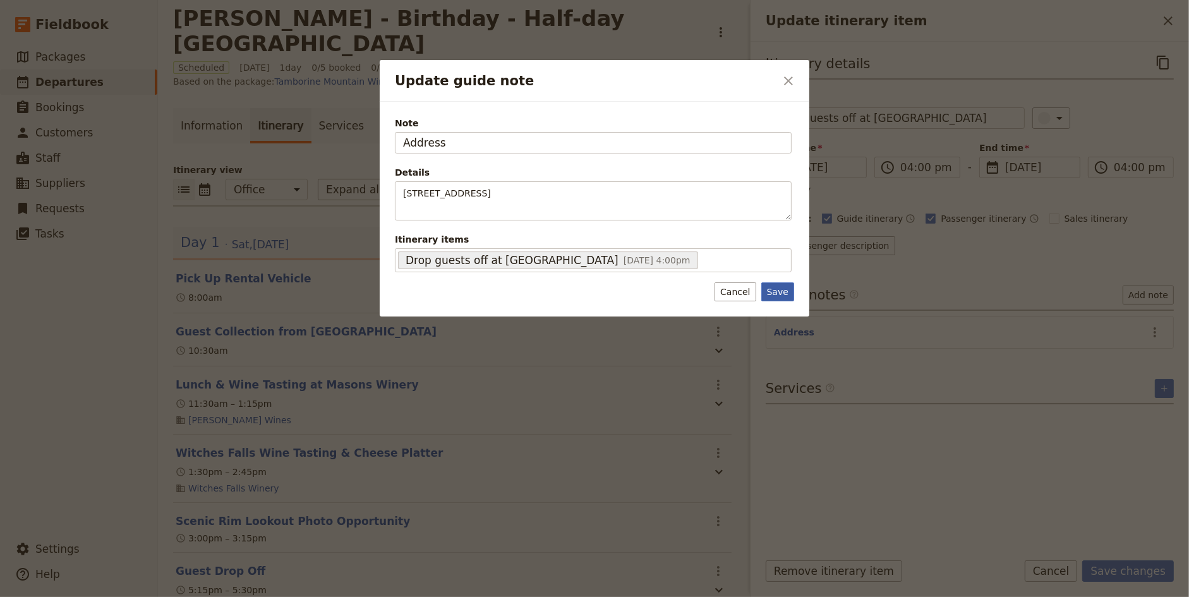
click at [782, 292] on button "Save" at bounding box center [777, 291] width 33 height 19
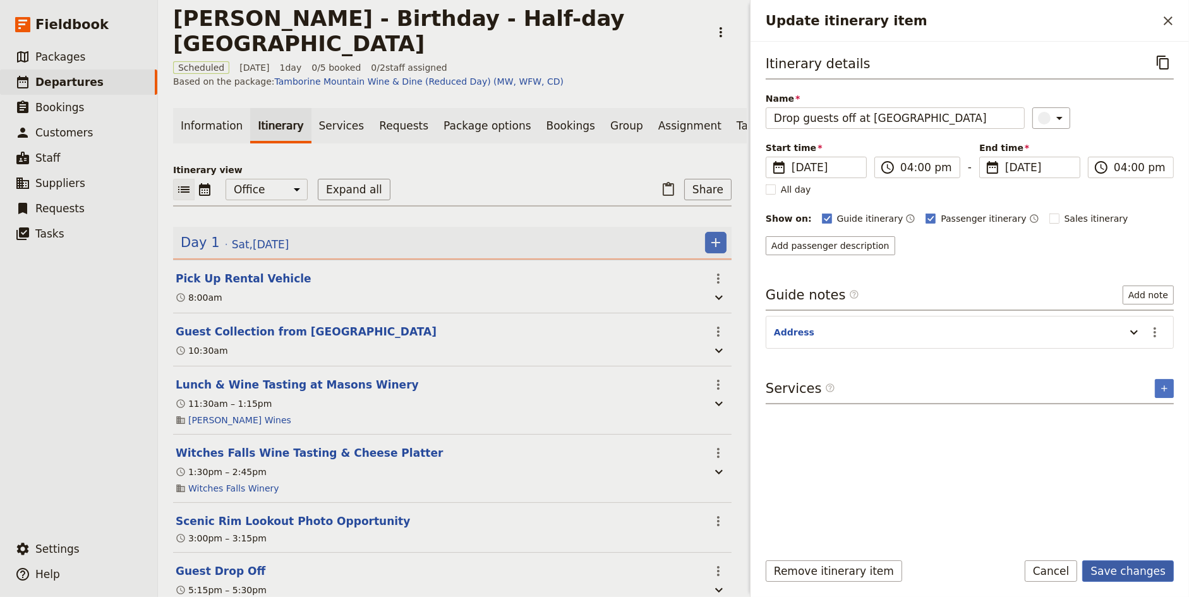
click at [1132, 568] on button "Save changes" at bounding box center [1128, 570] width 92 height 21
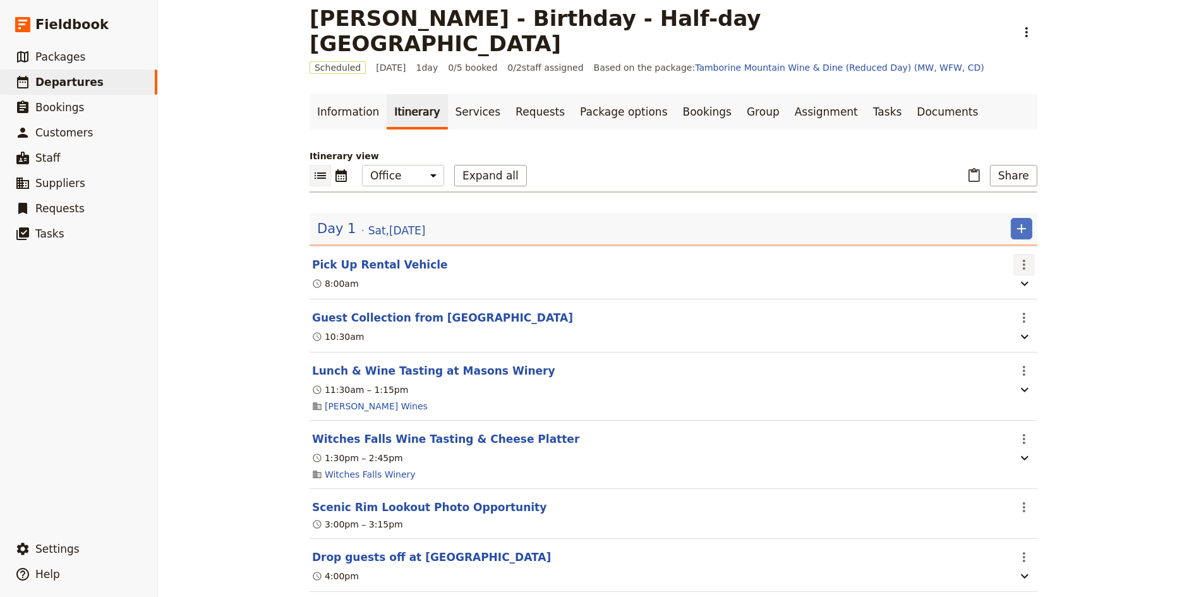
click at [1024, 257] on icon "Actions" at bounding box center [1023, 264] width 15 height 15
click at [1035, 256] on button "Edit this itinerary item" at bounding box center [1077, 264] width 126 height 18
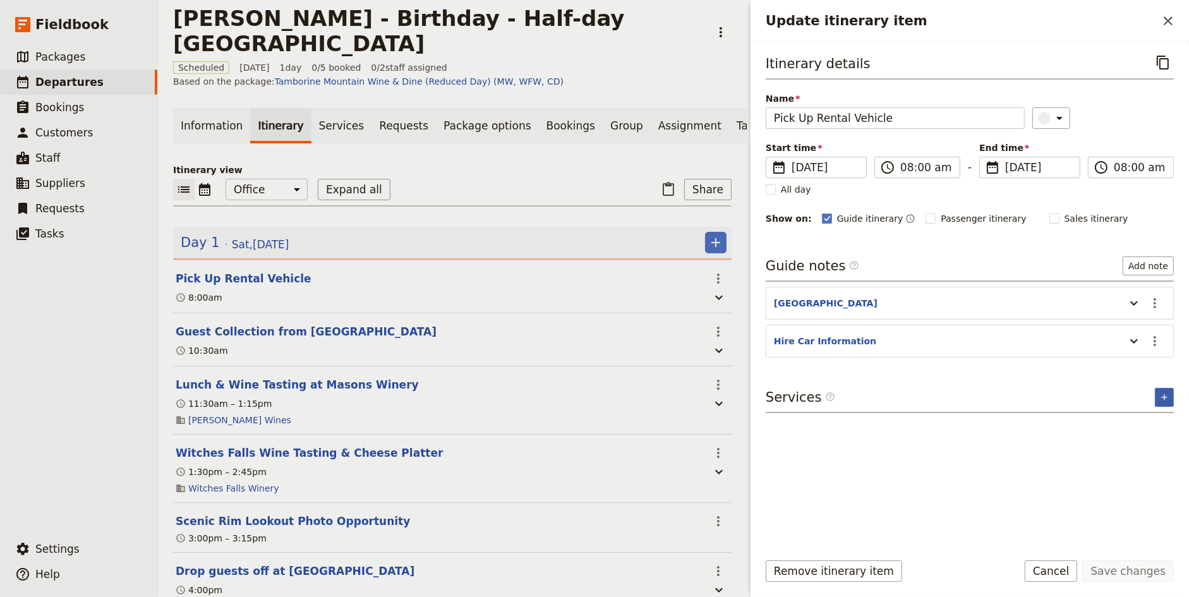
click at [1166, 395] on icon "Add service inclusion" at bounding box center [1164, 397] width 10 height 10
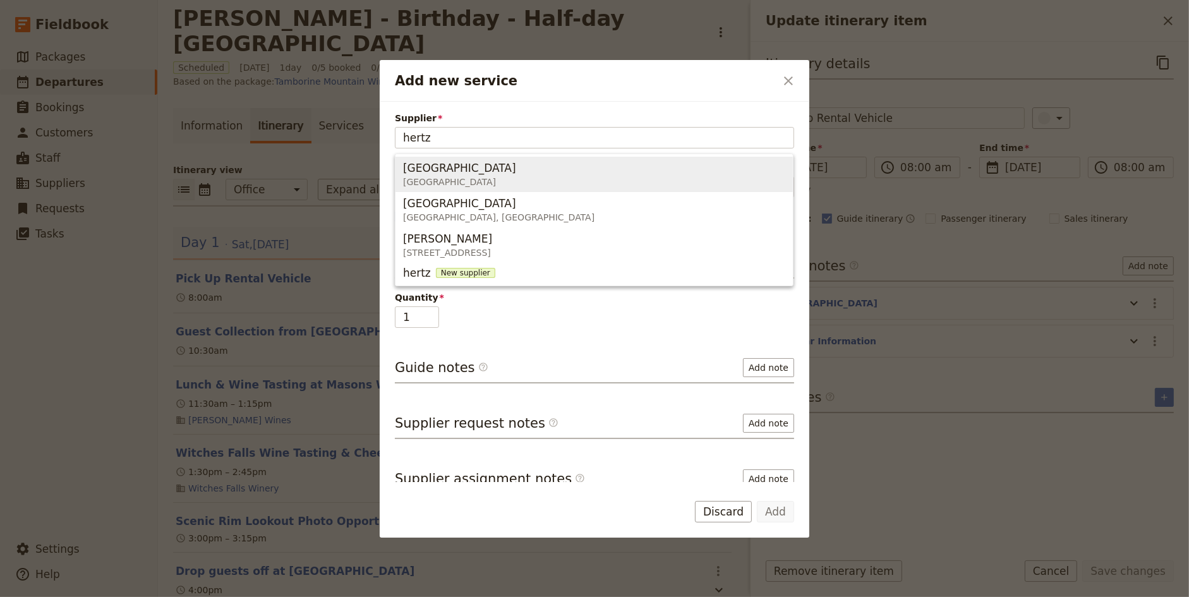
click at [563, 164] on span "[GEOGRAPHIC_DATA] [GEOGRAPHIC_DATA]" at bounding box center [594, 174] width 382 height 30
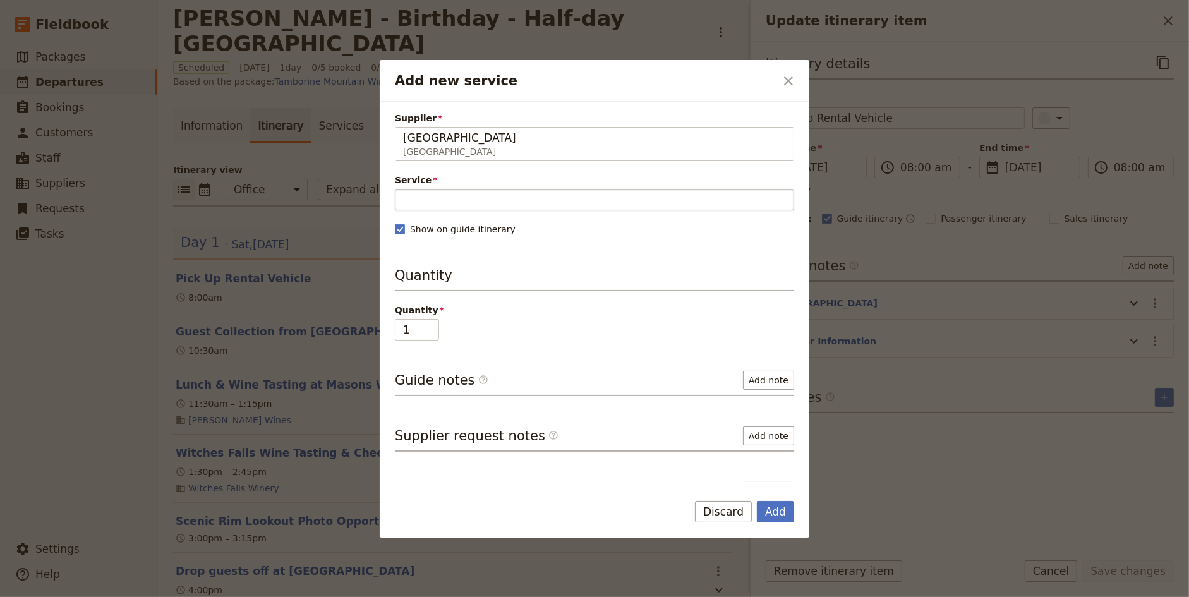
type input "[GEOGRAPHIC_DATA]"
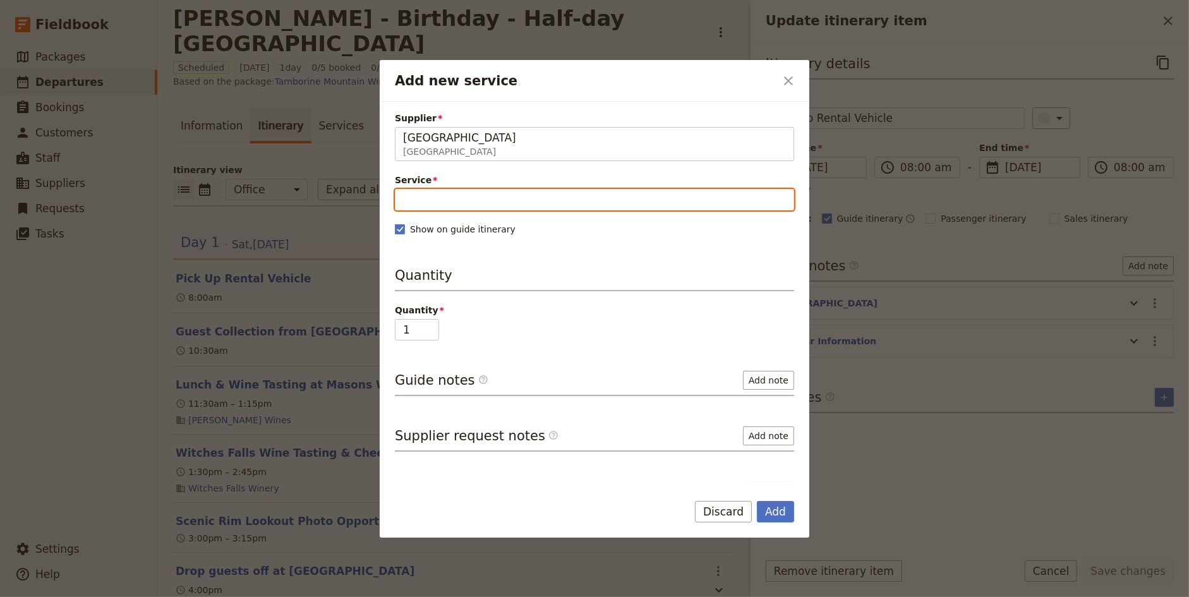
click at [495, 205] on input "Service" at bounding box center [594, 199] width 399 height 21
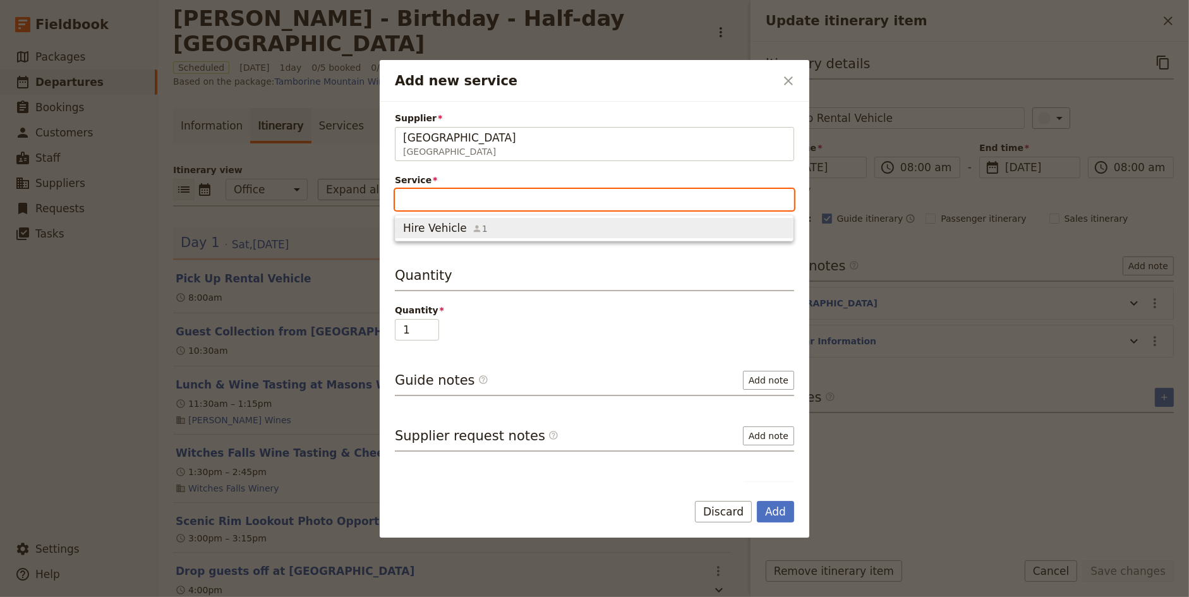
click at [474, 229] on icon "button" at bounding box center [477, 229] width 10 height 10
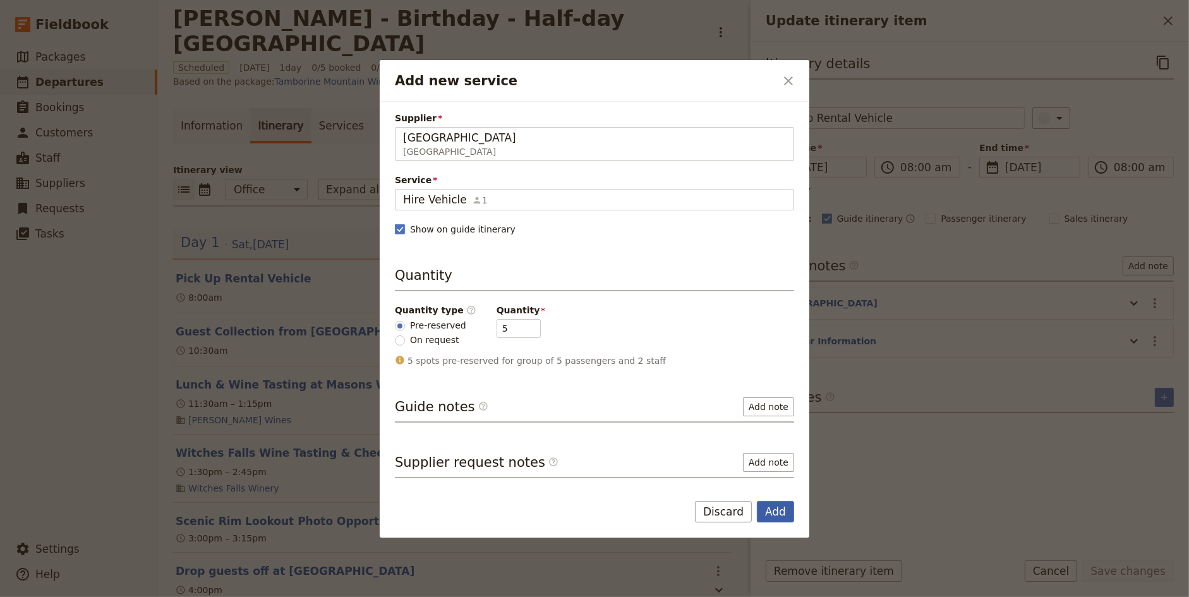
click at [779, 516] on button "Add" at bounding box center [775, 511] width 37 height 21
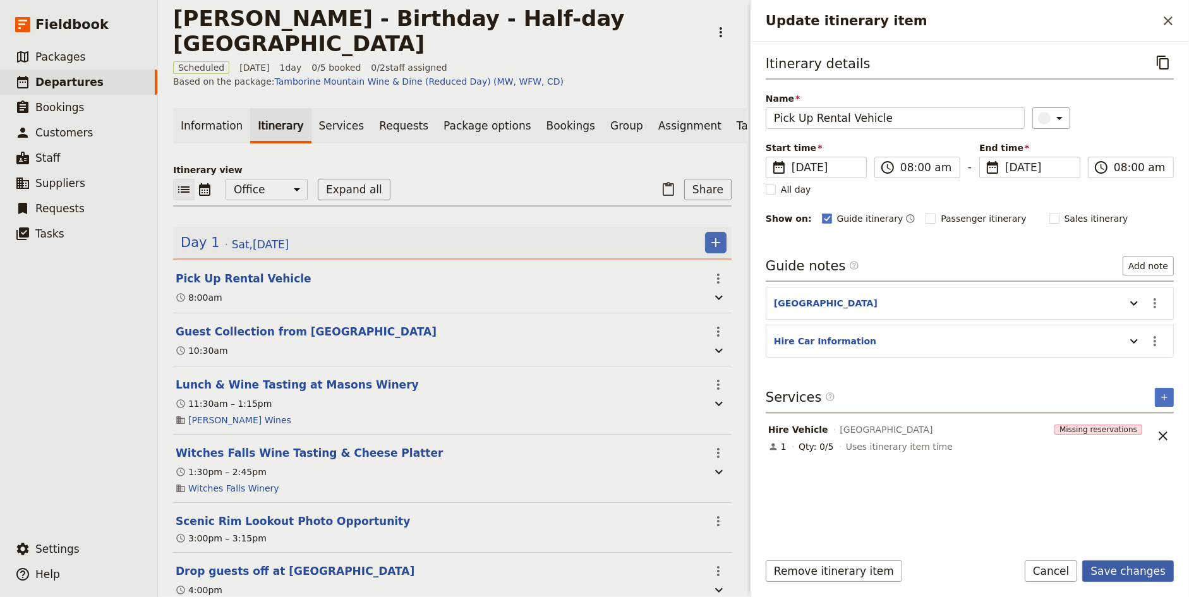
click at [1132, 576] on button "Save changes" at bounding box center [1128, 570] width 92 height 21
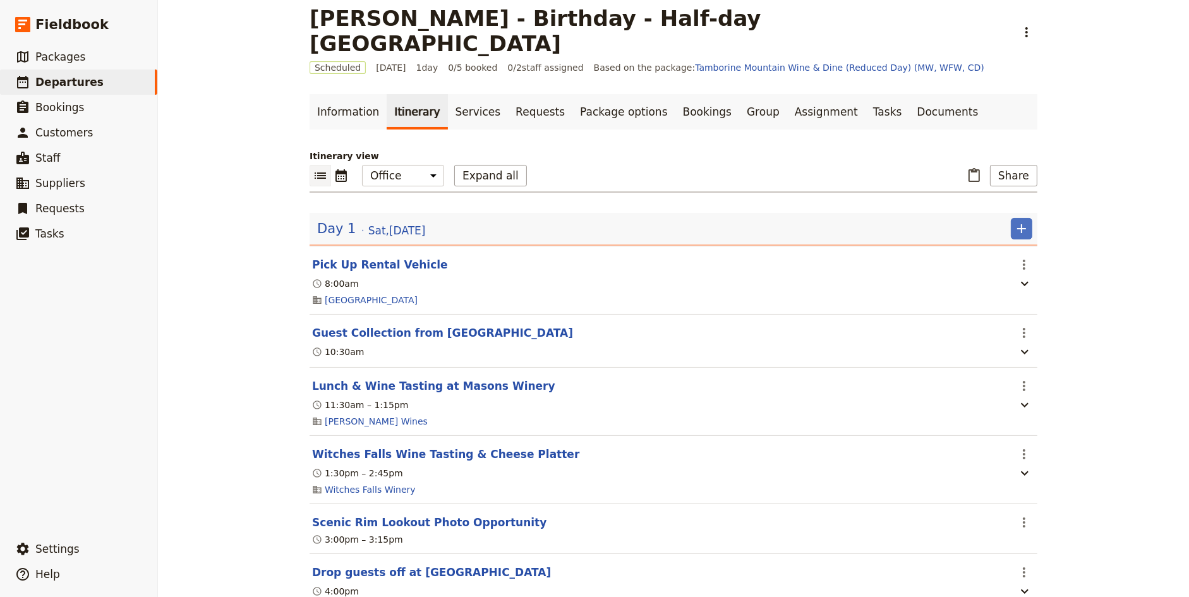
scroll to position [30, 0]
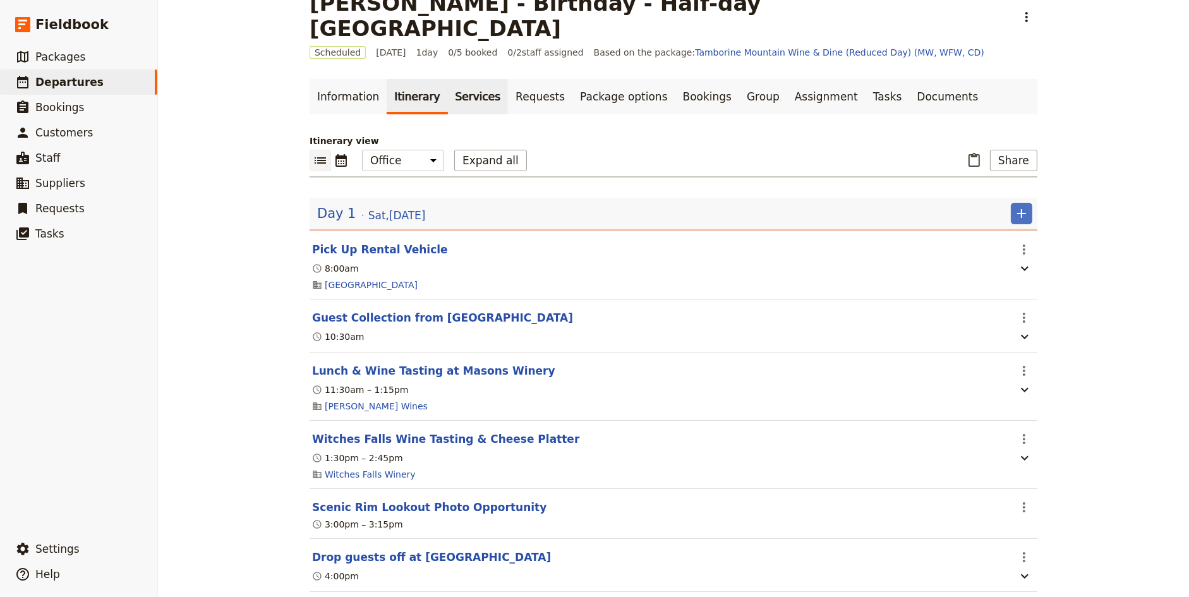
click at [462, 79] on link "Services" at bounding box center [478, 96] width 61 height 35
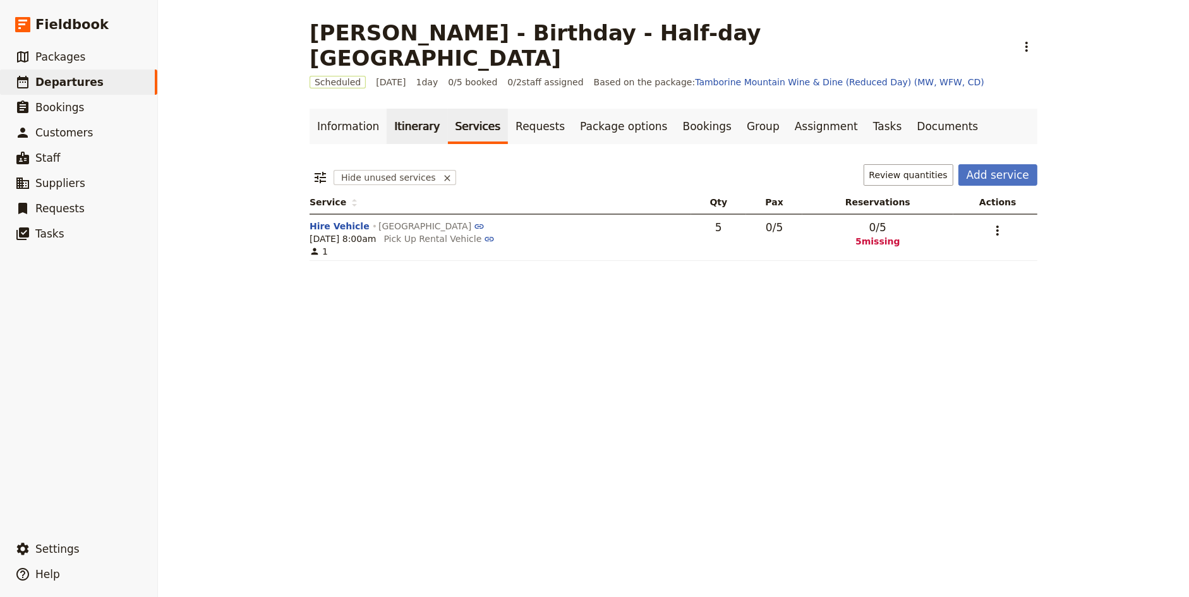
click at [405, 109] on link "Itinerary" at bounding box center [417, 126] width 61 height 35
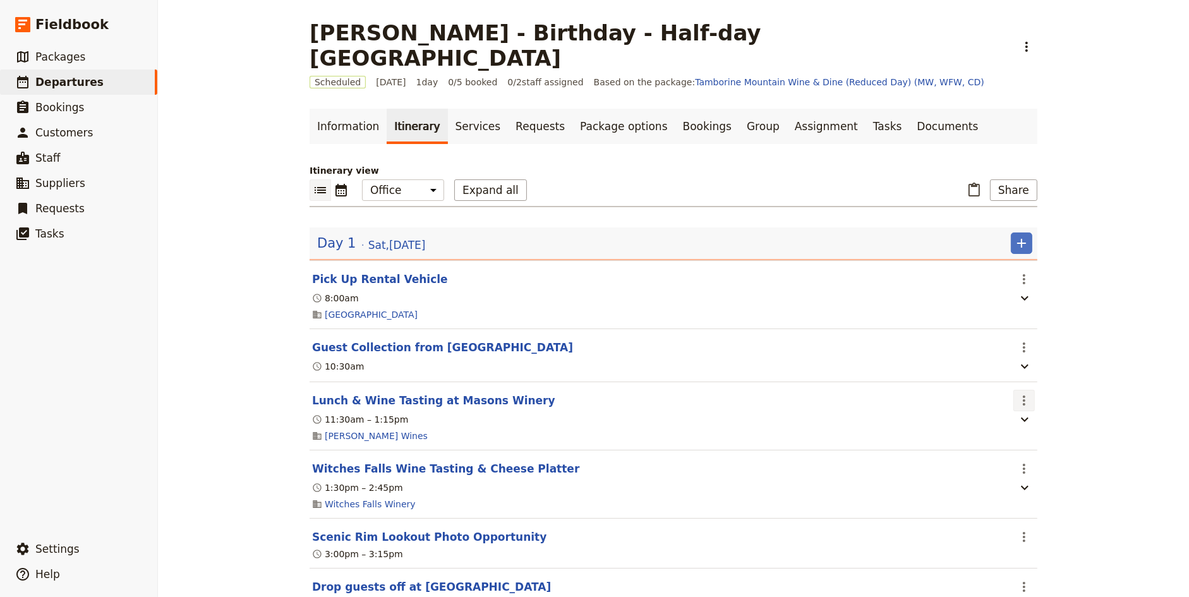
click at [1033, 390] on button "​" at bounding box center [1023, 400] width 21 height 21
click at [1041, 397] on span "Edit this itinerary item" at bounding box center [1071, 399] width 99 height 13
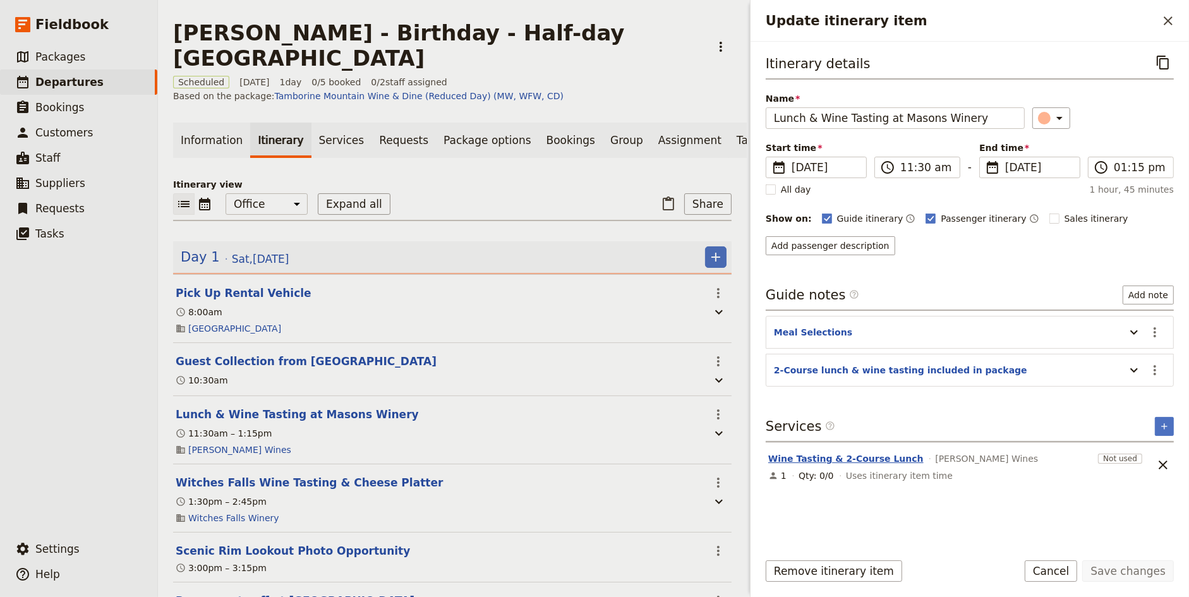
click at [825, 452] on button "Wine Tasting & 2-Course Lunch" at bounding box center [845, 458] width 155 height 13
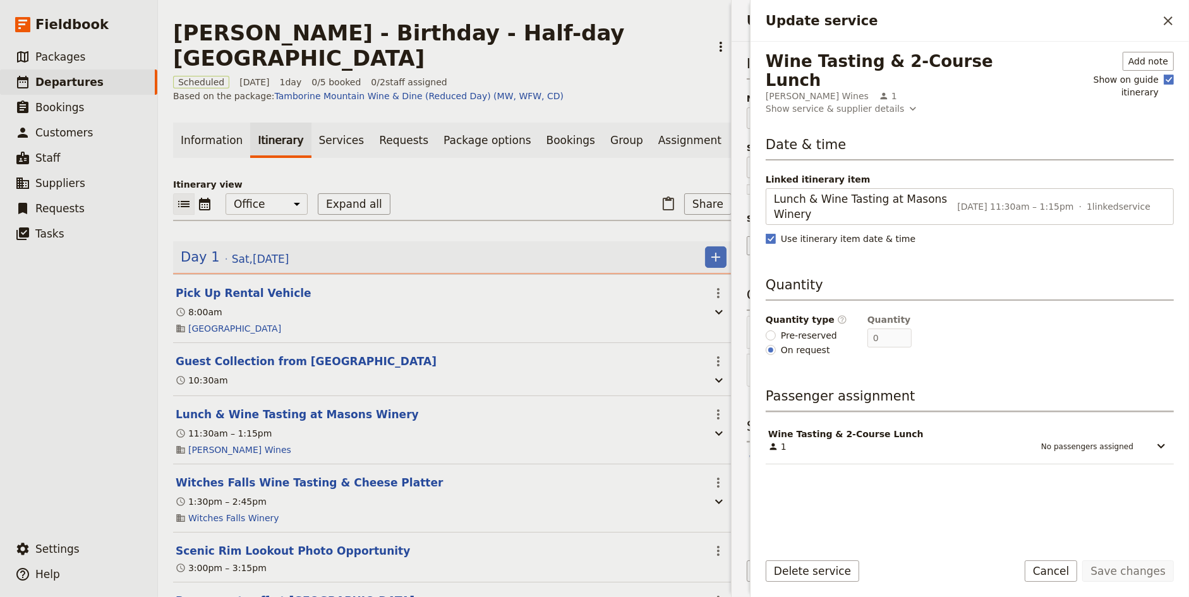
click at [1111, 441] on div "No passengers assigned" at bounding box center [1057, 446] width 152 height 10
click at [801, 329] on span "Pre-reserved" at bounding box center [809, 335] width 56 height 13
click at [776, 330] on input "Pre-reserved" at bounding box center [770, 335] width 10 height 10
radio input "true"
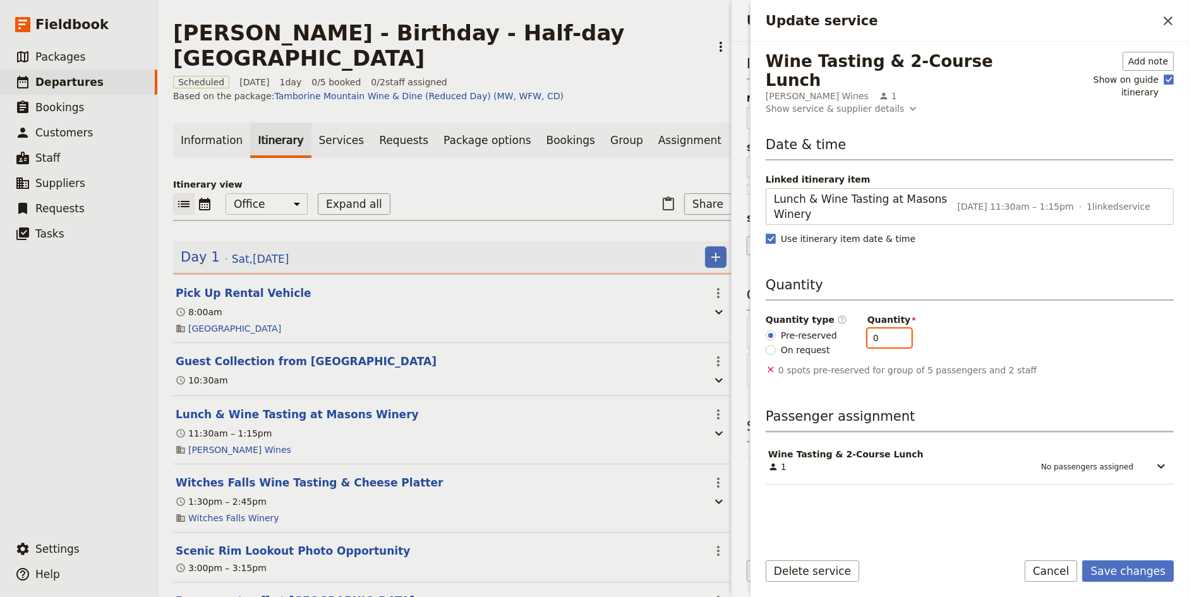
click at [898, 328] on input "0" at bounding box center [889, 337] width 44 height 19
click at [892, 328] on input "1" at bounding box center [889, 337] width 44 height 19
click at [892, 328] on input "2" at bounding box center [889, 337] width 44 height 19
click at [892, 328] on input "3" at bounding box center [889, 337] width 44 height 19
click at [892, 328] on input "4" at bounding box center [889, 337] width 44 height 19
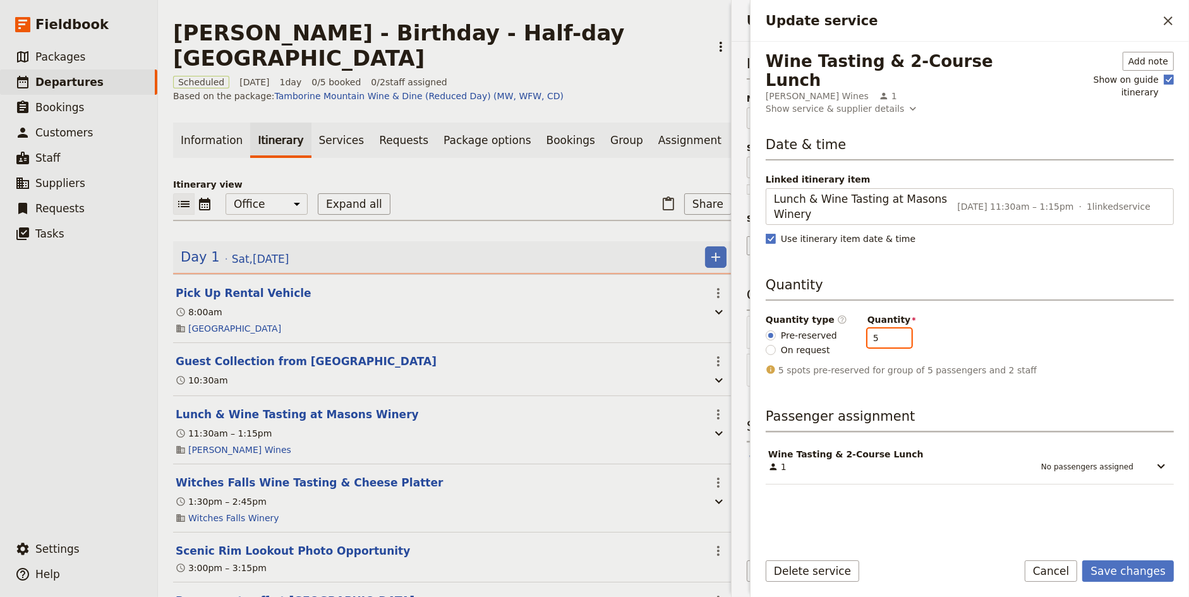
type input "5"
click at [892, 328] on input "5" at bounding box center [889, 337] width 44 height 19
click at [1117, 565] on button "Save changes" at bounding box center [1128, 570] width 92 height 21
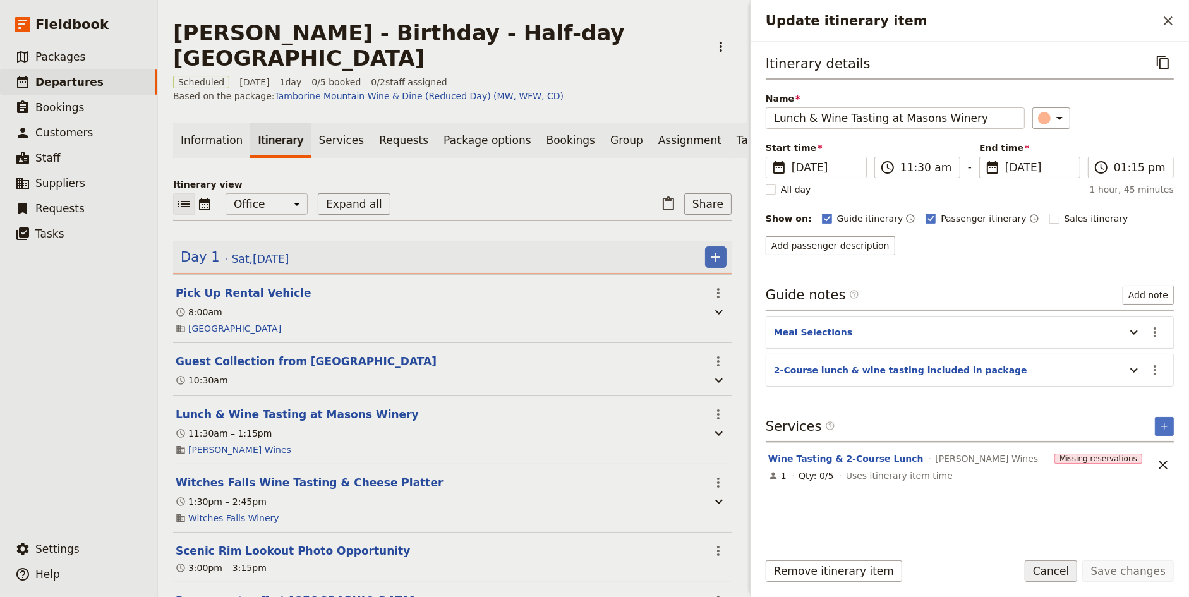
click at [1067, 561] on button "Cancel" at bounding box center [1050, 570] width 53 height 21
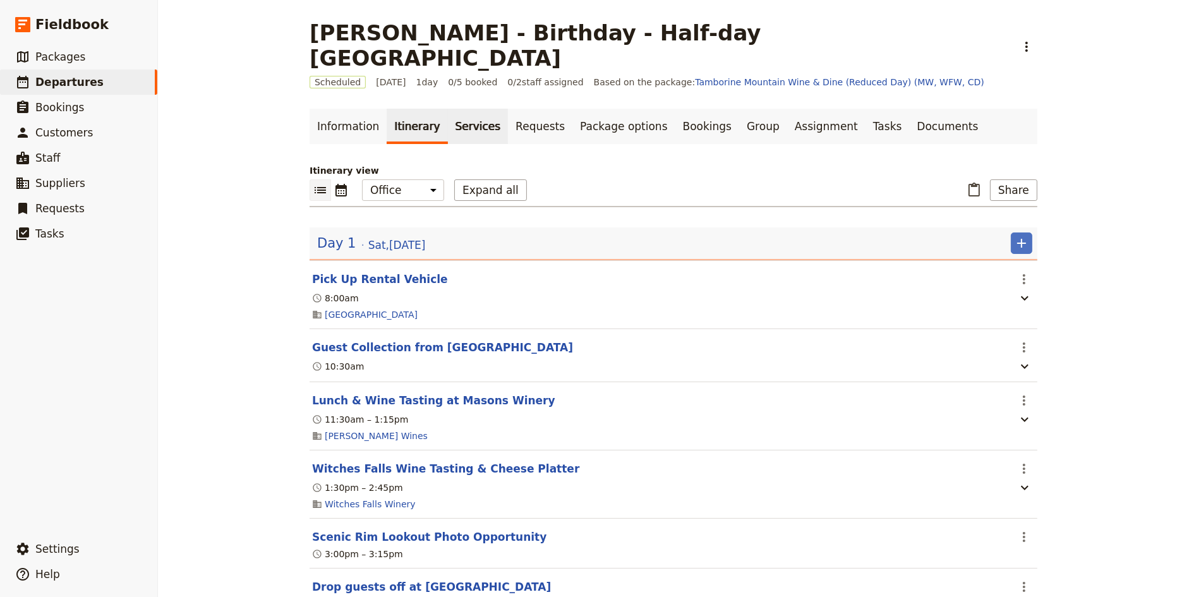
click at [448, 109] on link "Services" at bounding box center [478, 126] width 61 height 35
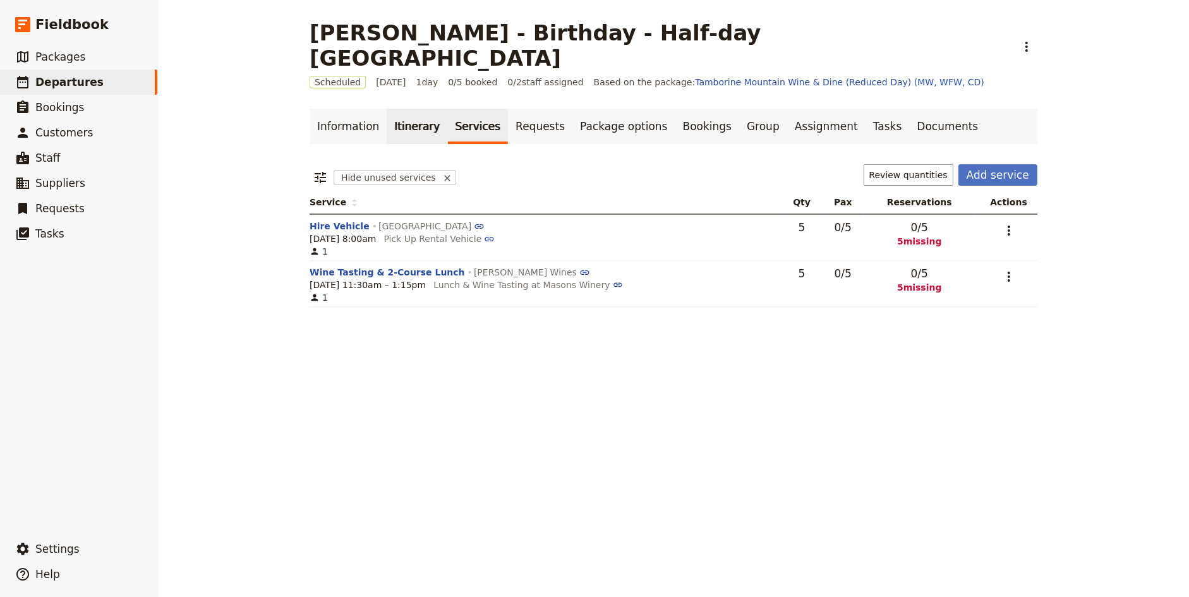
click at [395, 109] on link "Itinerary" at bounding box center [417, 126] width 61 height 35
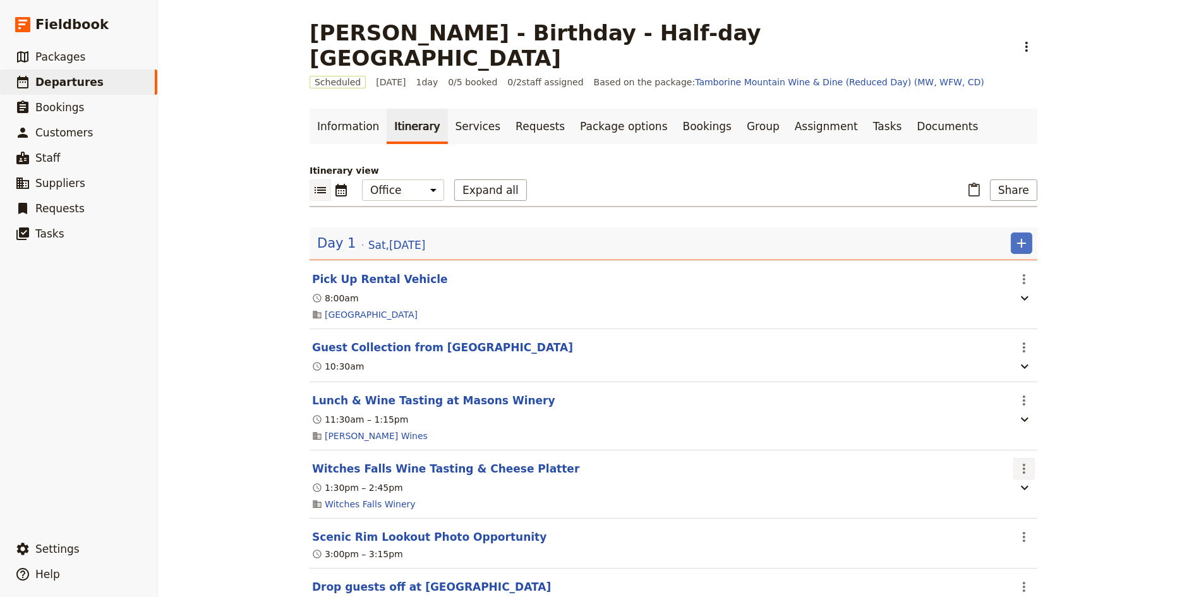
click at [1026, 461] on icon "Actions" at bounding box center [1023, 468] width 15 height 15
click at [1046, 464] on span "Edit this itinerary item" at bounding box center [1071, 468] width 99 height 13
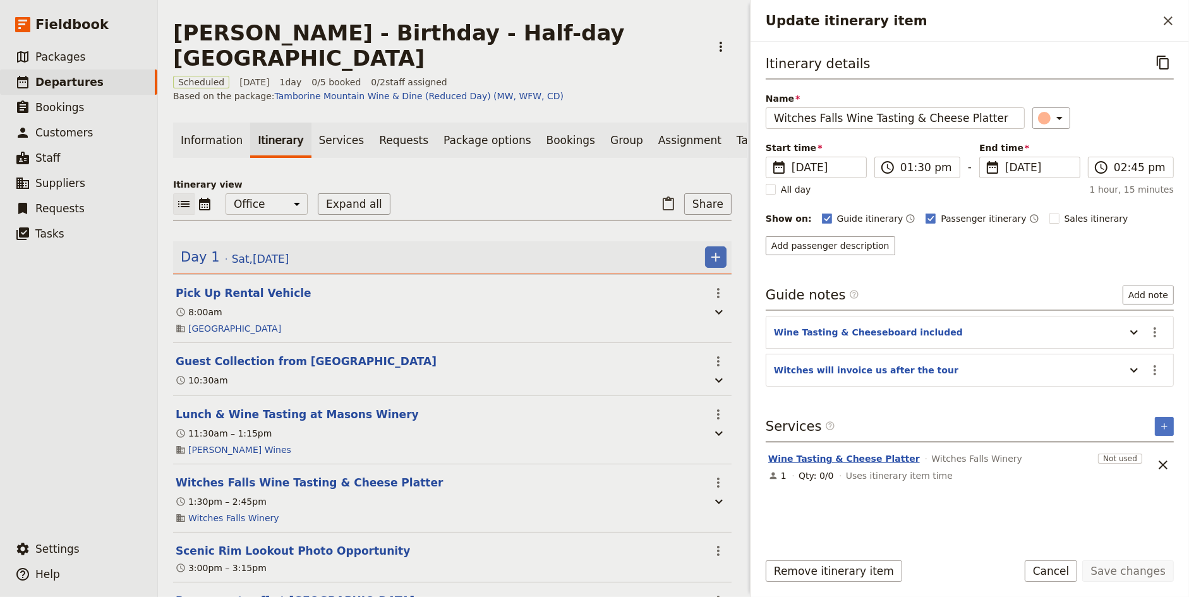
click at [844, 452] on button "Wine Tasting & Cheese Platter" at bounding box center [844, 458] width 152 height 13
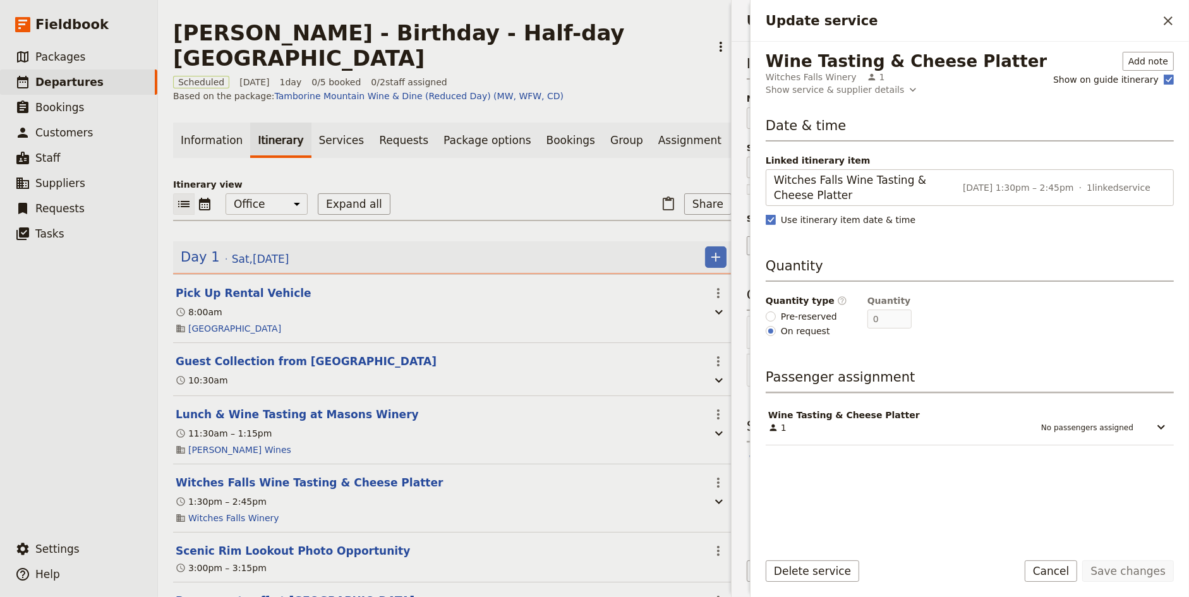
click at [1098, 421] on div "1 No passengers assigned" at bounding box center [950, 427] width 365 height 13
click at [1165, 429] on icon "Update service" at bounding box center [1160, 426] width 15 height 15
click at [785, 306] on fieldset "Quantity type ​ Pre-reserved On request" at bounding box center [805, 315] width 81 height 43
click at [783, 313] on span "Pre-reserved" at bounding box center [809, 316] width 56 height 13
click at [776, 313] on input "Pre-reserved" at bounding box center [770, 316] width 10 height 10
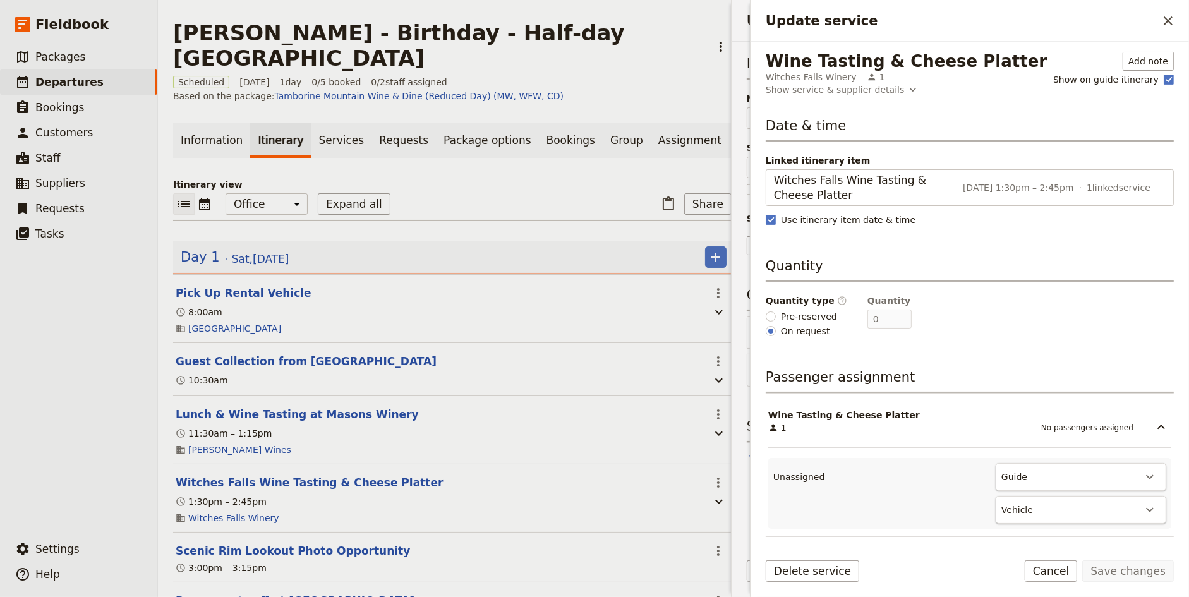
radio input "true"
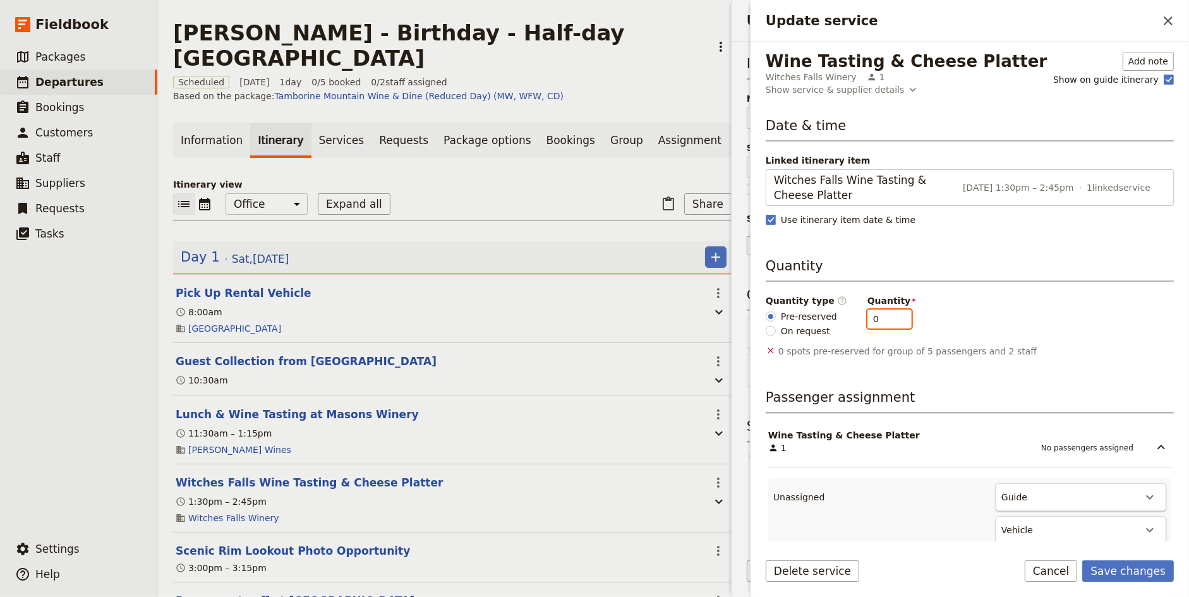
click at [899, 311] on input "0" at bounding box center [889, 318] width 44 height 19
click at [896, 311] on input "1" at bounding box center [889, 318] width 44 height 19
click at [896, 311] on input "2" at bounding box center [889, 318] width 44 height 19
click at [896, 311] on input "3" at bounding box center [889, 318] width 44 height 19
click at [896, 311] on input "4" at bounding box center [889, 318] width 44 height 19
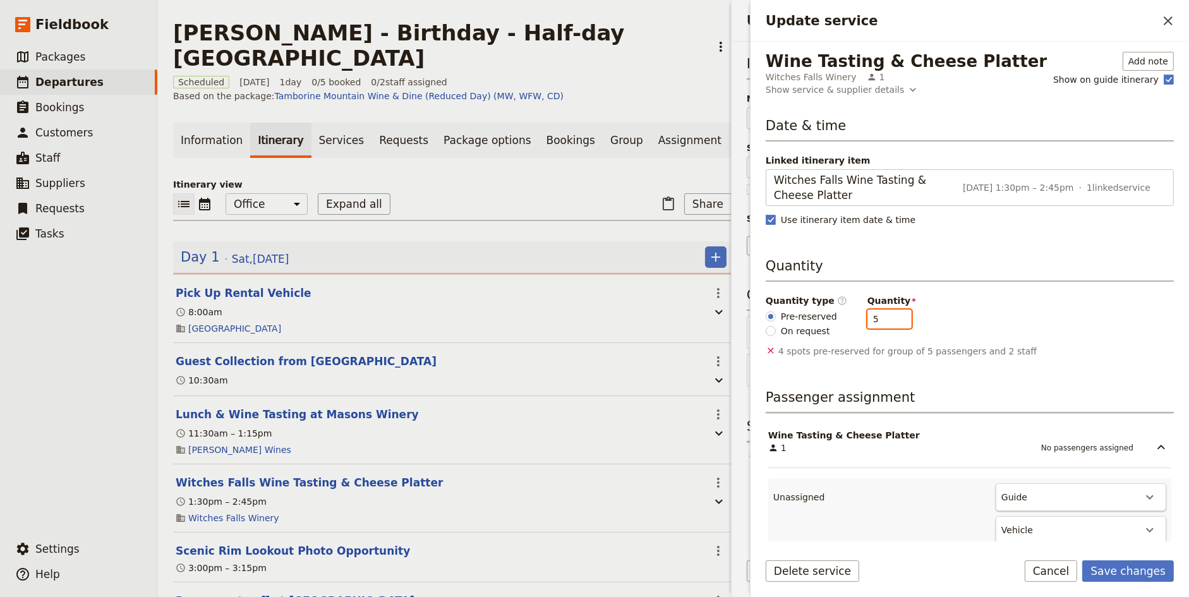
type input "5"
click at [896, 311] on input "5" at bounding box center [889, 318] width 44 height 19
click at [1134, 570] on button "Save changes" at bounding box center [1128, 570] width 92 height 21
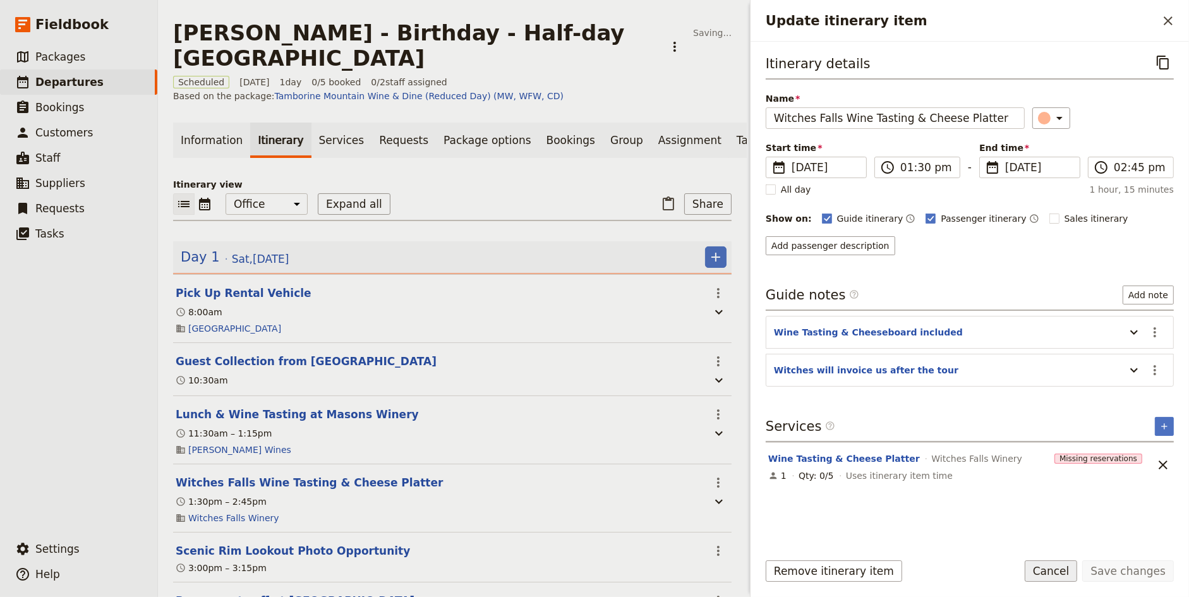
click at [1061, 565] on button "Cancel" at bounding box center [1050, 570] width 53 height 21
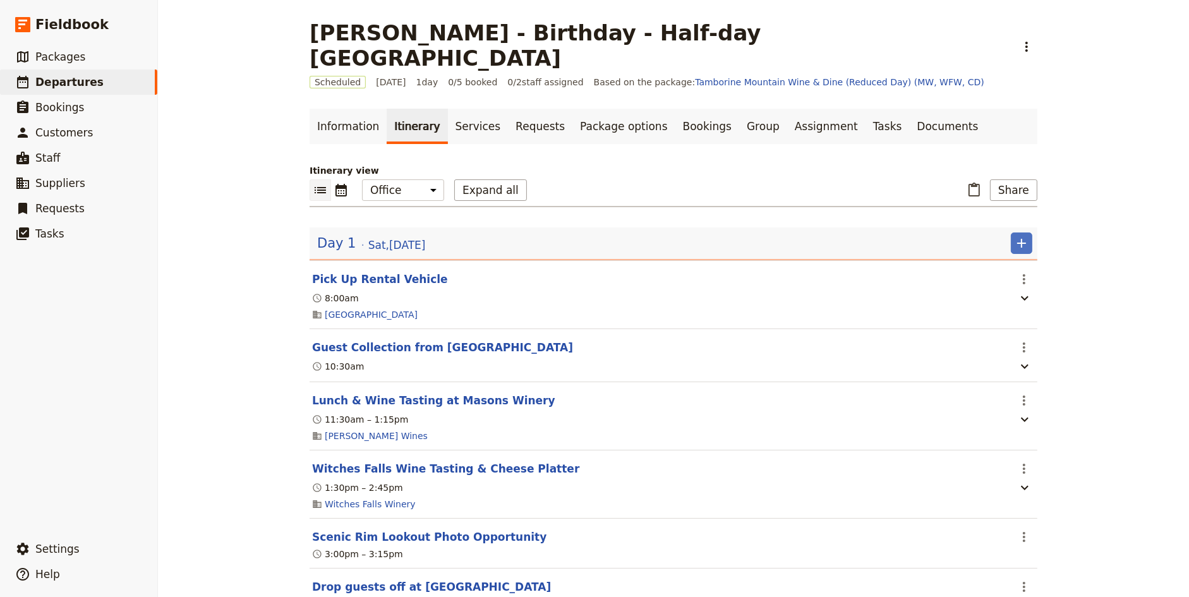
scroll to position [30, 0]
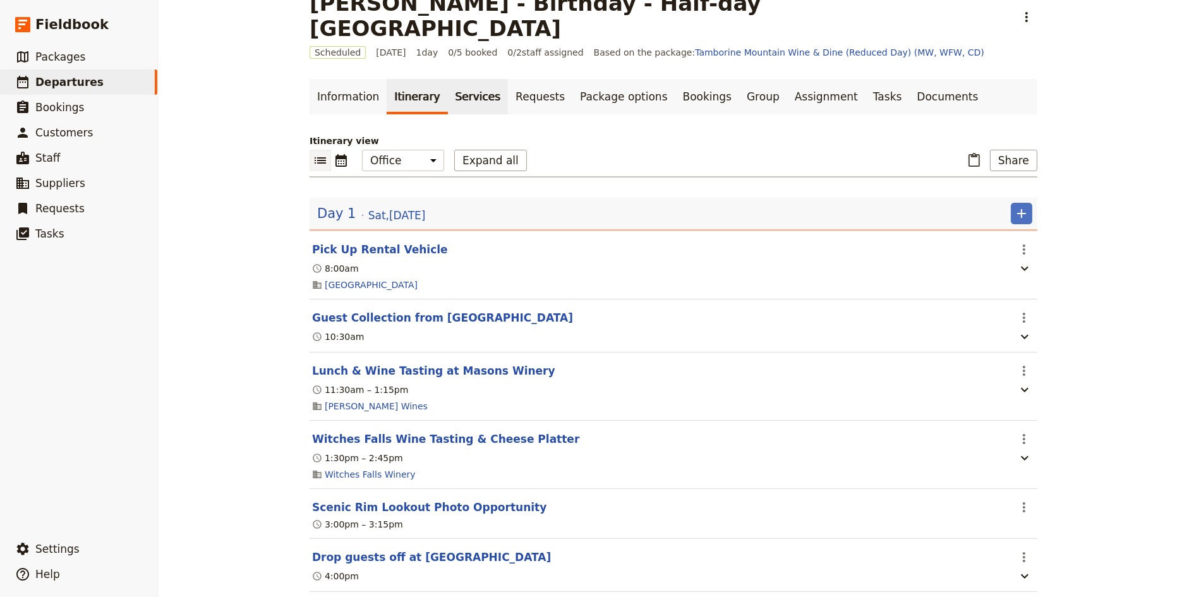
click at [450, 79] on link "Services" at bounding box center [478, 96] width 61 height 35
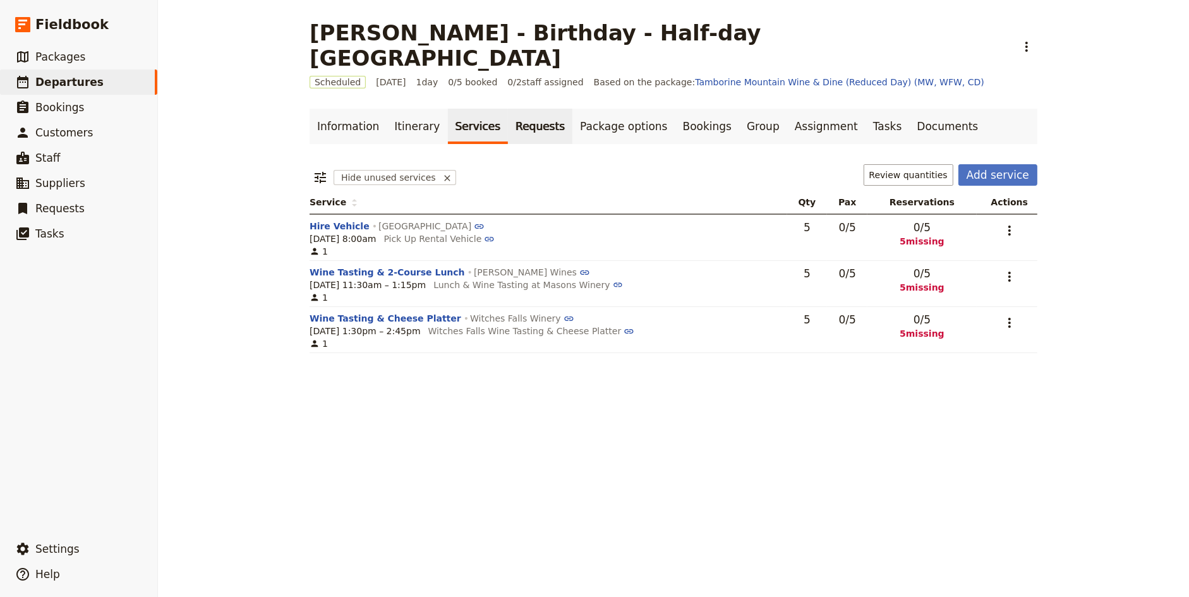
click at [510, 109] on link "Requests" at bounding box center [540, 126] width 64 height 35
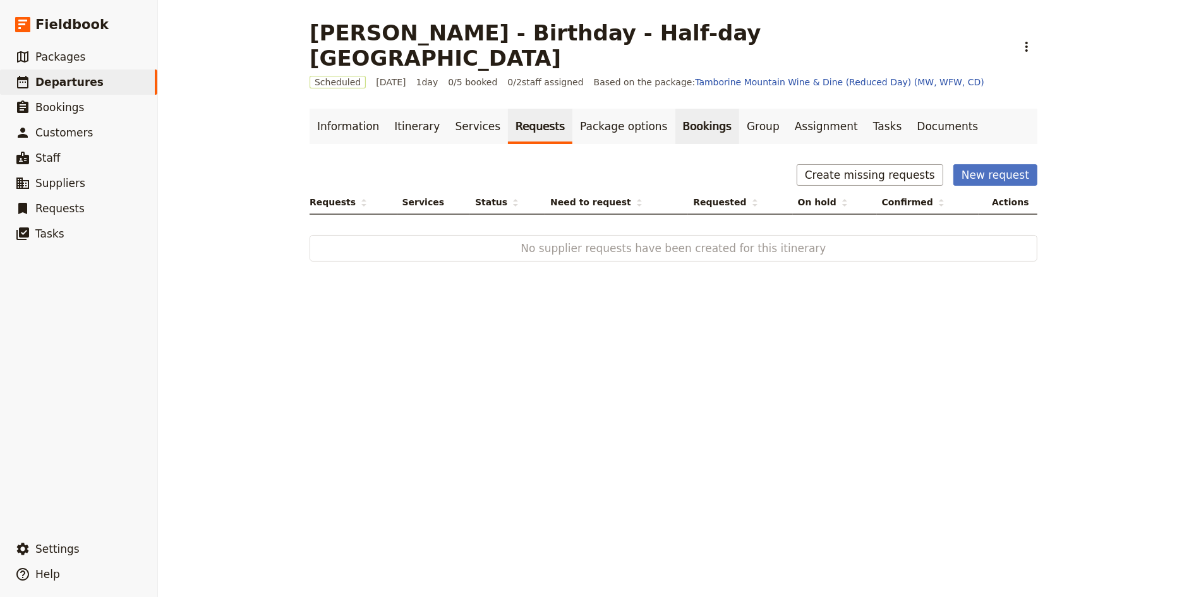
click at [686, 109] on link "Bookings" at bounding box center [707, 126] width 64 height 35
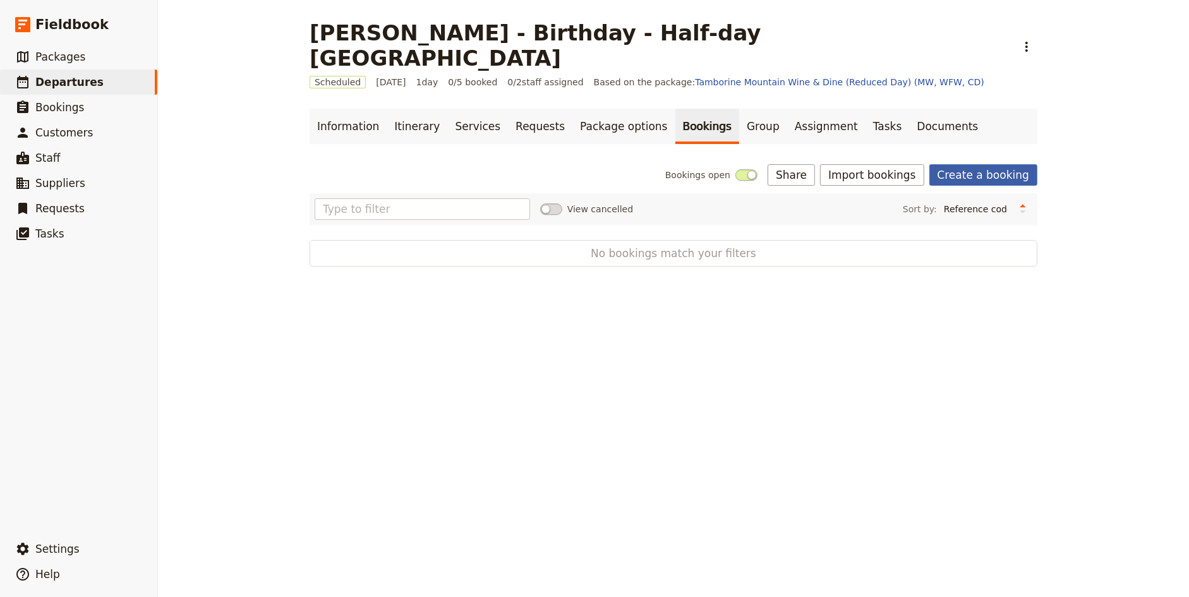
click at [995, 164] on link "Create a booking" at bounding box center [983, 174] width 108 height 21
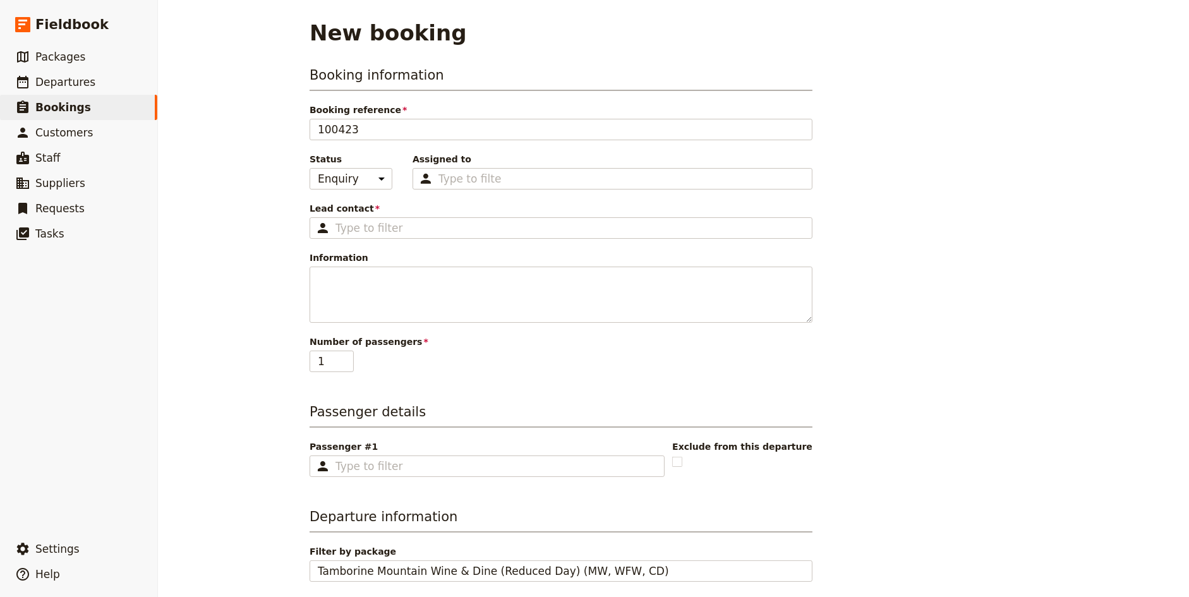
click at [385, 215] on div "Lead contact ​ Please fill in this field." at bounding box center [560, 220] width 503 height 37
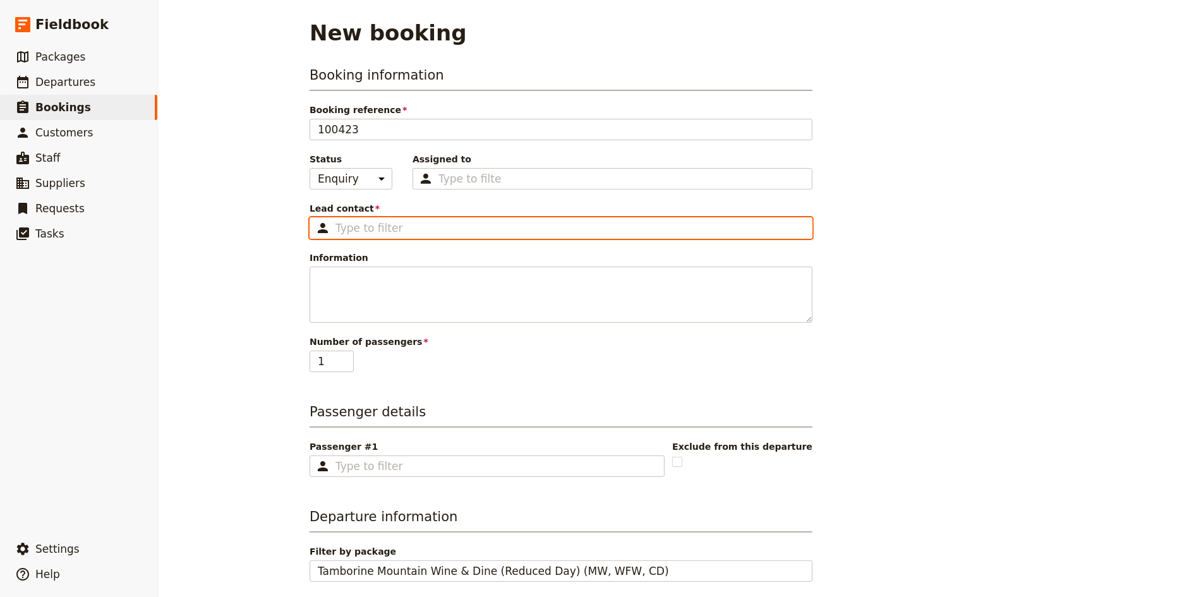
click at [383, 220] on input "Lead contact ​" at bounding box center [569, 227] width 469 height 15
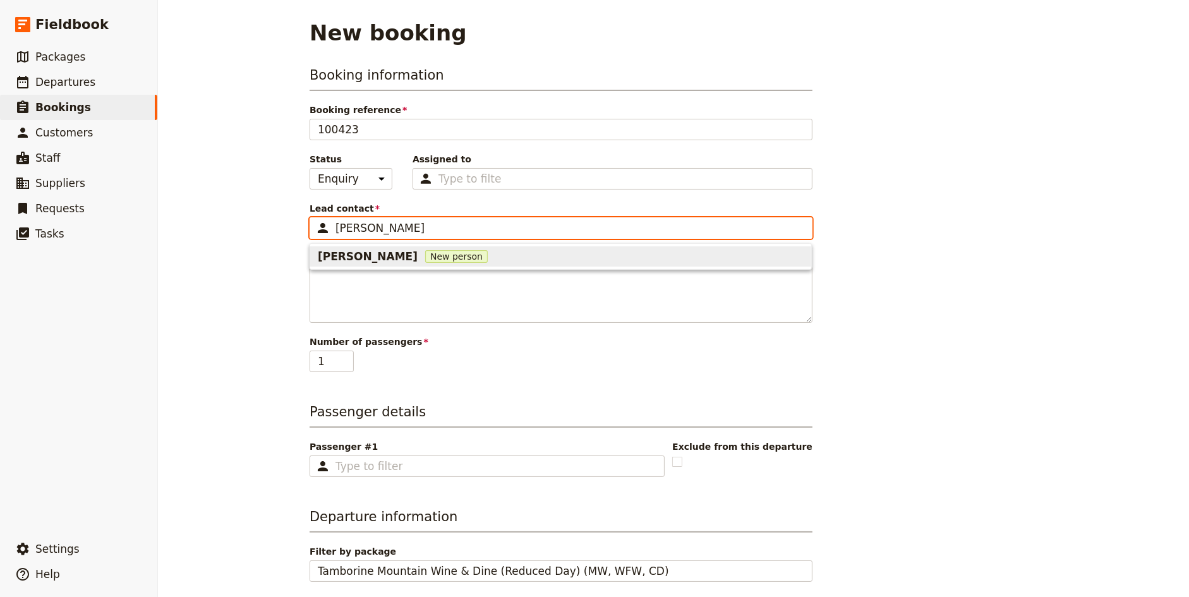
click at [348, 255] on span "[PERSON_NAME]" at bounding box center [368, 256] width 100 height 15
type input "[PERSON_NAME]"
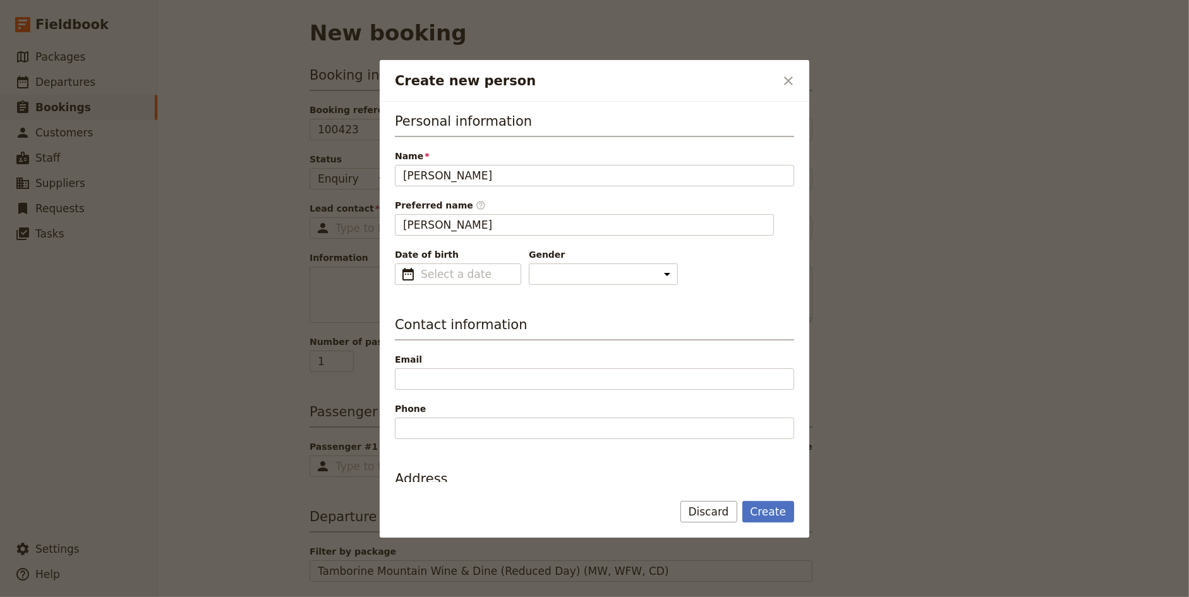
type input "[PERSON_NAME]"
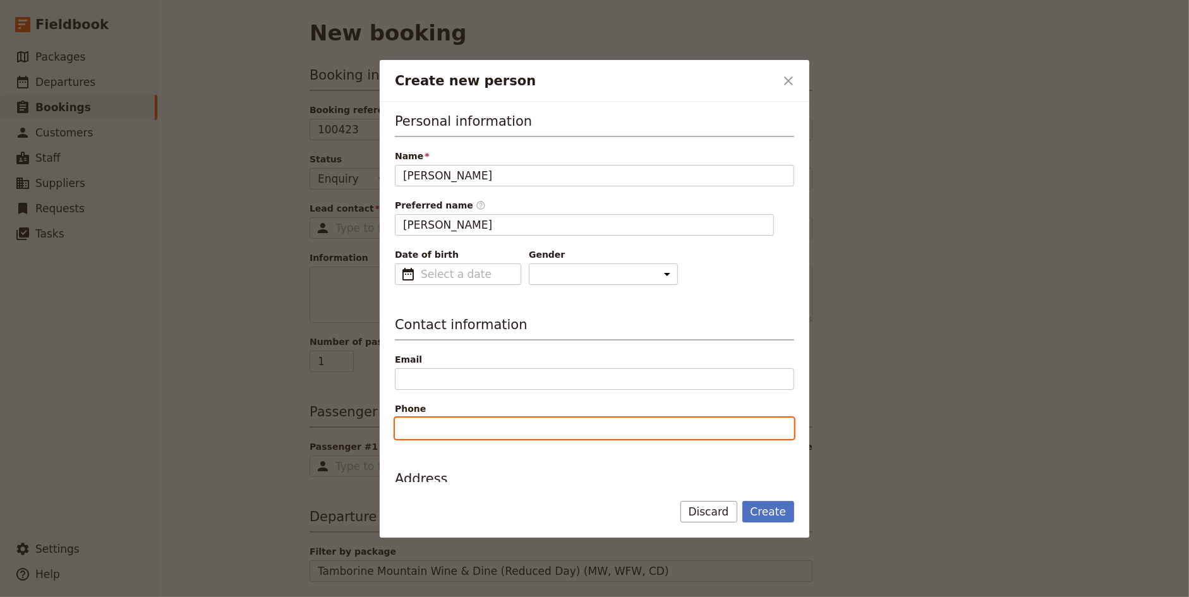
click at [450, 428] on input "Phone" at bounding box center [594, 427] width 399 height 21
paste input "0458059014"
type input "0458059014"
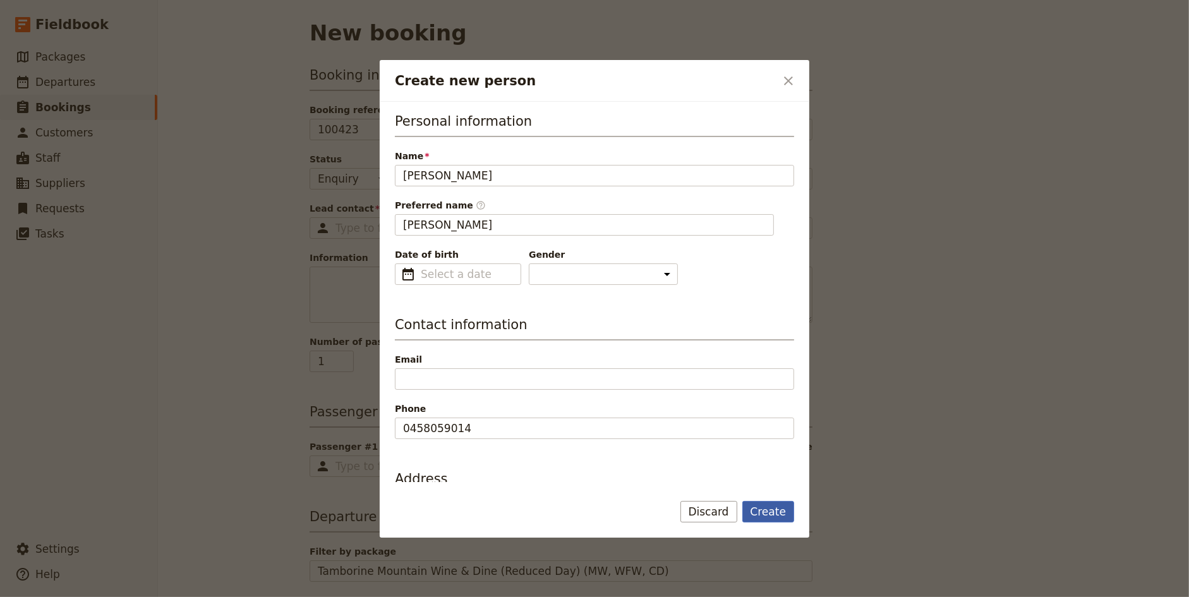
click at [772, 515] on button "Create" at bounding box center [768, 511] width 52 height 21
type input "[PERSON_NAME]"
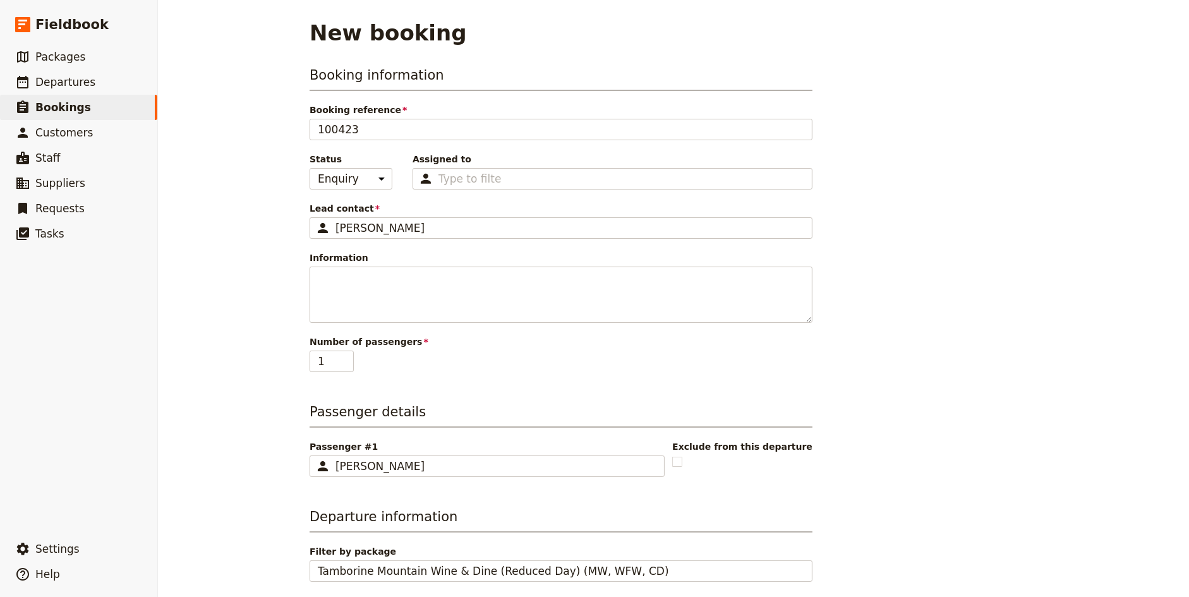
click at [950, 380] on div "Booking information Booking reference 100423 Status Enquiry On hold Confirmed A…" at bounding box center [673, 567] width 728 height 1002
click at [346, 354] on input "2" at bounding box center [331, 361] width 44 height 21
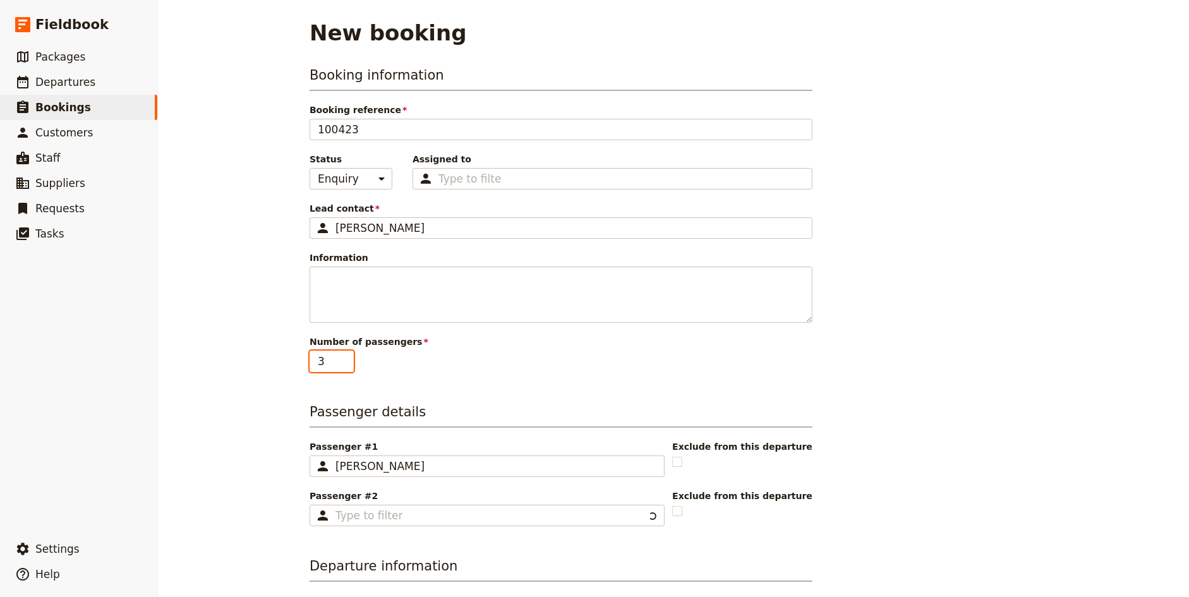
click at [346, 354] on input "3" at bounding box center [331, 361] width 44 height 21
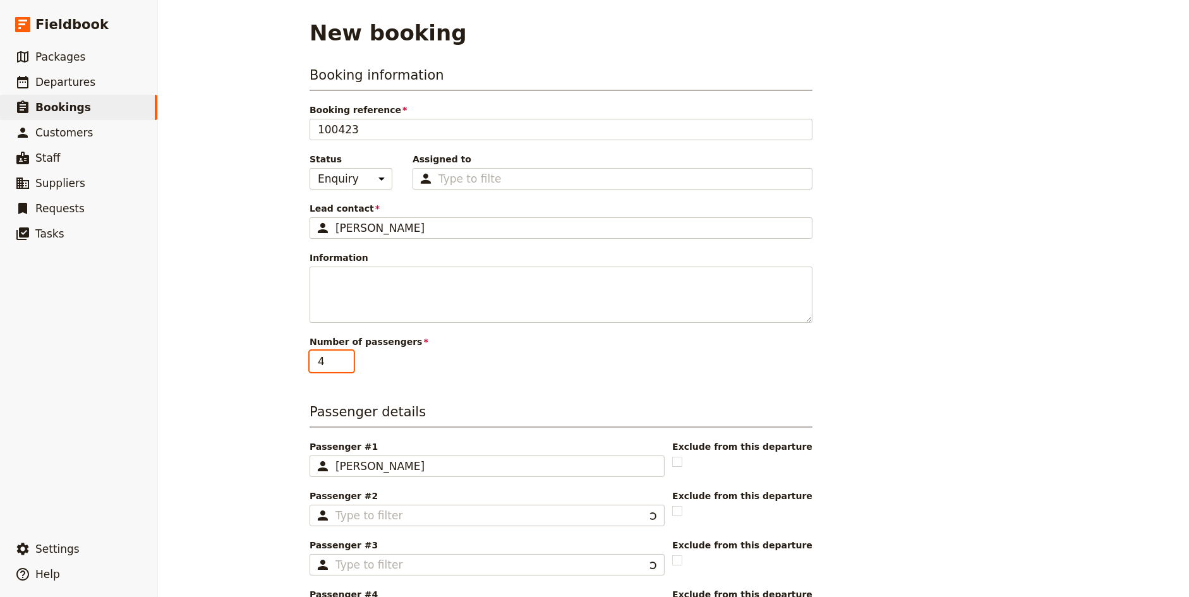
click at [346, 354] on input "4" at bounding box center [331, 361] width 44 height 21
type input "5"
click at [346, 354] on input "5" at bounding box center [331, 361] width 44 height 21
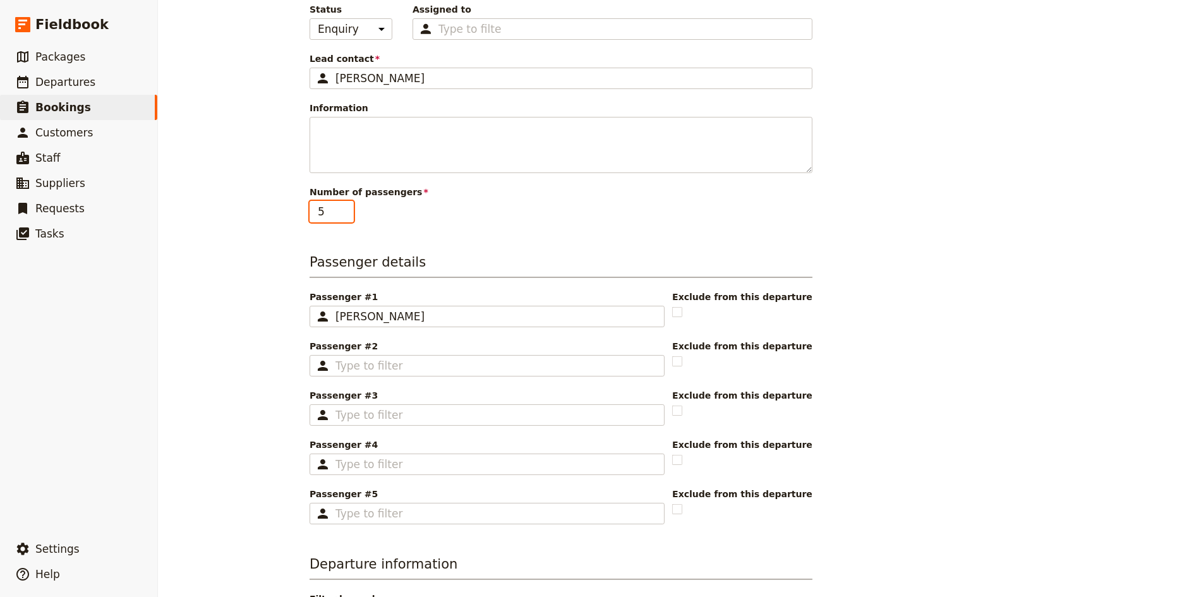
scroll to position [153, 0]
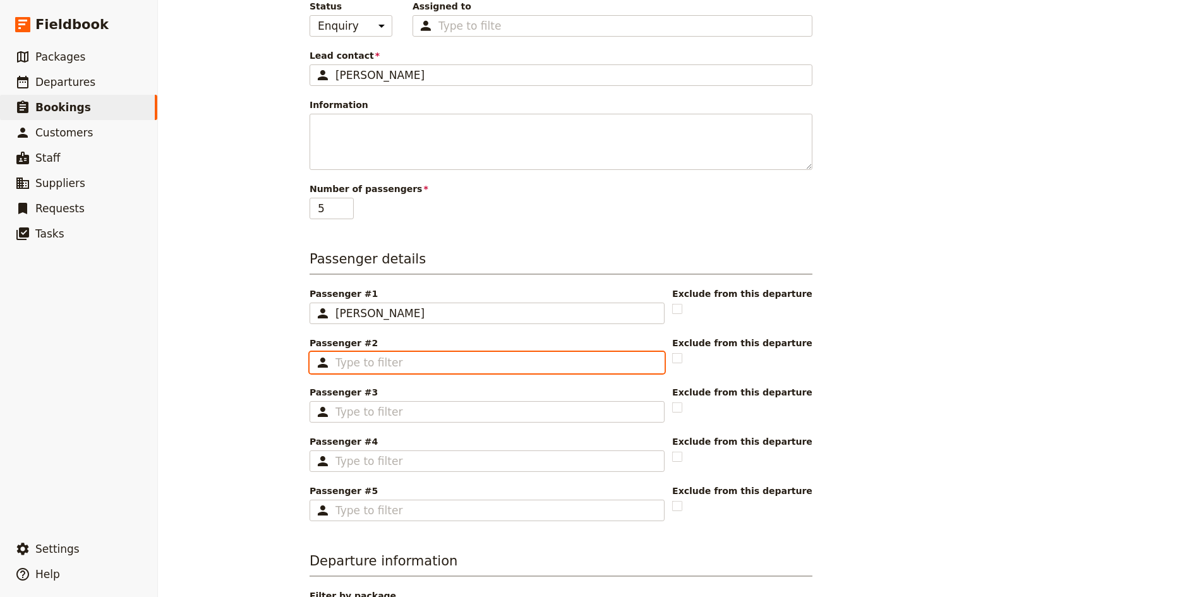
click at [397, 361] on input "Passenger #2 ​" at bounding box center [495, 362] width 321 height 15
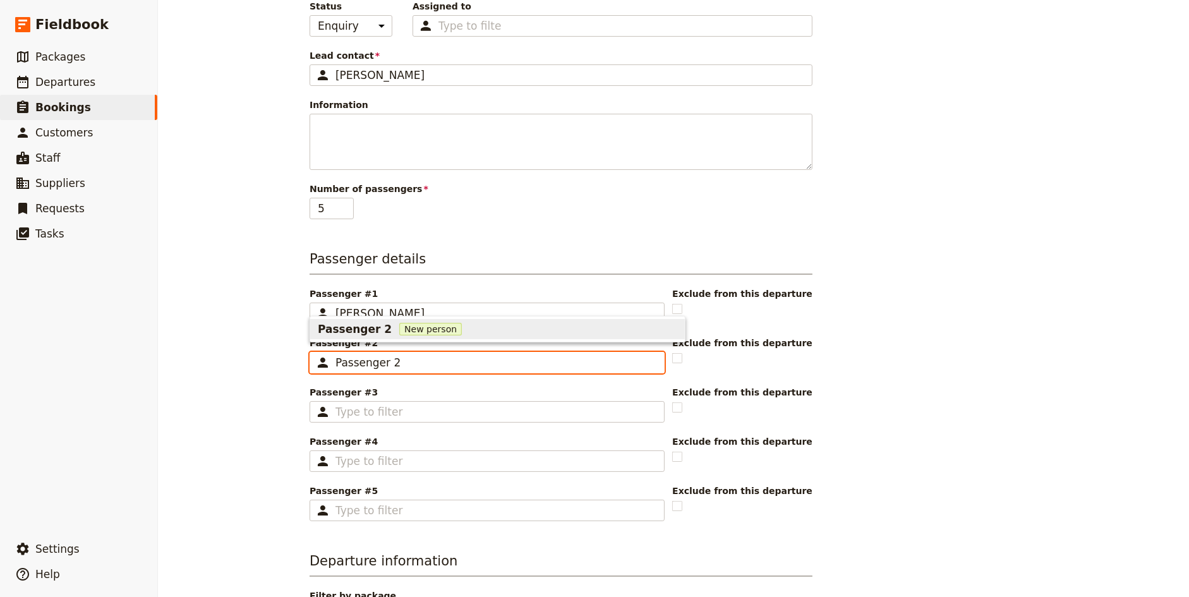
click at [381, 326] on div "Passenger 2 New person" at bounding box center [497, 328] width 359 height 15
type input "Passenger 2"
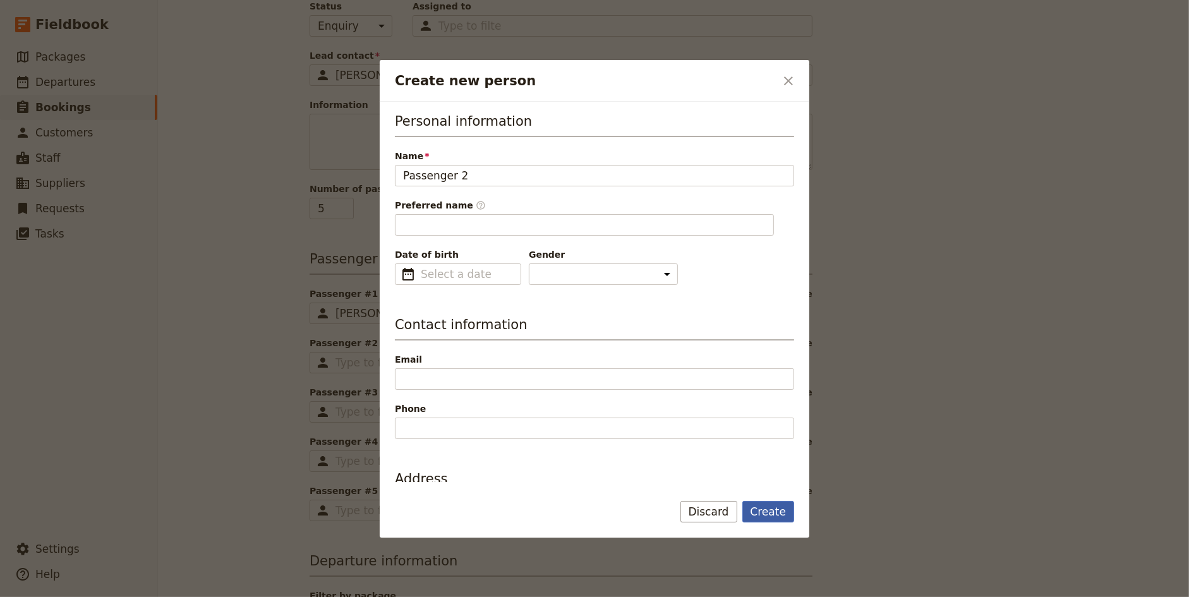
click at [782, 515] on button "Create" at bounding box center [768, 511] width 52 height 21
type input "Passenger 2"
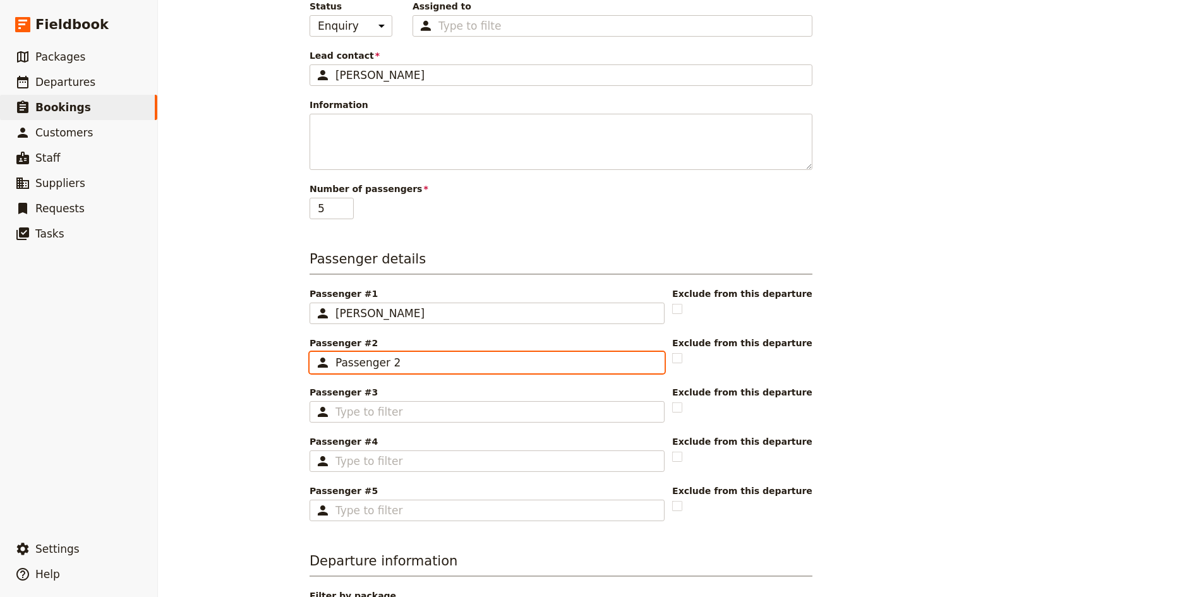
scroll to position [0, 0]
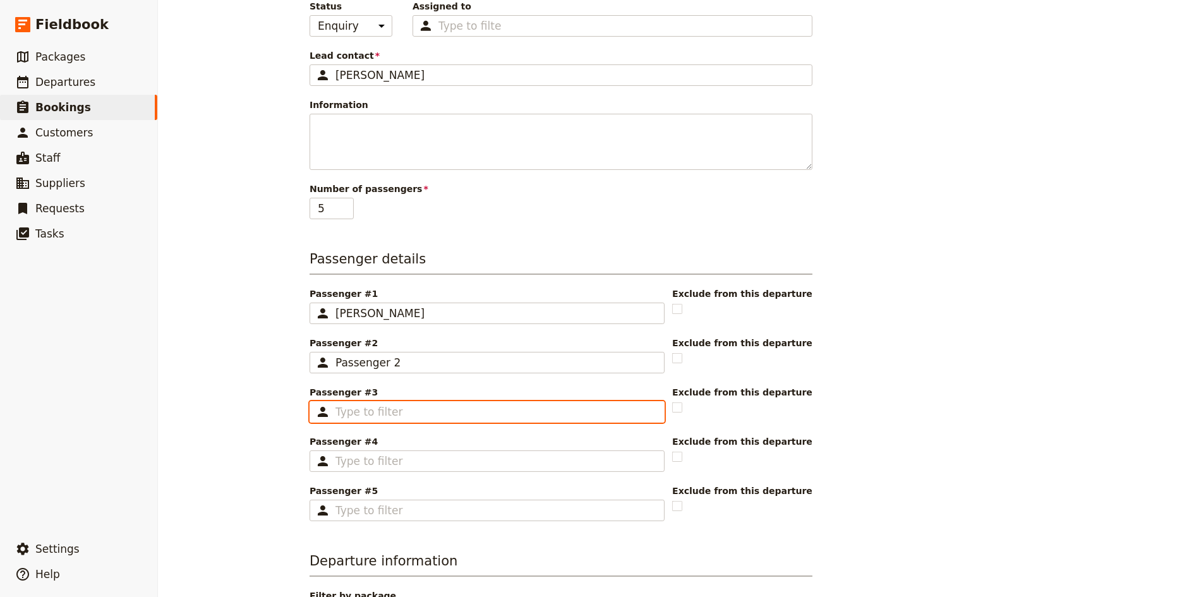
click at [405, 412] on input "Passenger #3 ​" at bounding box center [495, 411] width 321 height 15
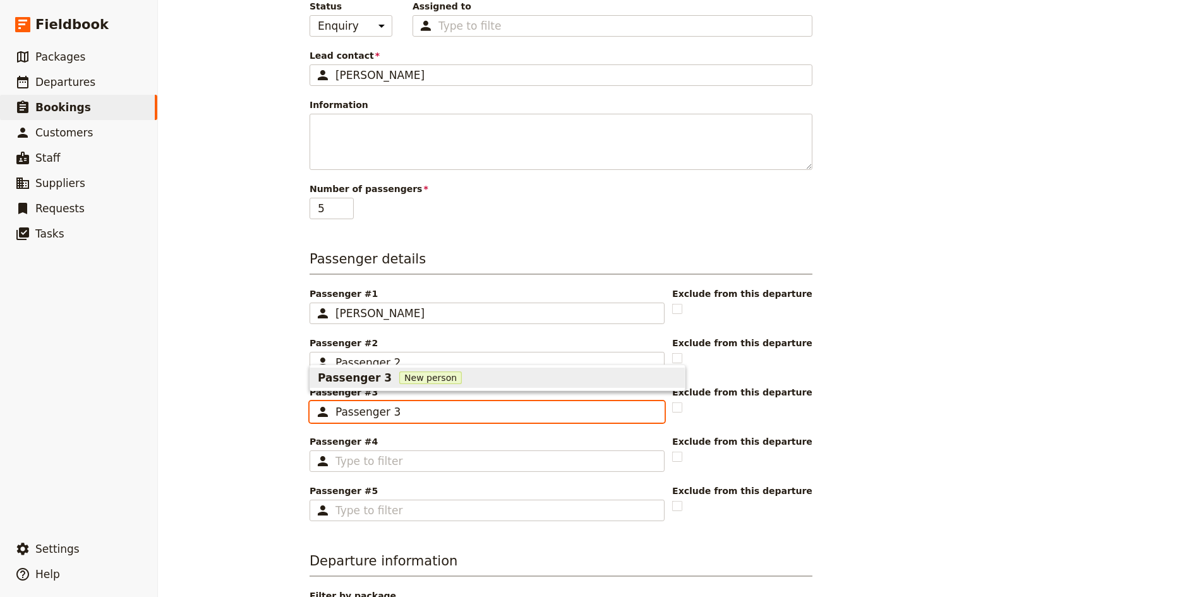
click at [399, 383] on span "New person" at bounding box center [430, 377] width 63 height 13
type input "Passenger 3"
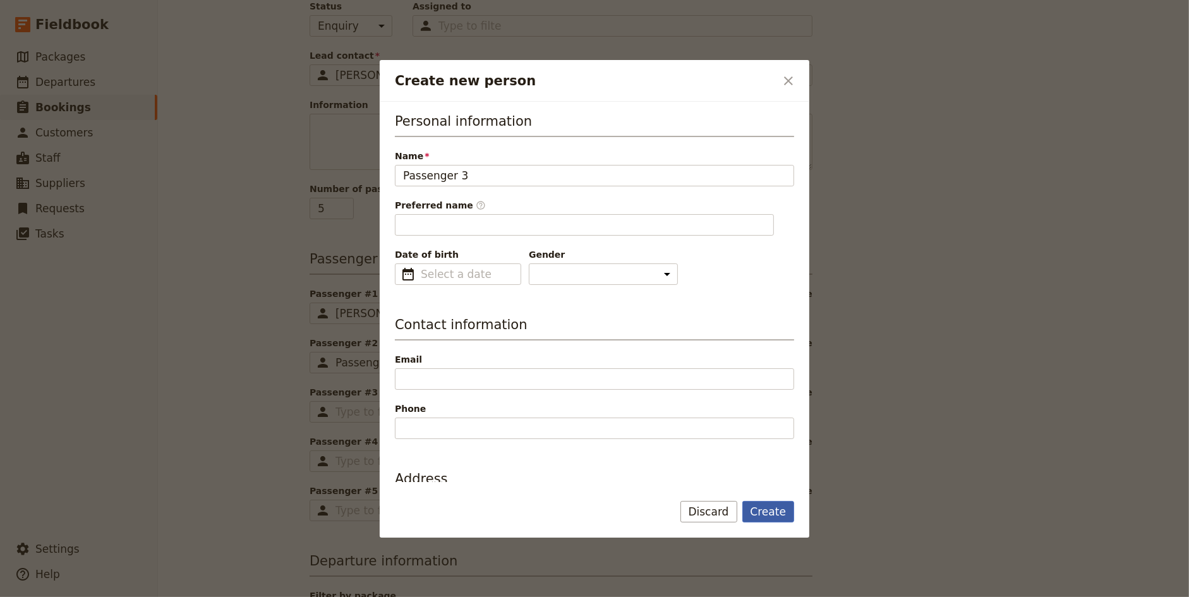
type input "Passenger"
click at [775, 513] on button "Create" at bounding box center [768, 511] width 52 height 21
type input "Passenger 3"
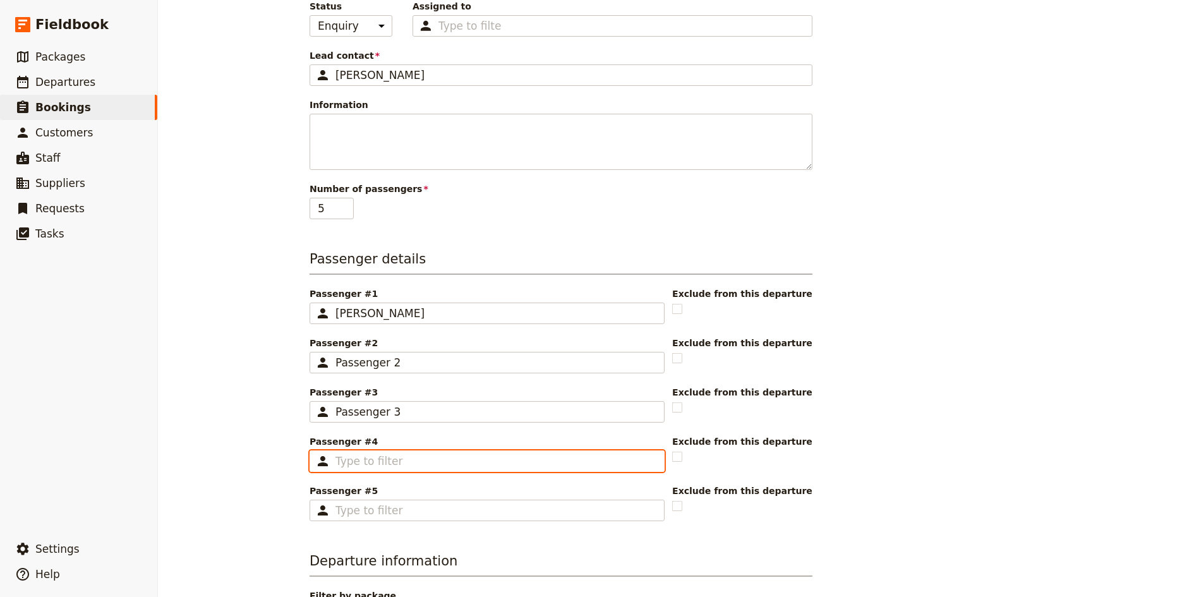
click at [426, 453] on input "Passenger #4 ​" at bounding box center [495, 460] width 321 height 15
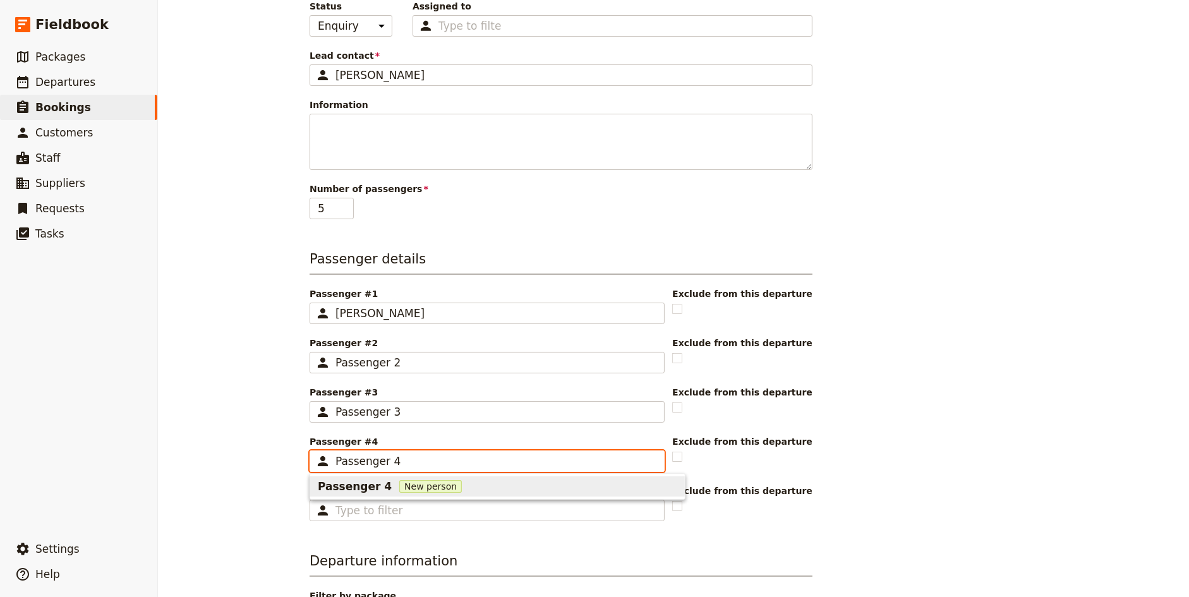
click at [417, 480] on span "New person" at bounding box center [430, 486] width 63 height 13
type input "Passenger 4"
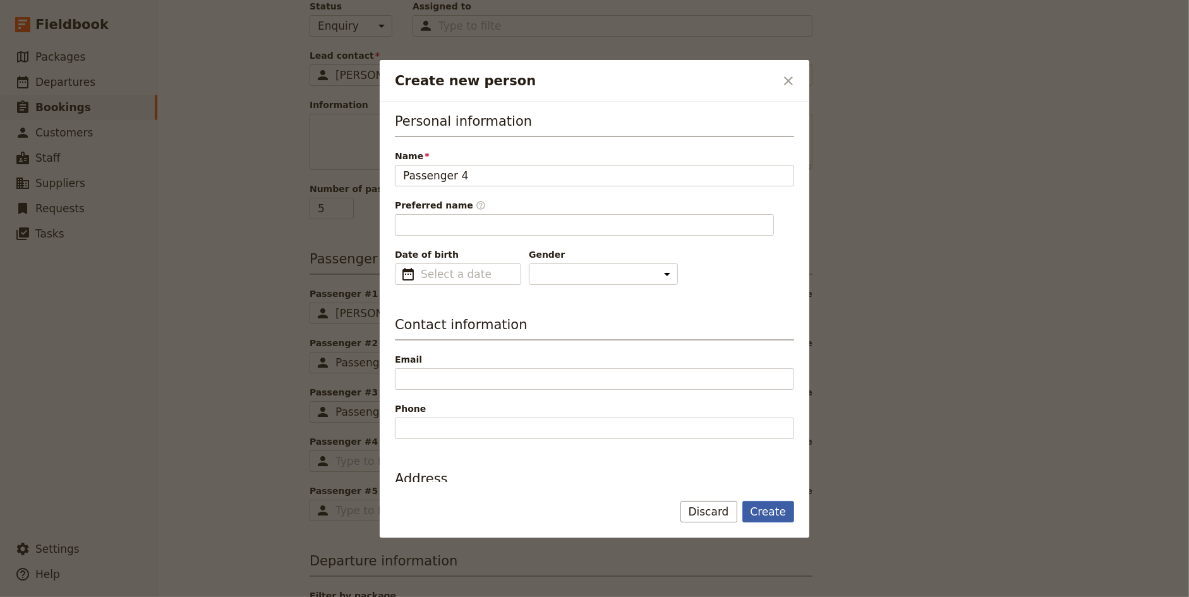
type input "Passenger"
click at [776, 512] on button "Create" at bounding box center [768, 511] width 52 height 21
type input "Passenger 4"
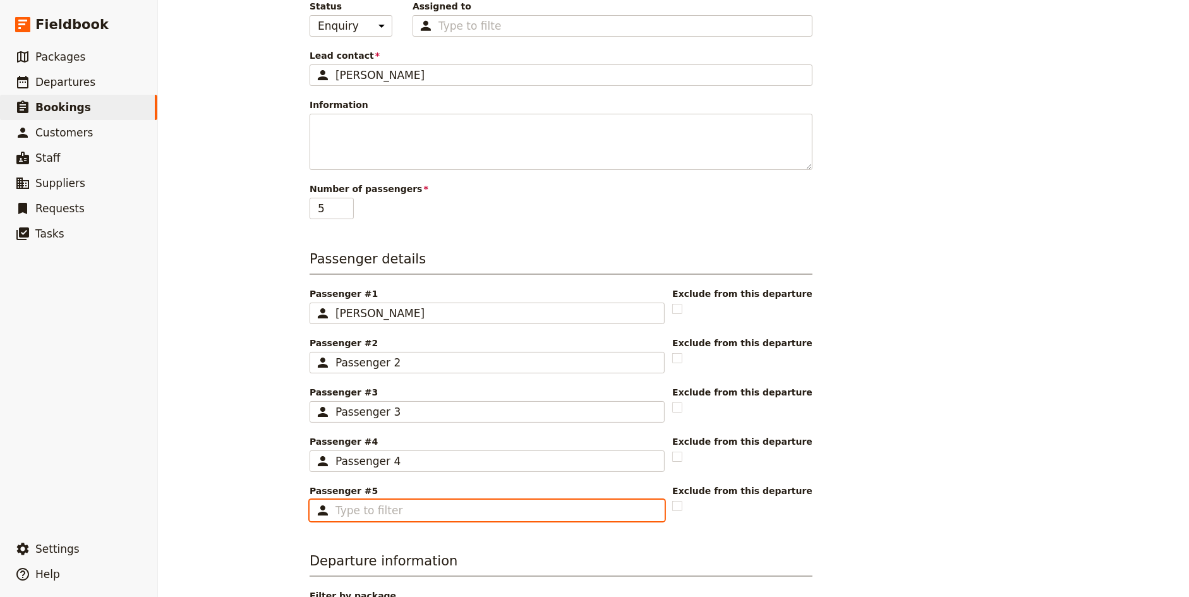
click at [400, 503] on input "Passenger #5 ​" at bounding box center [495, 510] width 321 height 15
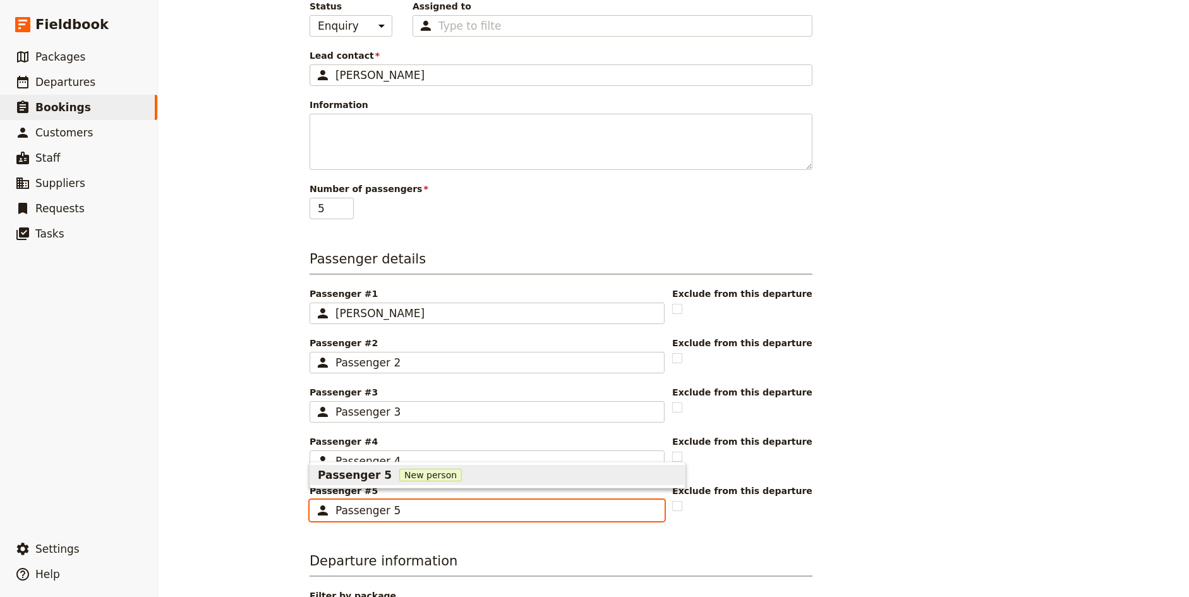
click at [433, 477] on span "New person" at bounding box center [430, 475] width 63 height 13
type input "Passenger 5"
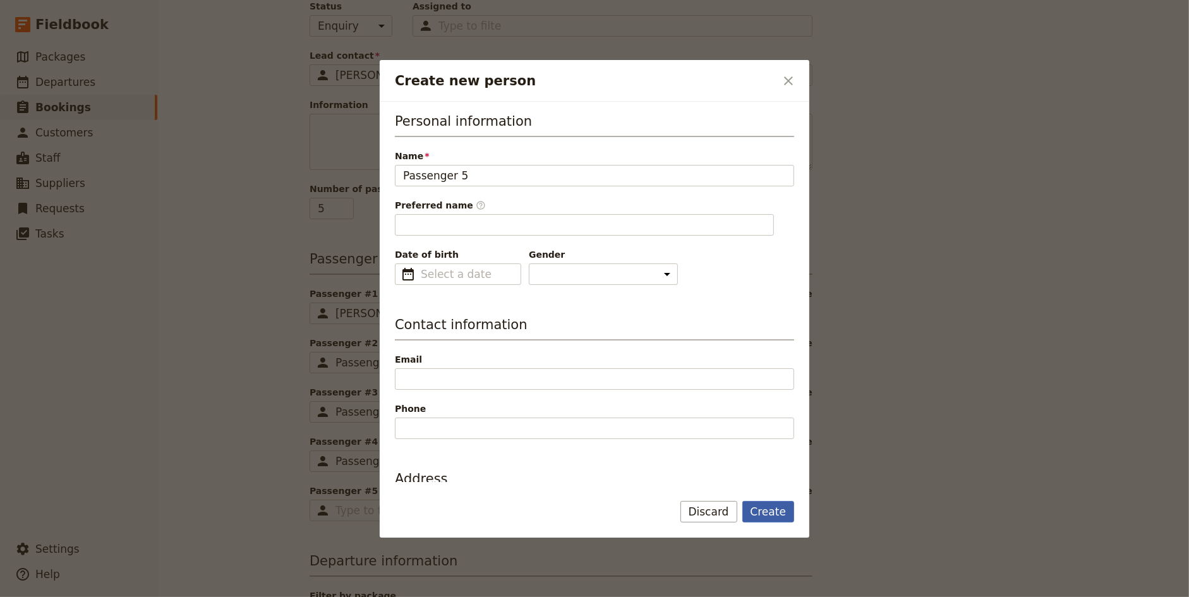
type input "Passenger"
click at [764, 513] on button "Create" at bounding box center [768, 511] width 52 height 21
type input "Passenger 5"
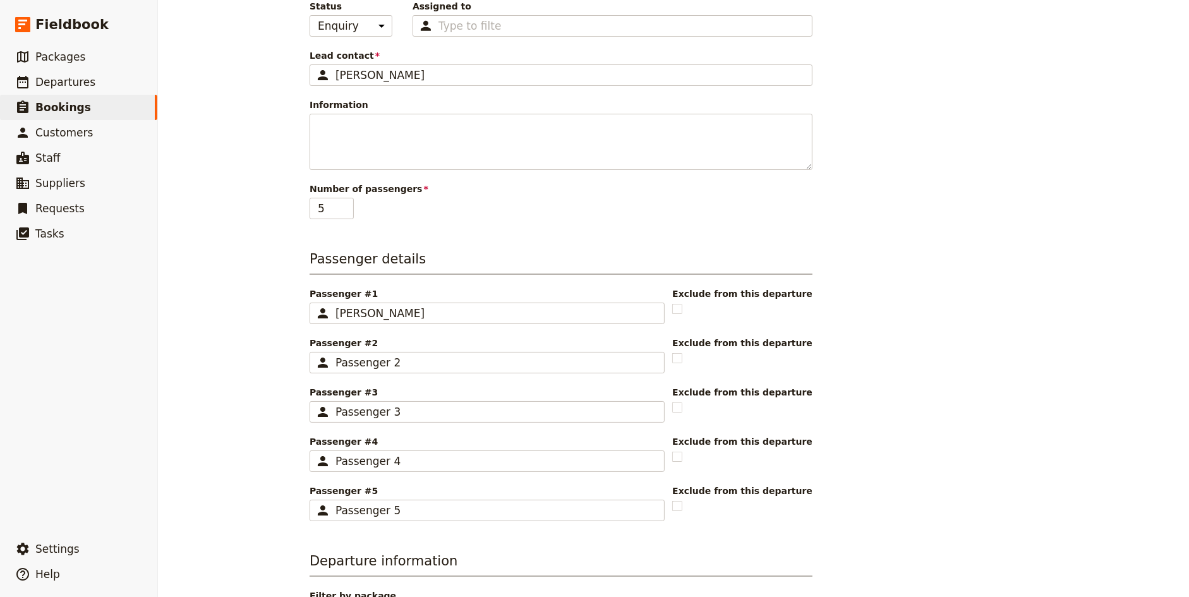
click at [241, 437] on div "New booking Booking information Booking reference 100423 Status Enquiry On hold…" at bounding box center [673, 298] width 1031 height 597
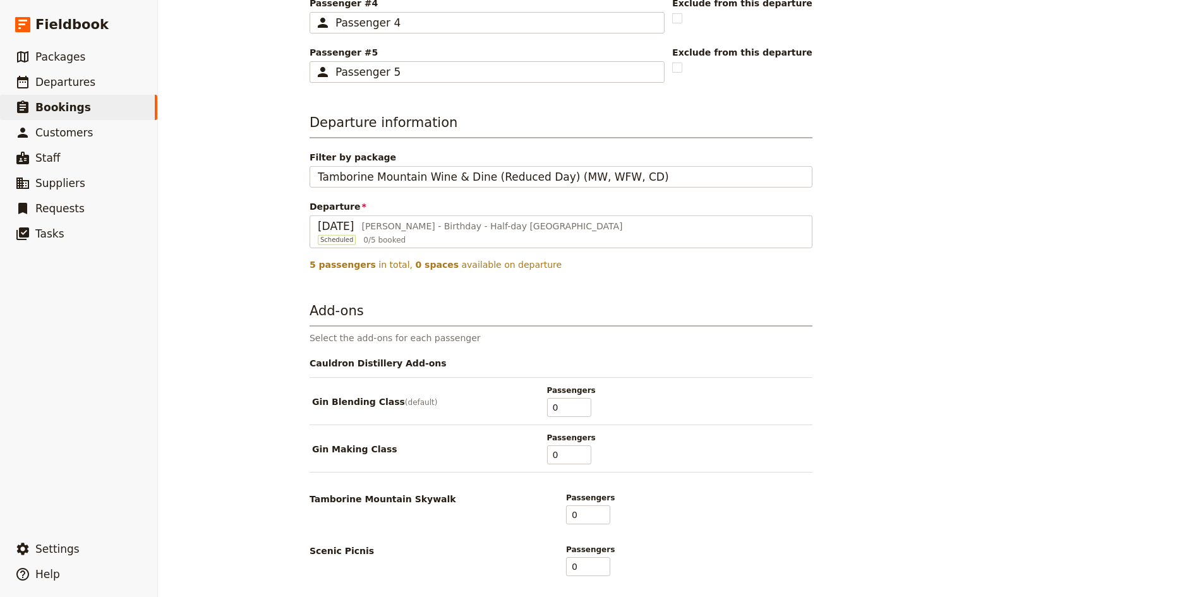
scroll to position [676, 0]
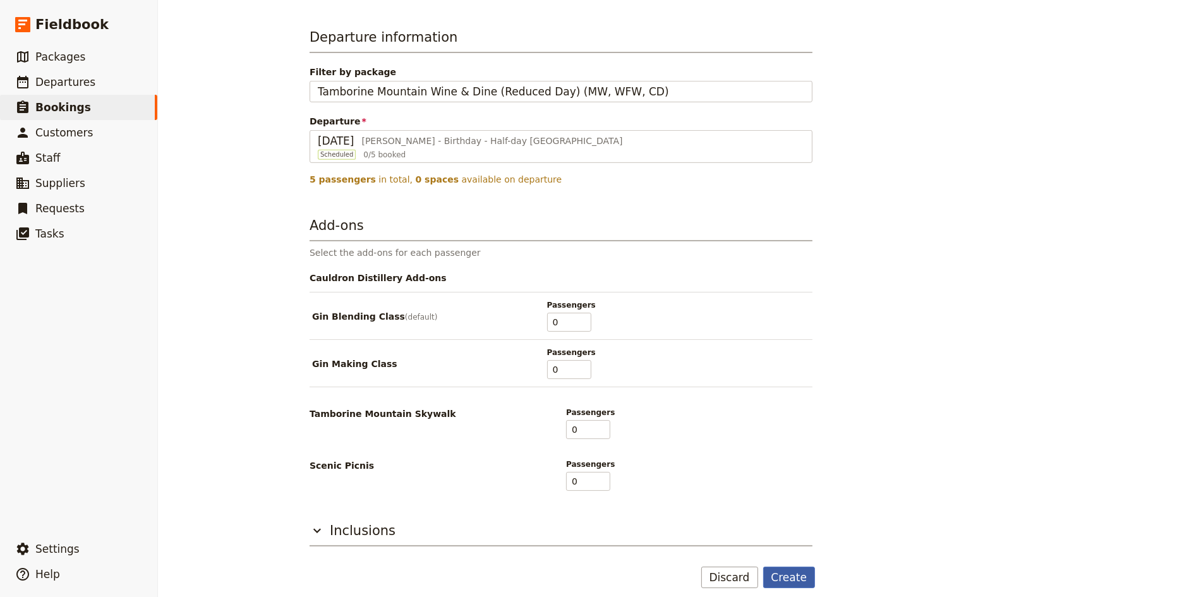
click at [789, 567] on button "Create" at bounding box center [789, 577] width 52 height 21
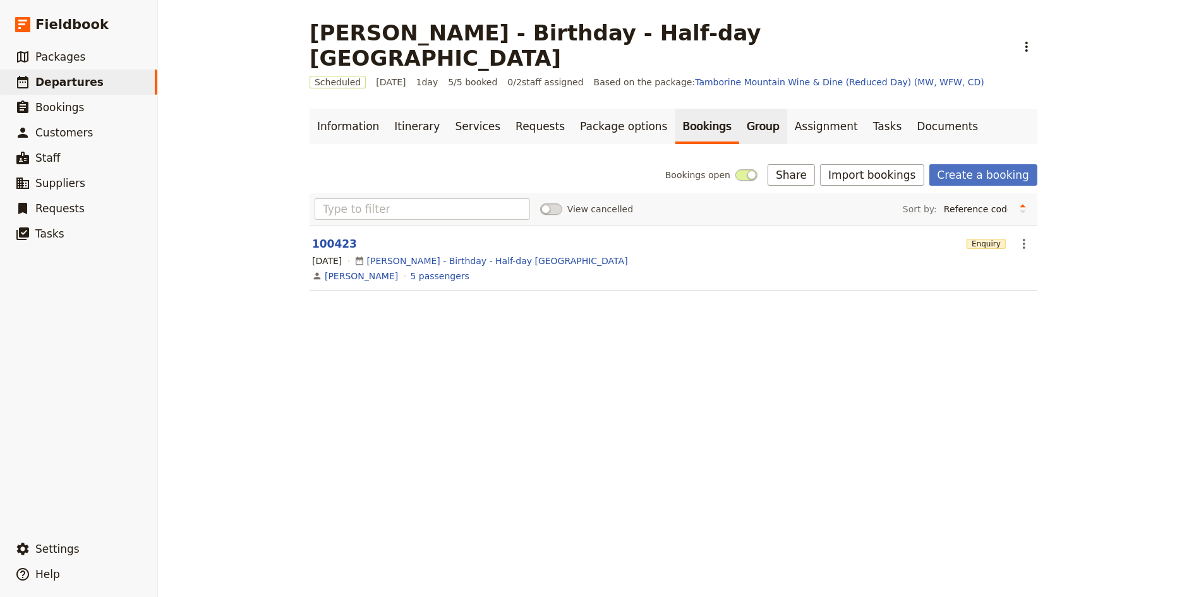
click at [739, 109] on link "Group" at bounding box center [763, 126] width 48 height 35
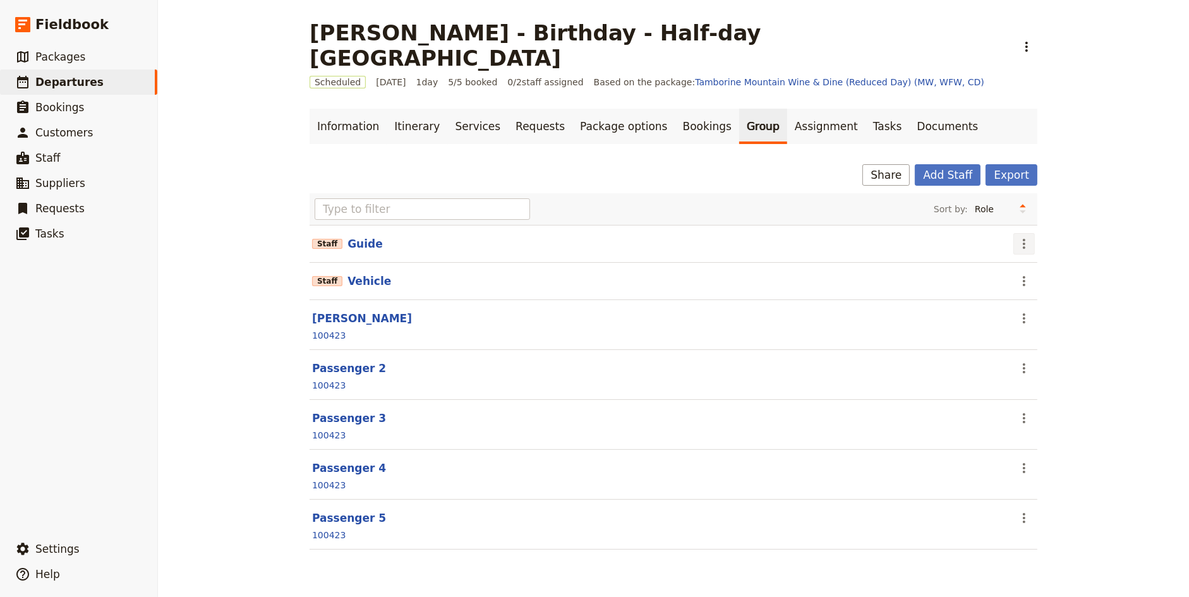
click at [1026, 236] on icon "Actions" at bounding box center [1023, 243] width 15 height 15
click at [1033, 242] on span "Edit staff" at bounding box center [1042, 244] width 40 height 13
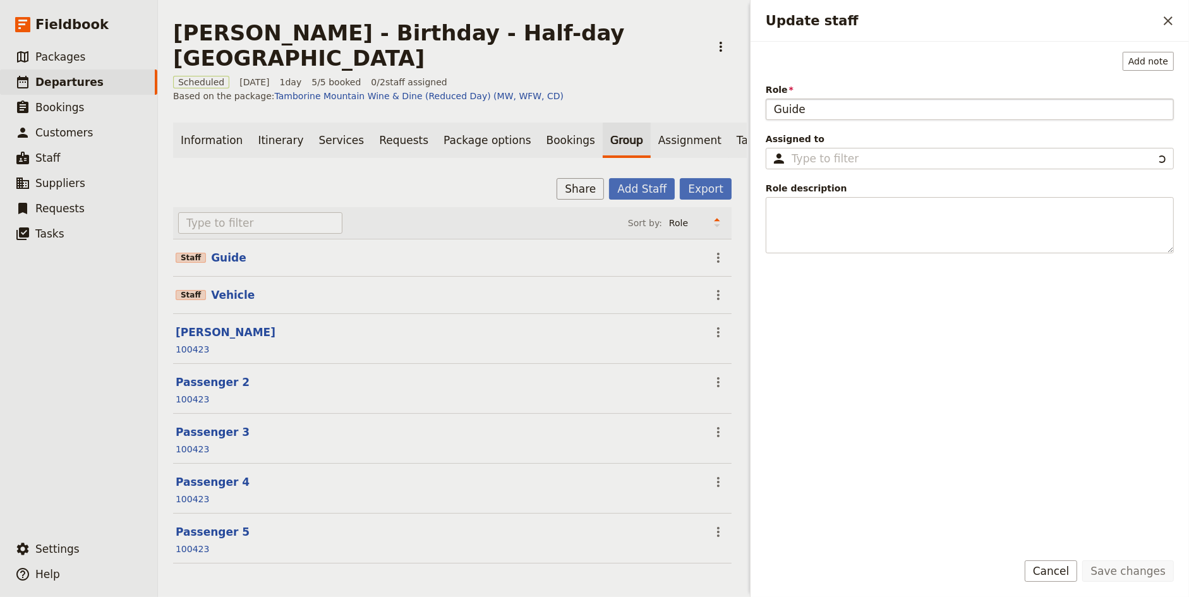
click at [793, 111] on input "Guide" at bounding box center [969, 109] width 408 height 21
type input "GUIDE"
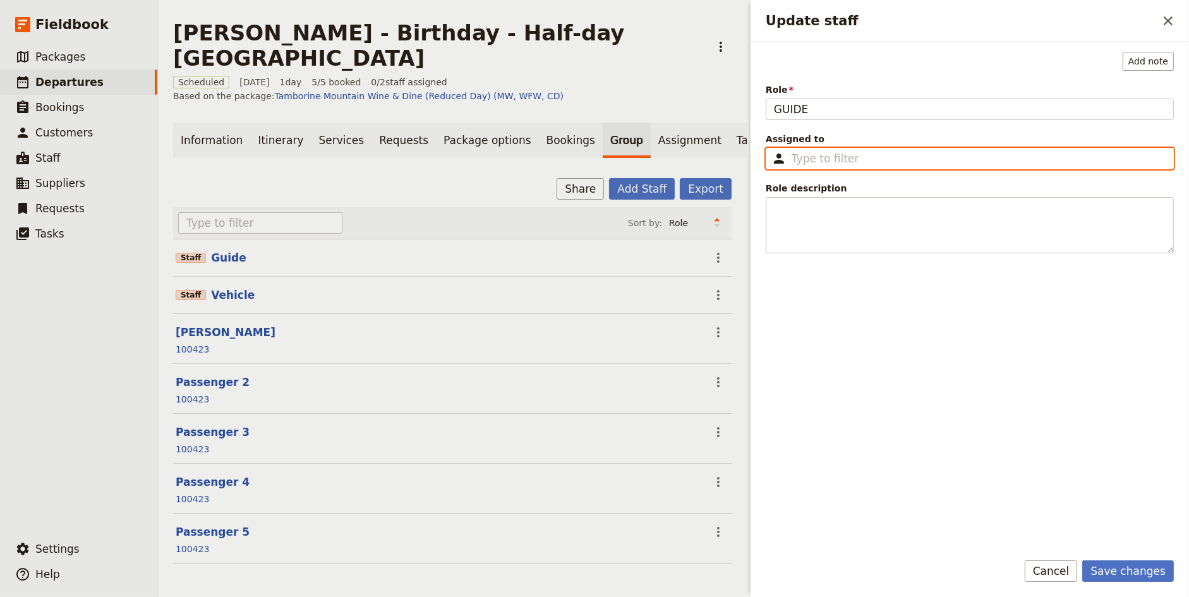
click at [829, 151] on input "Assigned to ​" at bounding box center [978, 158] width 374 height 15
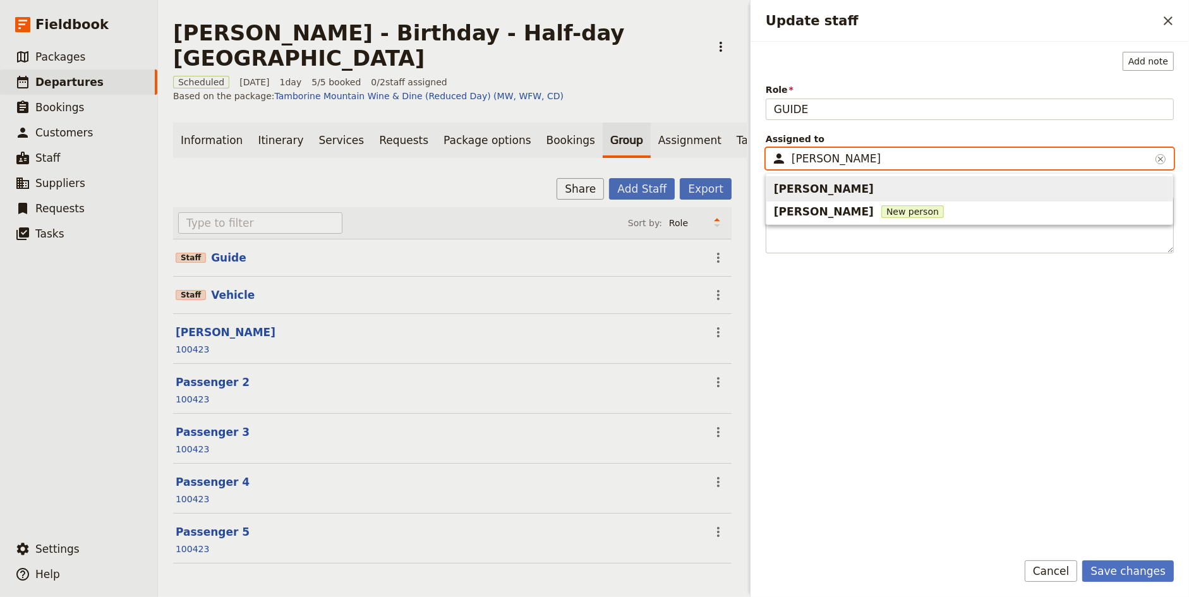
type input "[PERSON_NAME]"
click at [828, 197] on div "[PERSON_NAME]" at bounding box center [825, 189] width 102 height 20
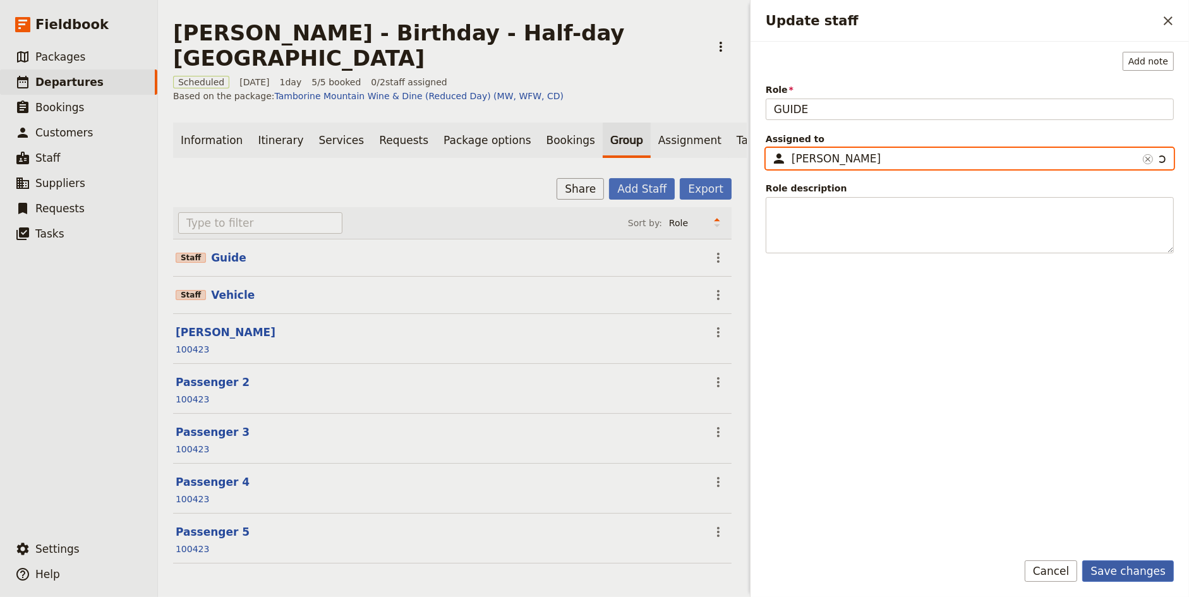
type input "[PERSON_NAME]"
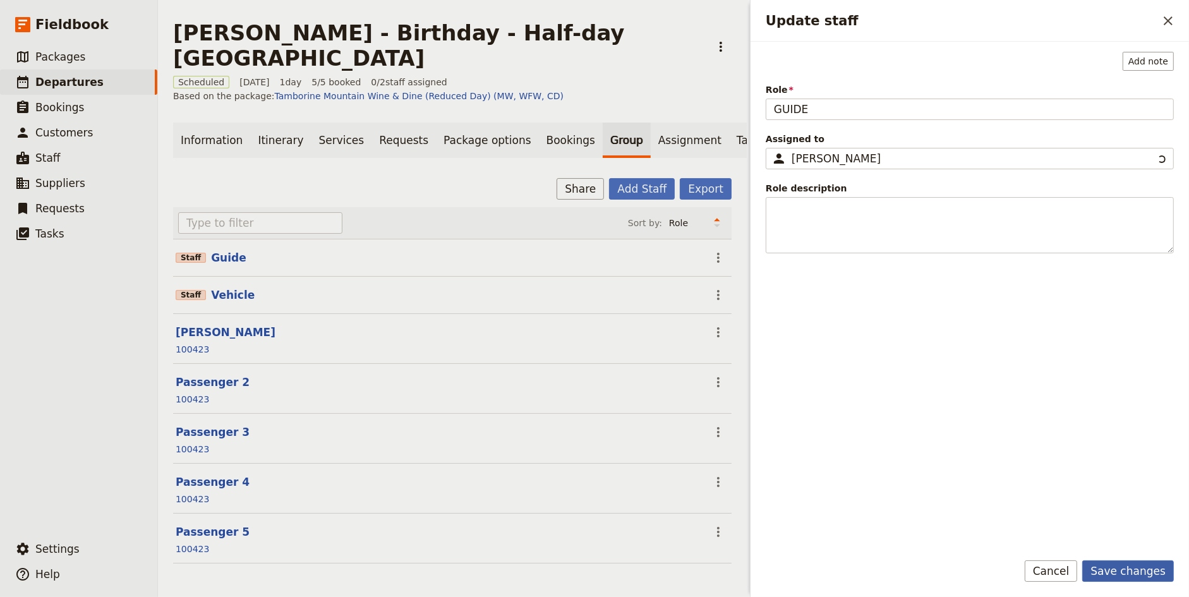
click at [1135, 572] on button "Save changes" at bounding box center [1128, 570] width 92 height 21
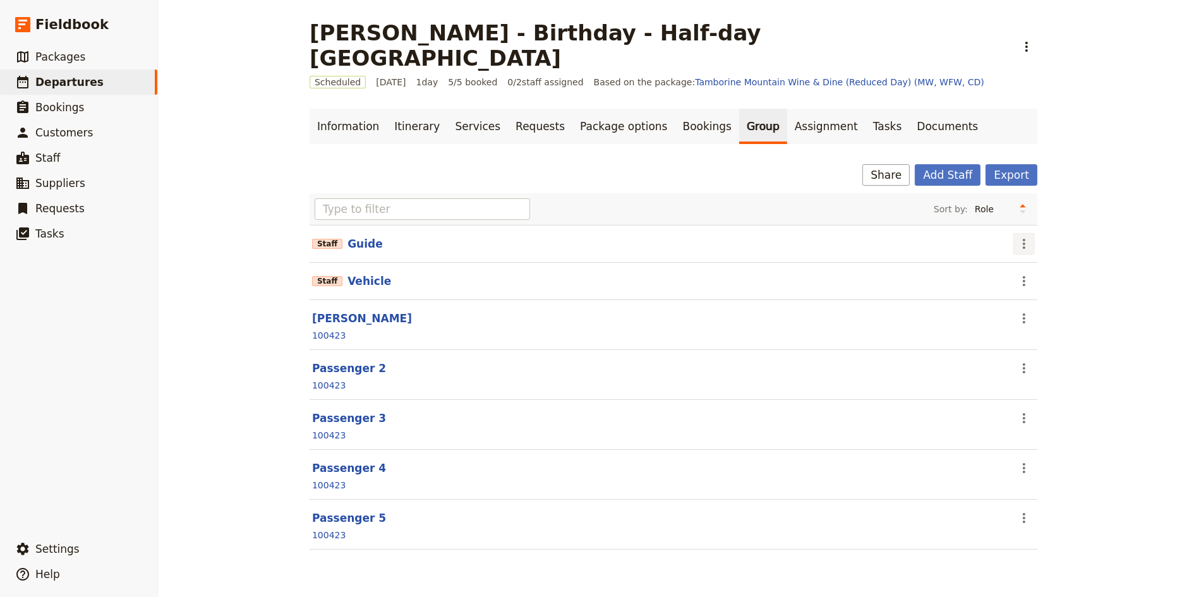
click at [1022, 236] on icon "Actions" at bounding box center [1023, 243] width 15 height 15
click at [1034, 246] on span "Edit staff" at bounding box center [1042, 244] width 40 height 13
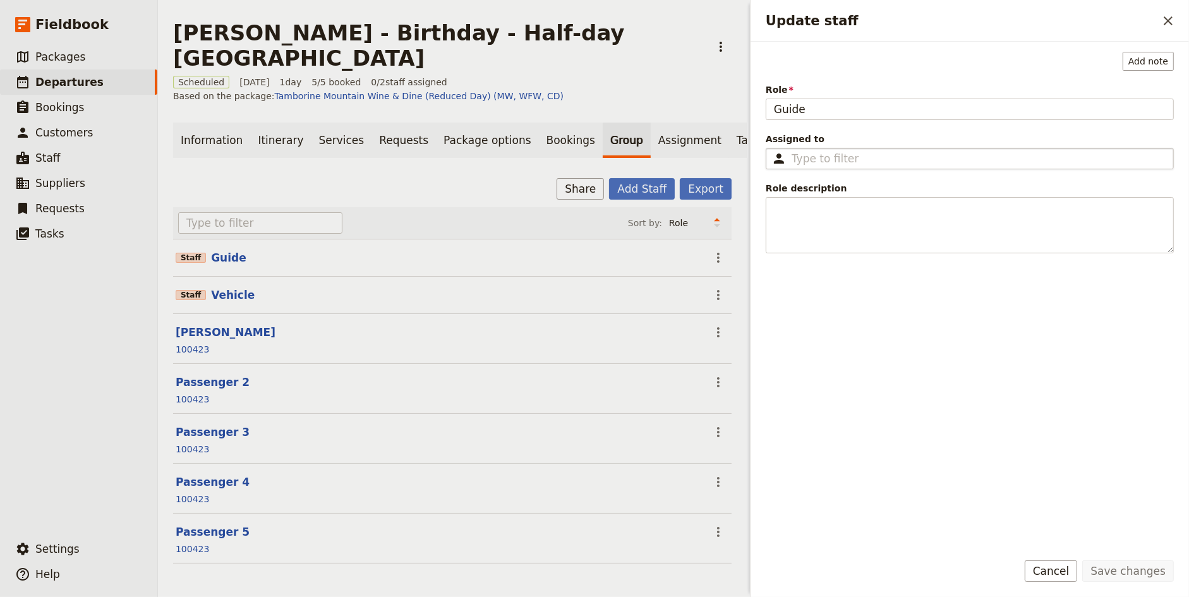
click at [827, 148] on fieldset "​" at bounding box center [969, 158] width 408 height 21
click at [827, 151] on input "Assigned to ​" at bounding box center [978, 158] width 374 height 15
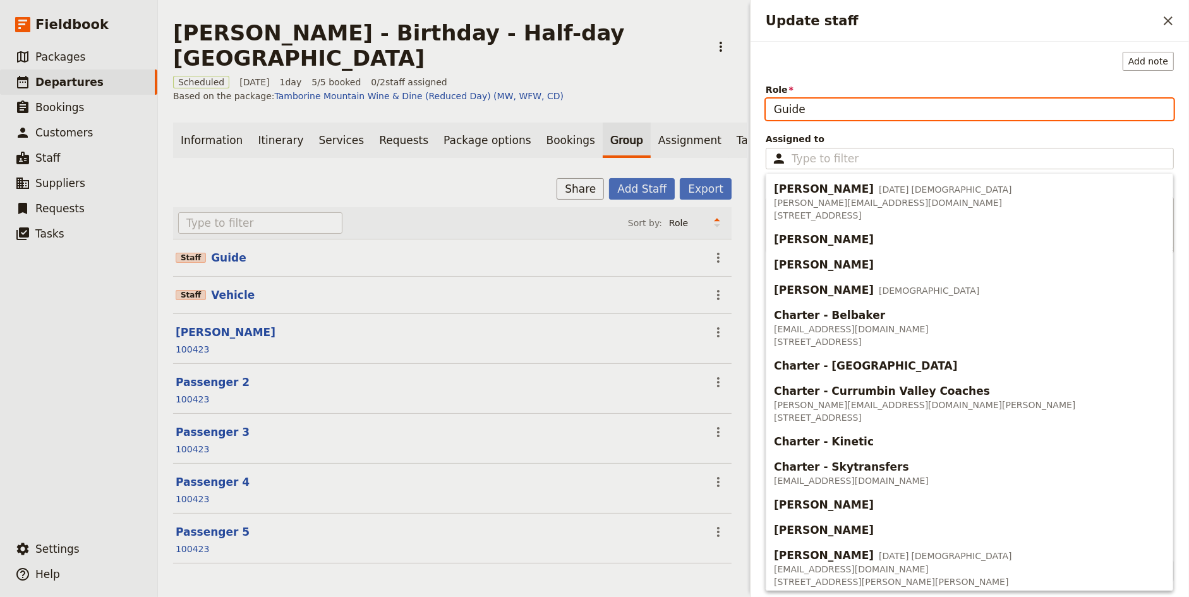
click at [800, 110] on input "Guide" at bounding box center [969, 109] width 408 height 21
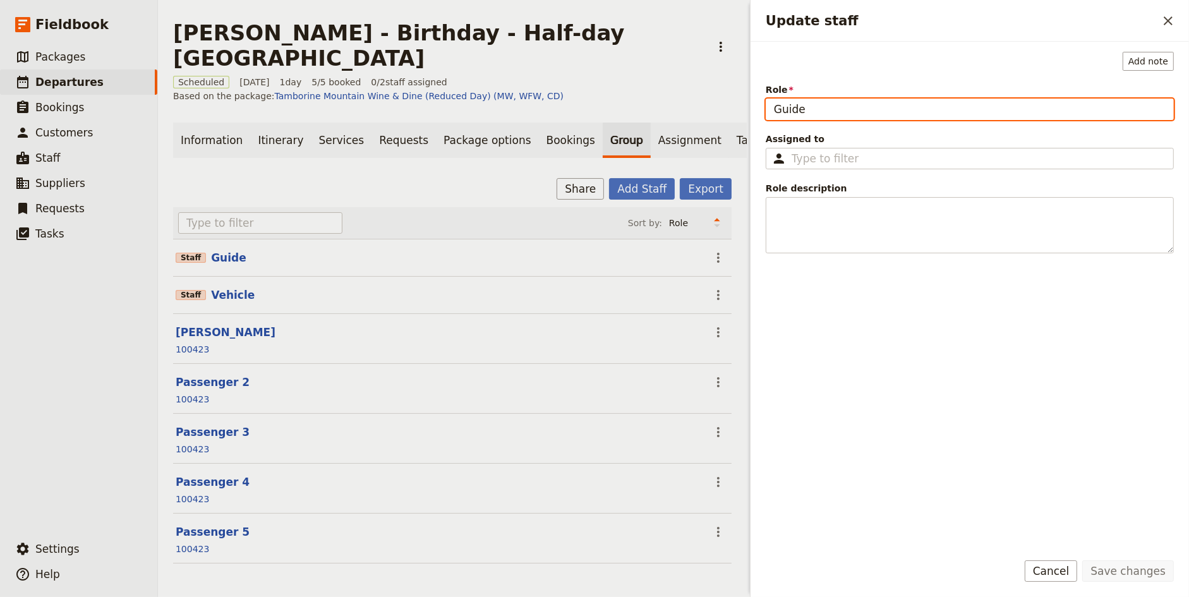
click at [800, 110] on input "Guide" at bounding box center [969, 109] width 408 height 21
type input "GUIDE"
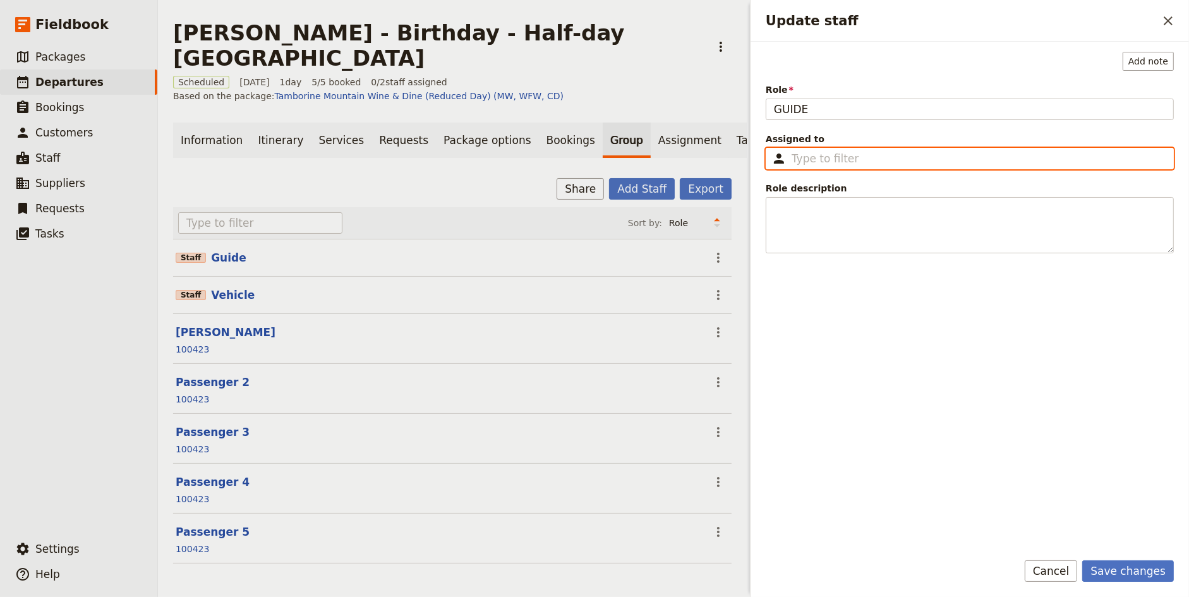
click at [812, 155] on input "Assigned to ​" at bounding box center [978, 158] width 374 height 15
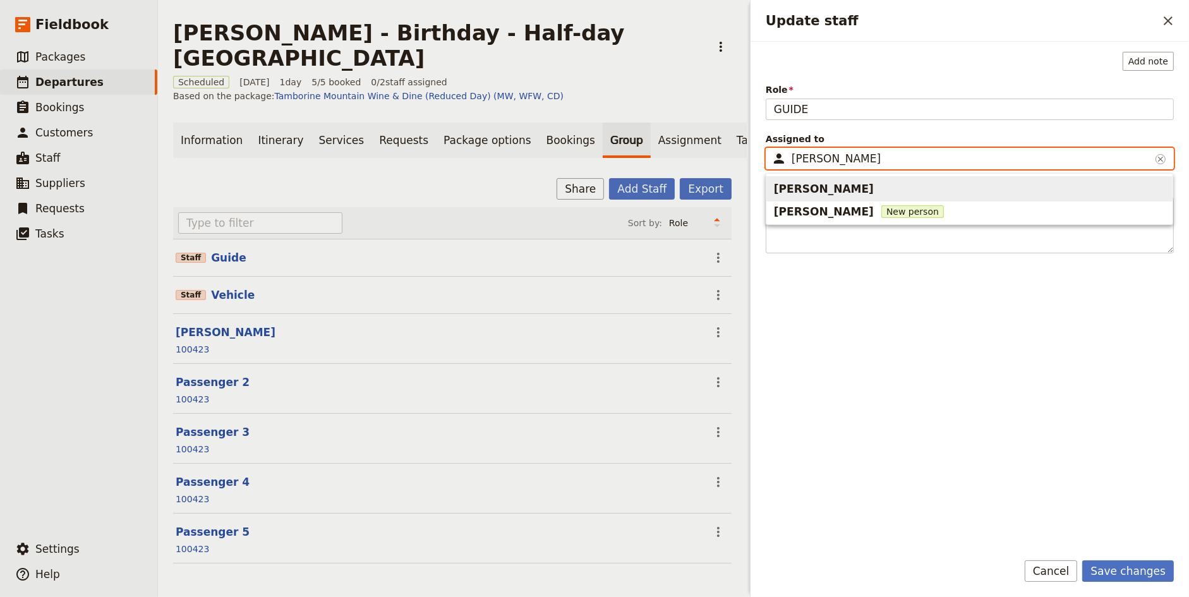
click at [817, 186] on span "David Arancibia" at bounding box center [824, 188] width 100 height 15
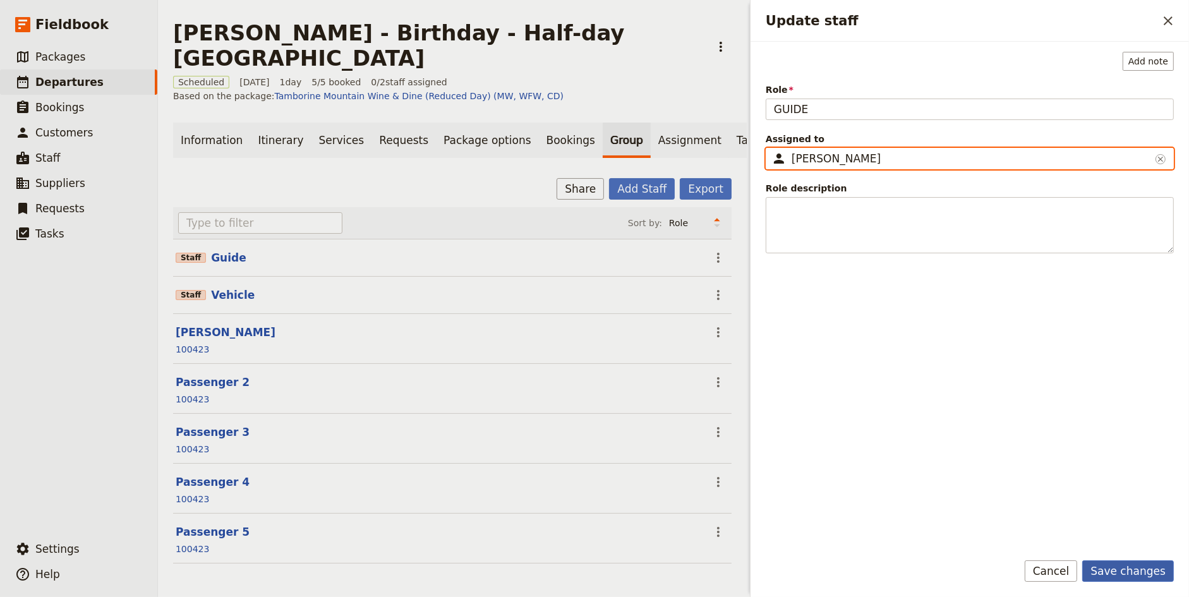
type input "David Arancibia"
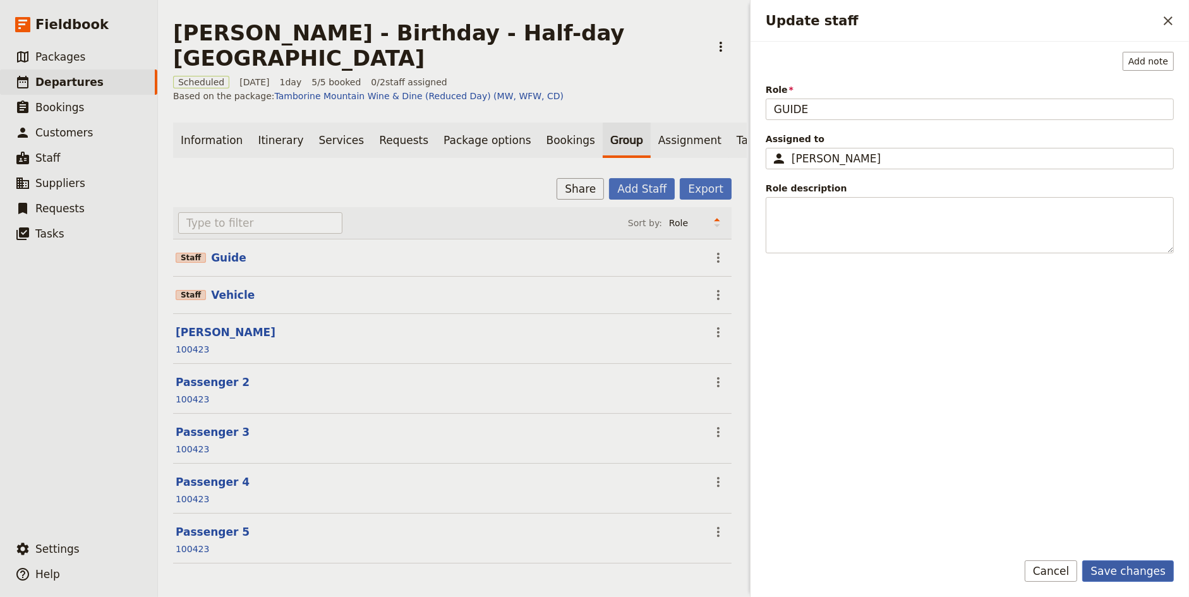
click at [1131, 580] on button "Save changes" at bounding box center [1128, 570] width 92 height 21
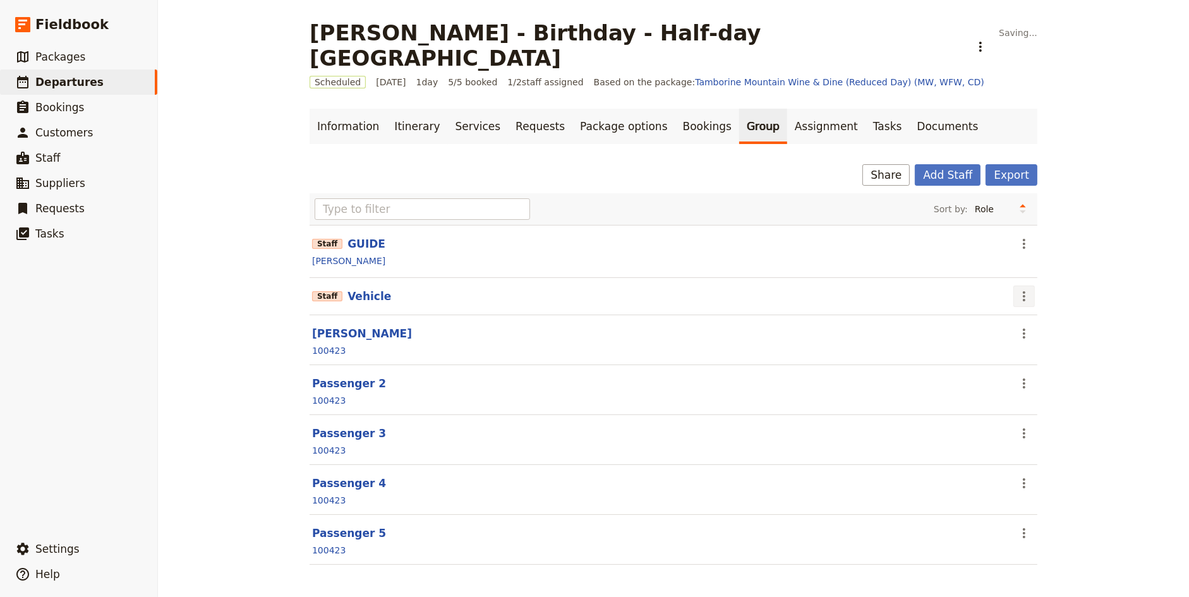
click at [1026, 289] on icon "Actions" at bounding box center [1023, 296] width 15 height 15
click at [1033, 293] on span "Edit staff" at bounding box center [1042, 295] width 40 height 13
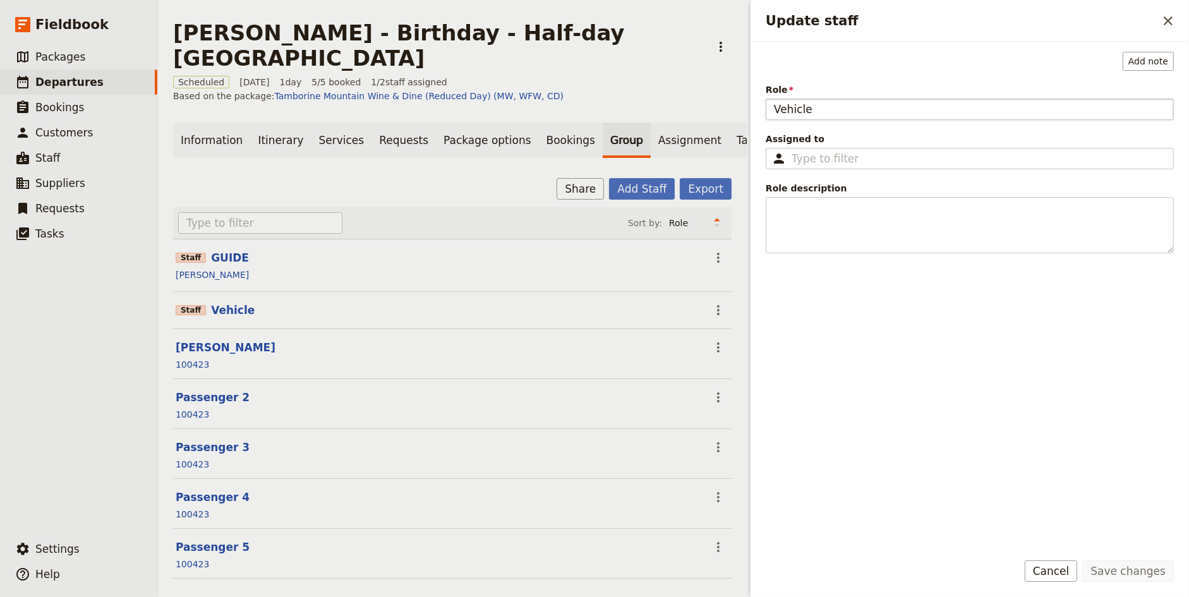
click at [801, 105] on input "Vehicle" at bounding box center [969, 109] width 408 height 21
type input "v"
type input "VEHICLE"
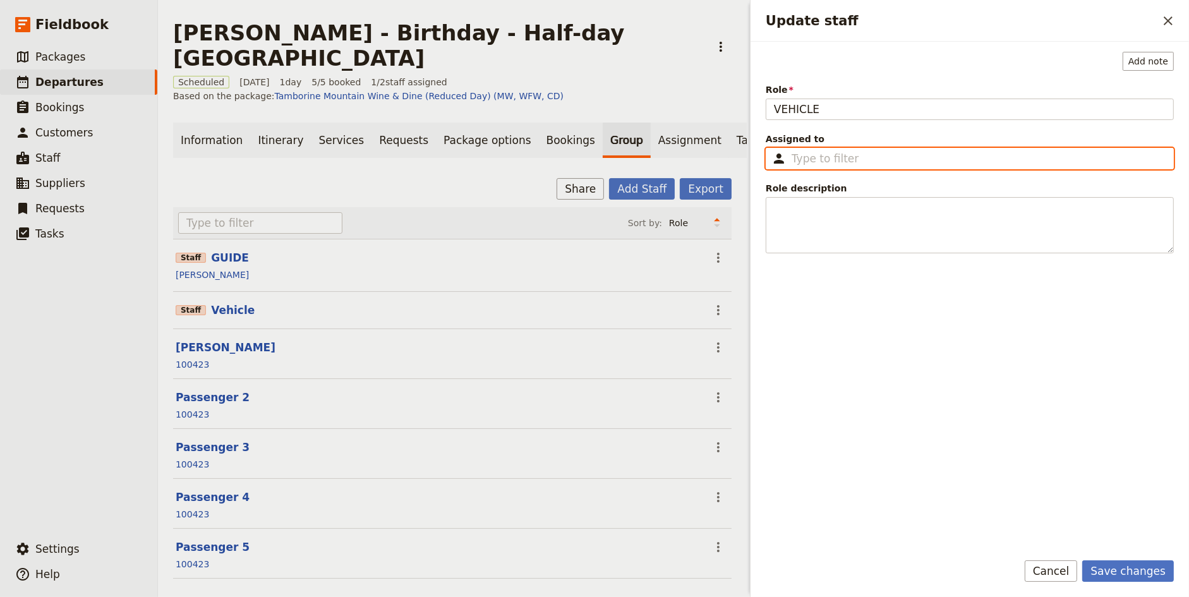
click at [819, 159] on input "Assigned to ​" at bounding box center [978, 158] width 374 height 15
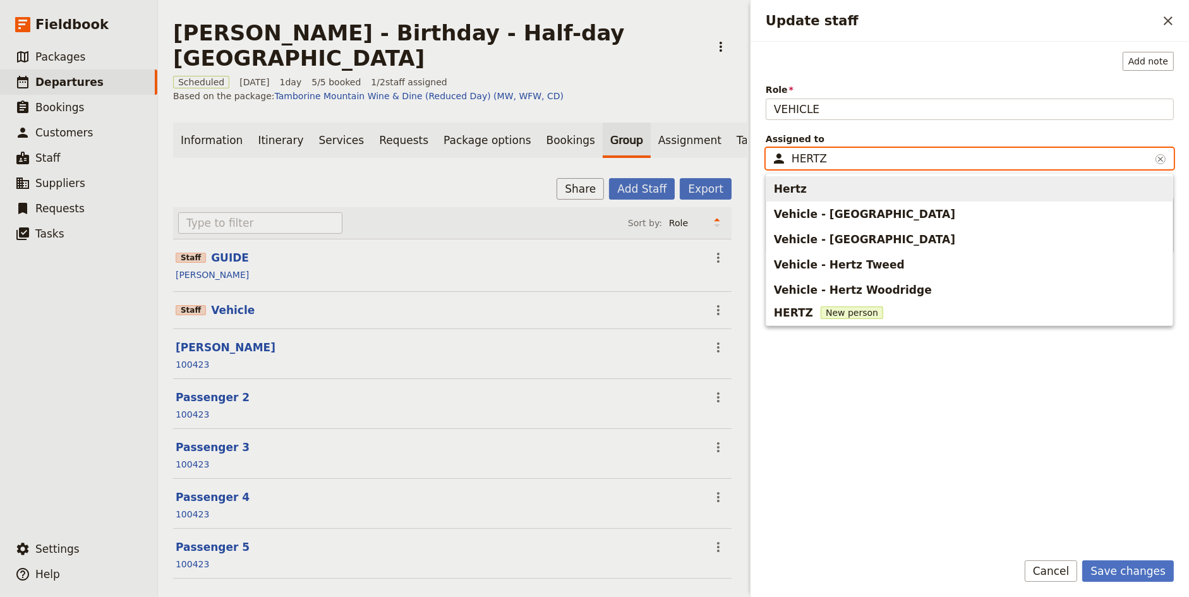
click at [843, 215] on span "Vehicle - Hertz Brisbane Airport" at bounding box center [864, 214] width 181 height 15
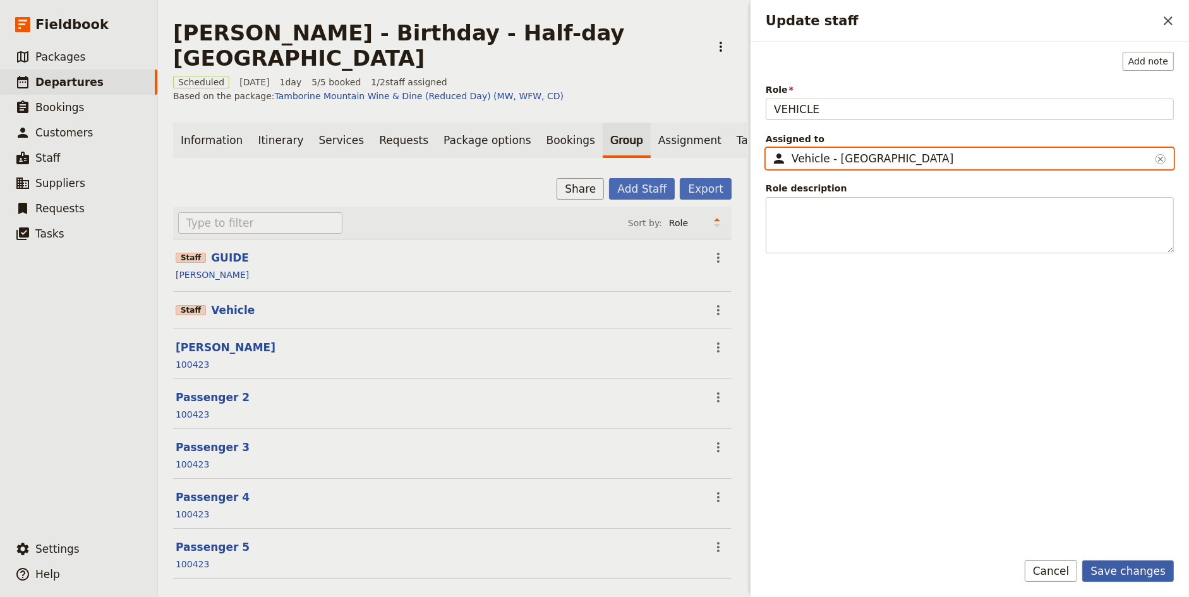
type input "Vehicle - Hertz Brisbane Airport"
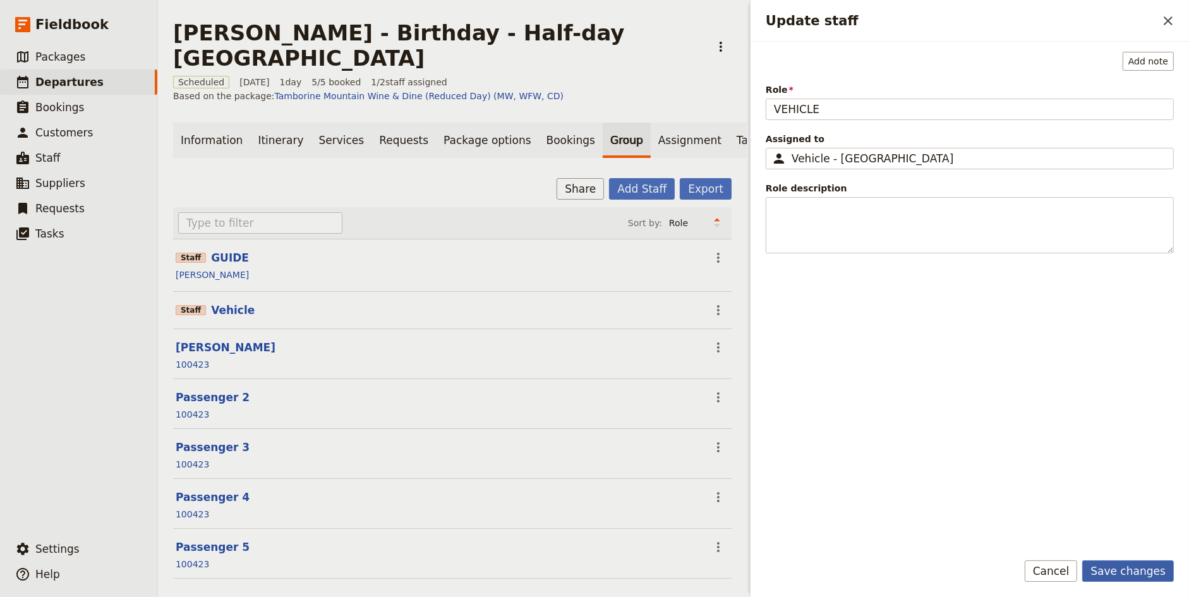
click at [1129, 574] on button "Save changes" at bounding box center [1128, 570] width 92 height 21
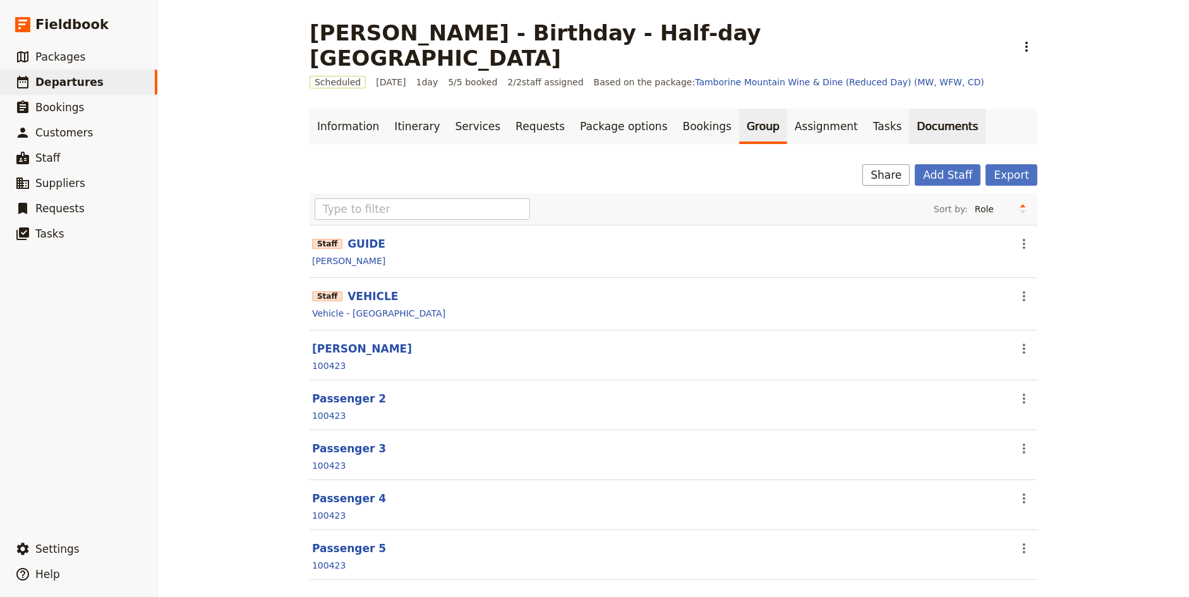
click at [909, 109] on link "Documents" at bounding box center [947, 126] width 76 height 35
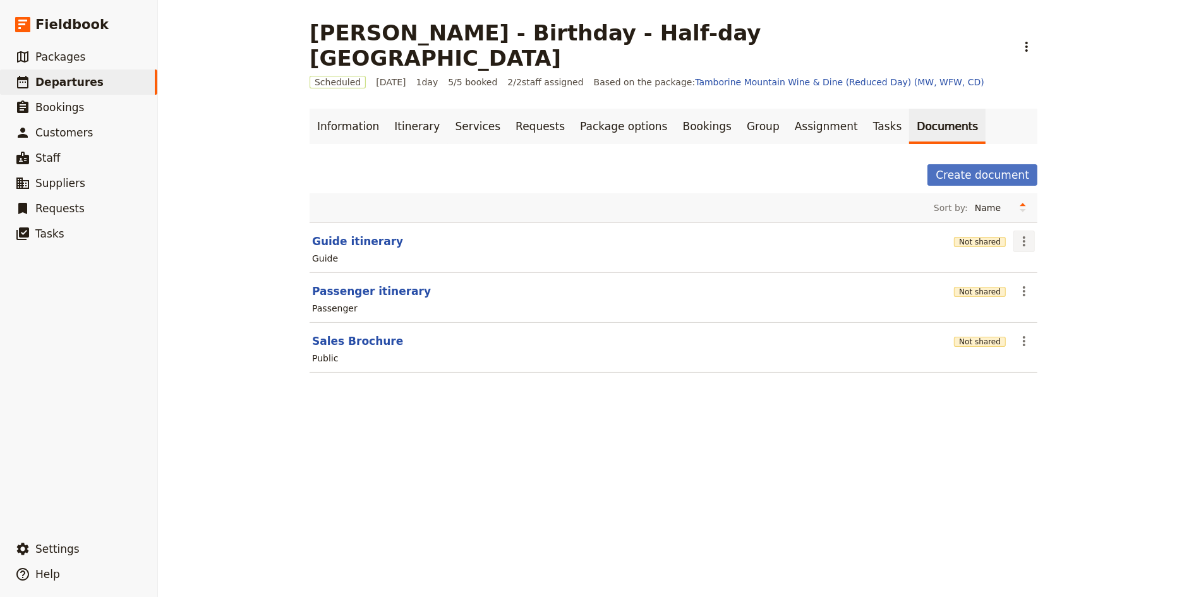
click at [1021, 234] on icon "Actions" at bounding box center [1023, 241] width 15 height 15
click at [1042, 259] on span "Edit document" at bounding box center [1054, 259] width 64 height 13
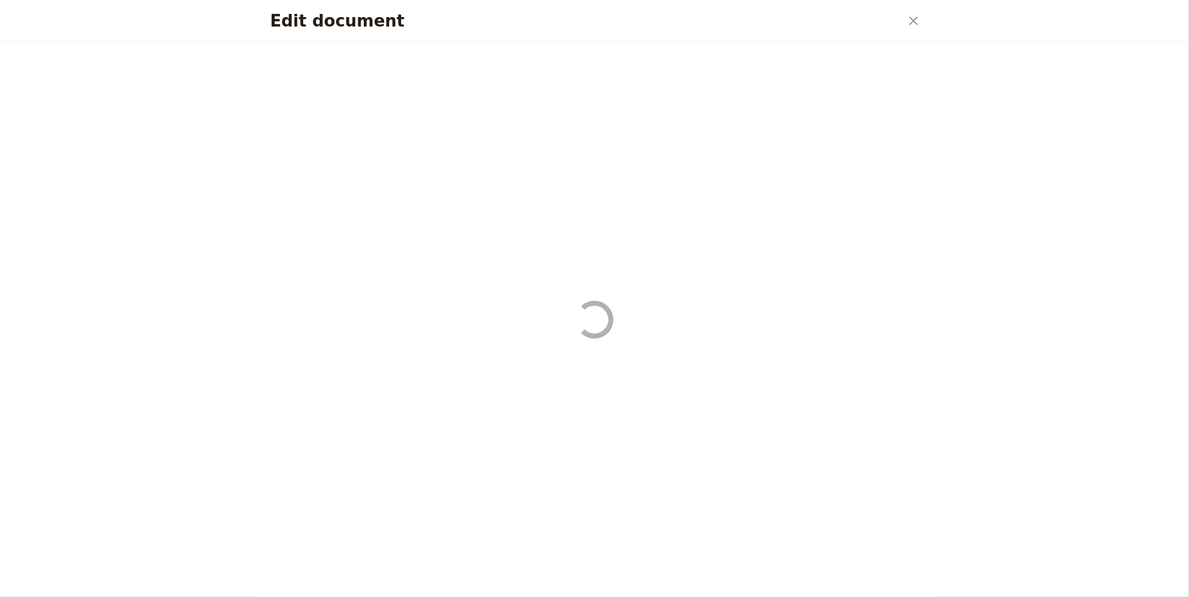
select select "STAFF"
select select "RUN_SHEET"
select select "DEFAULT"
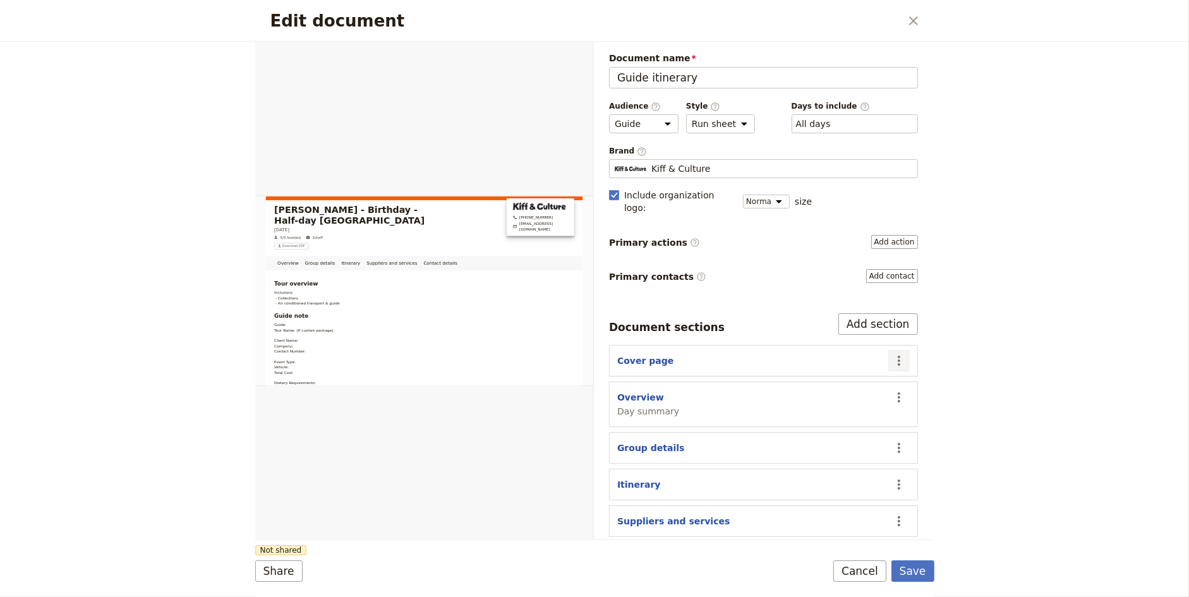
click at [900, 353] on icon "Actions" at bounding box center [898, 360] width 15 height 15
click at [861, 367] on span "Edit section" at bounding box center [850, 370] width 102 height 13
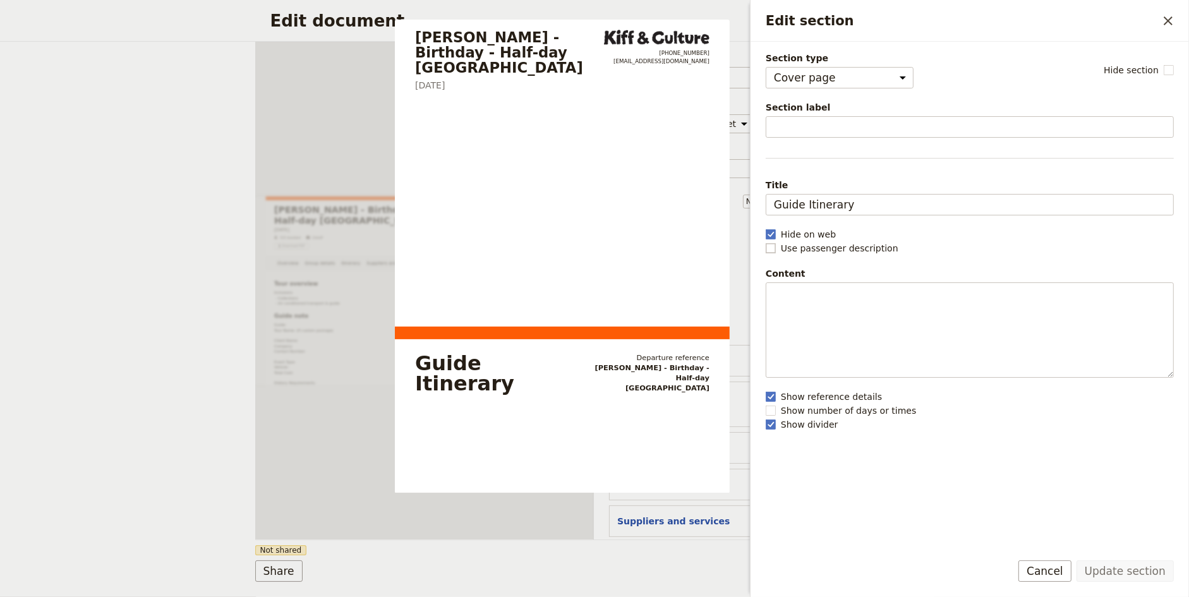
click at [771, 249] on rect "Edit section" at bounding box center [769, 247] width 9 height 9
click at [765, 242] on input "Use passenger description" at bounding box center [765, 241] width 1 height 1
checkbox input "true"
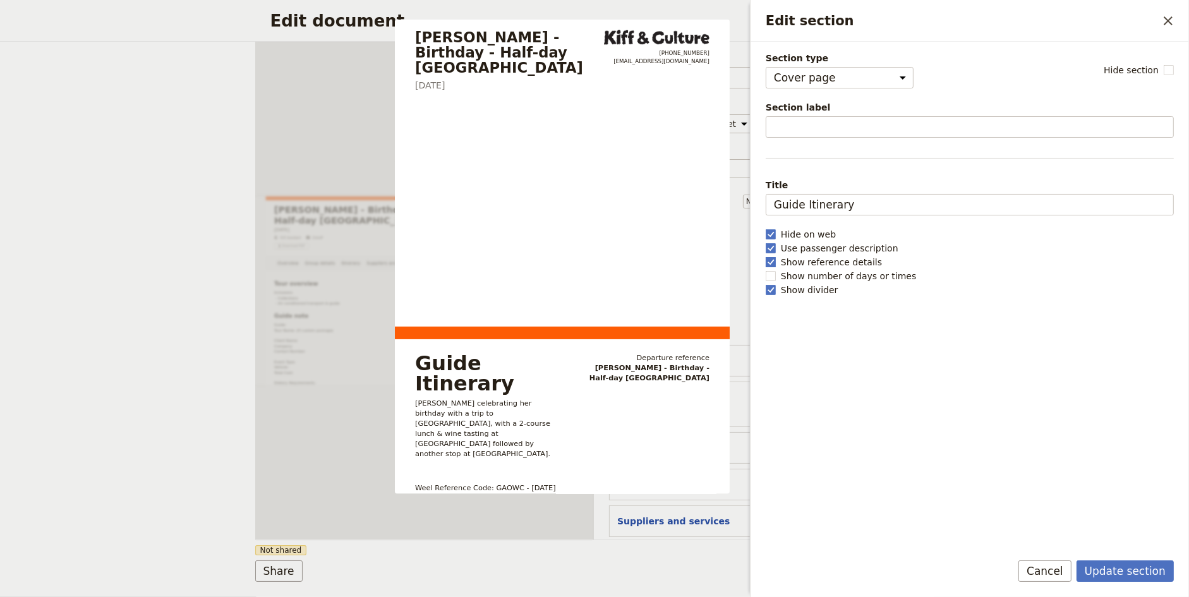
click at [770, 258] on rect "Edit section" at bounding box center [769, 261] width 9 height 9
click at [765, 256] on input "Show reference details" at bounding box center [765, 255] width 1 height 1
checkbox input "false"
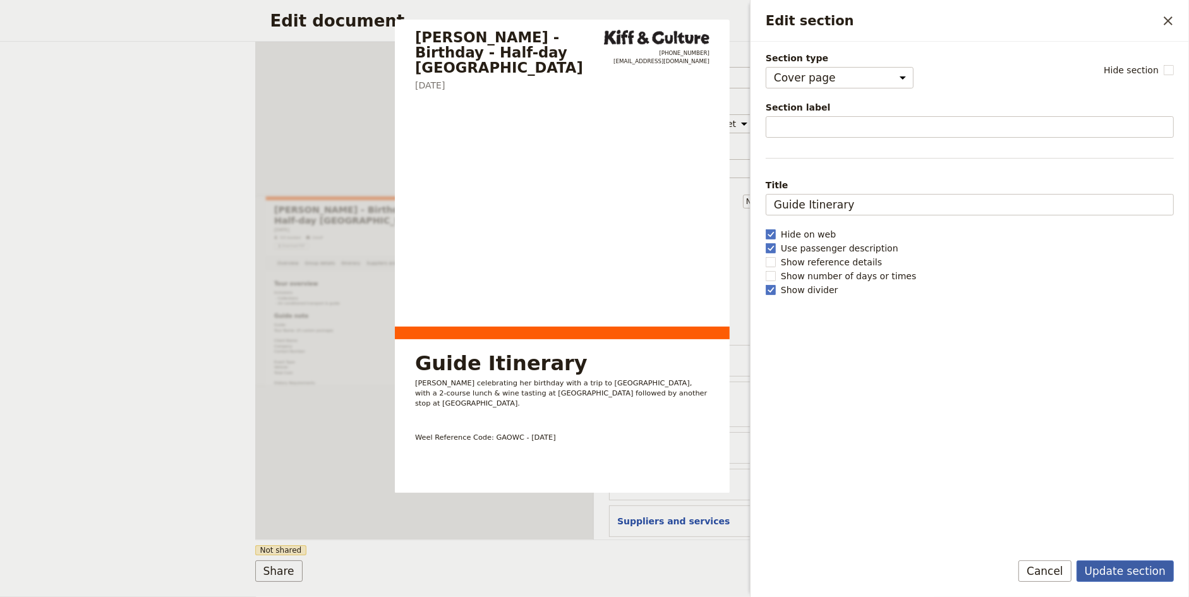
click at [1132, 579] on button "Update section" at bounding box center [1124, 570] width 97 height 21
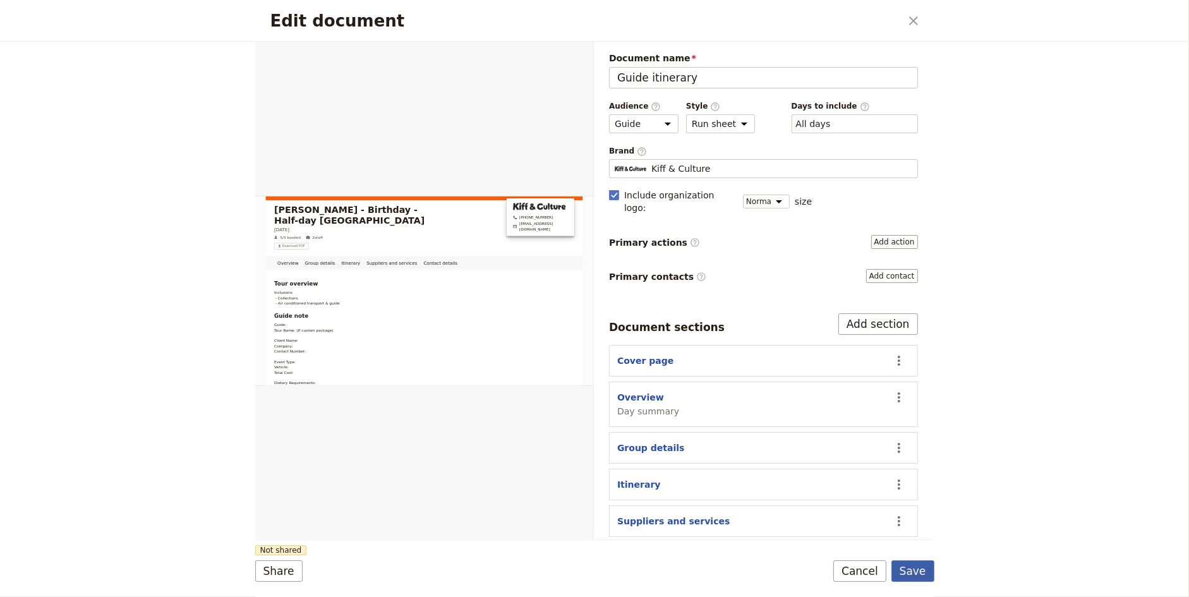
click at [924, 574] on button "Save" at bounding box center [912, 570] width 43 height 21
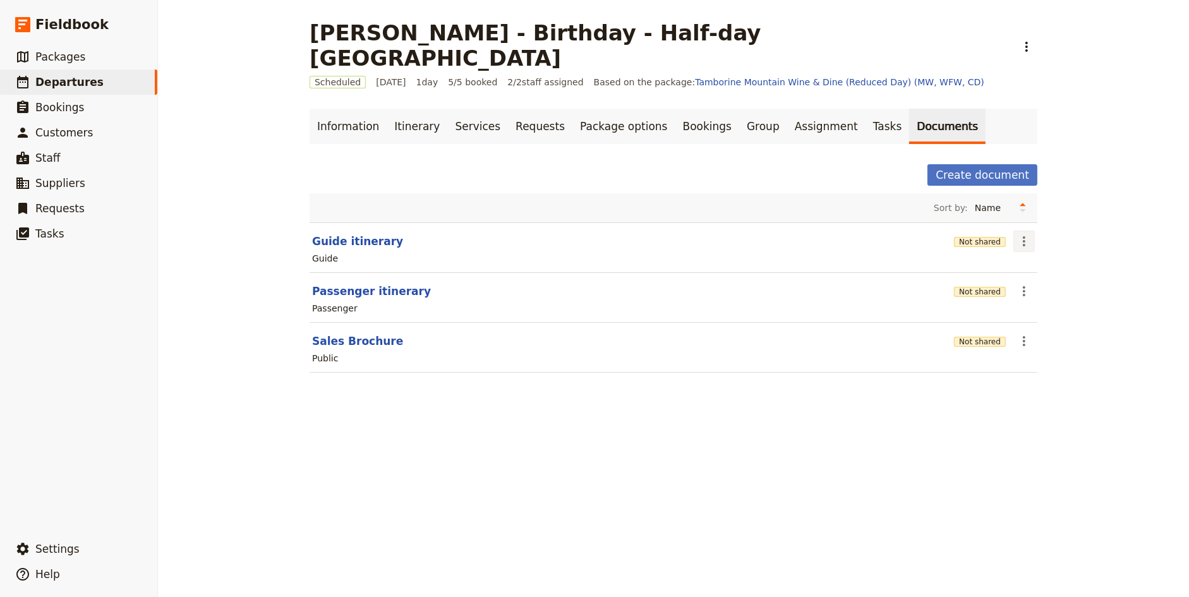
click at [1031, 234] on icon "Actions" at bounding box center [1023, 241] width 15 height 15
click at [1034, 245] on span "Share" at bounding box center [1034, 242] width 25 height 13
